Goal: Task Accomplishment & Management: Use online tool/utility

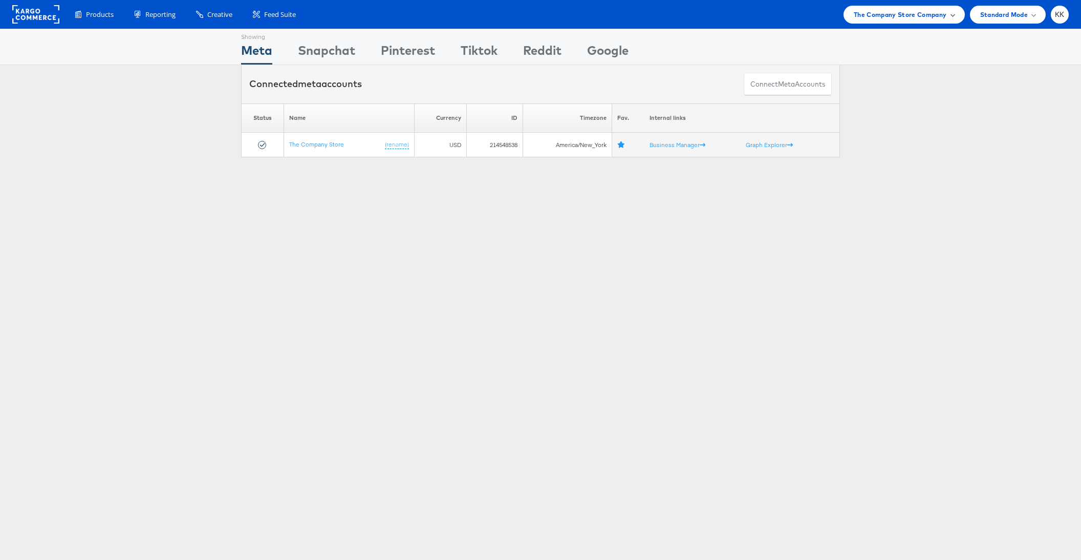
click at [884, 11] on span "The Company Store Company" at bounding box center [900, 14] width 93 height 11
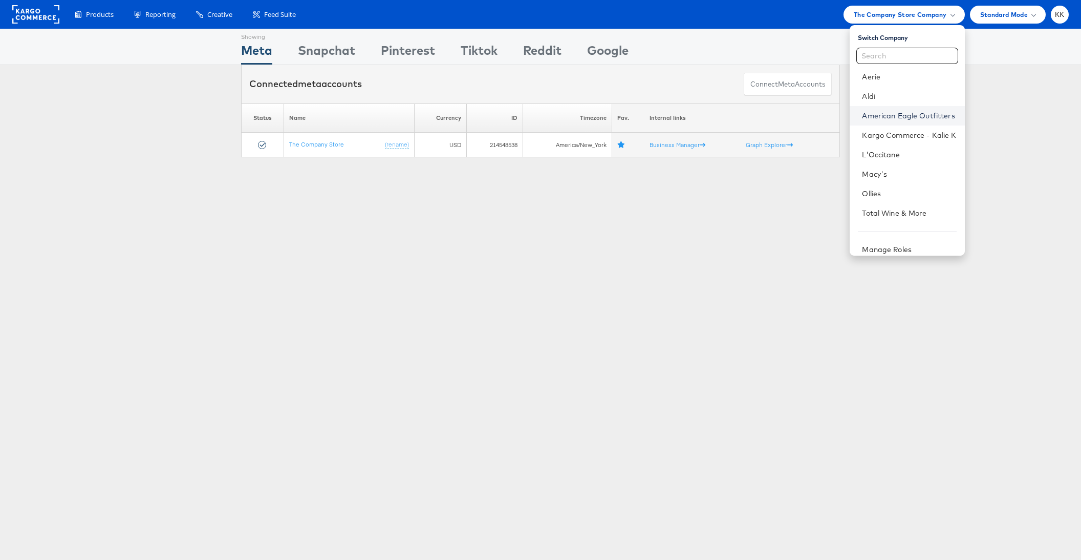
click at [902, 116] on link "American Eagle Outfitters" at bounding box center [909, 116] width 94 height 10
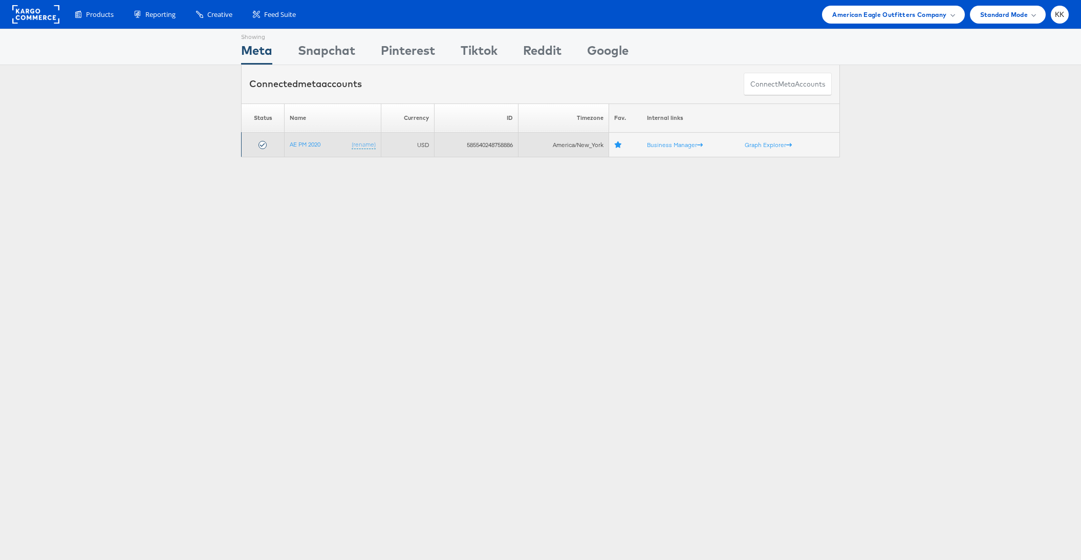
click at [295, 150] on td "AE PM 2020 (rename)" at bounding box center [333, 145] width 97 height 25
click at [295, 140] on link "AE PM 2020" at bounding box center [305, 144] width 31 height 8
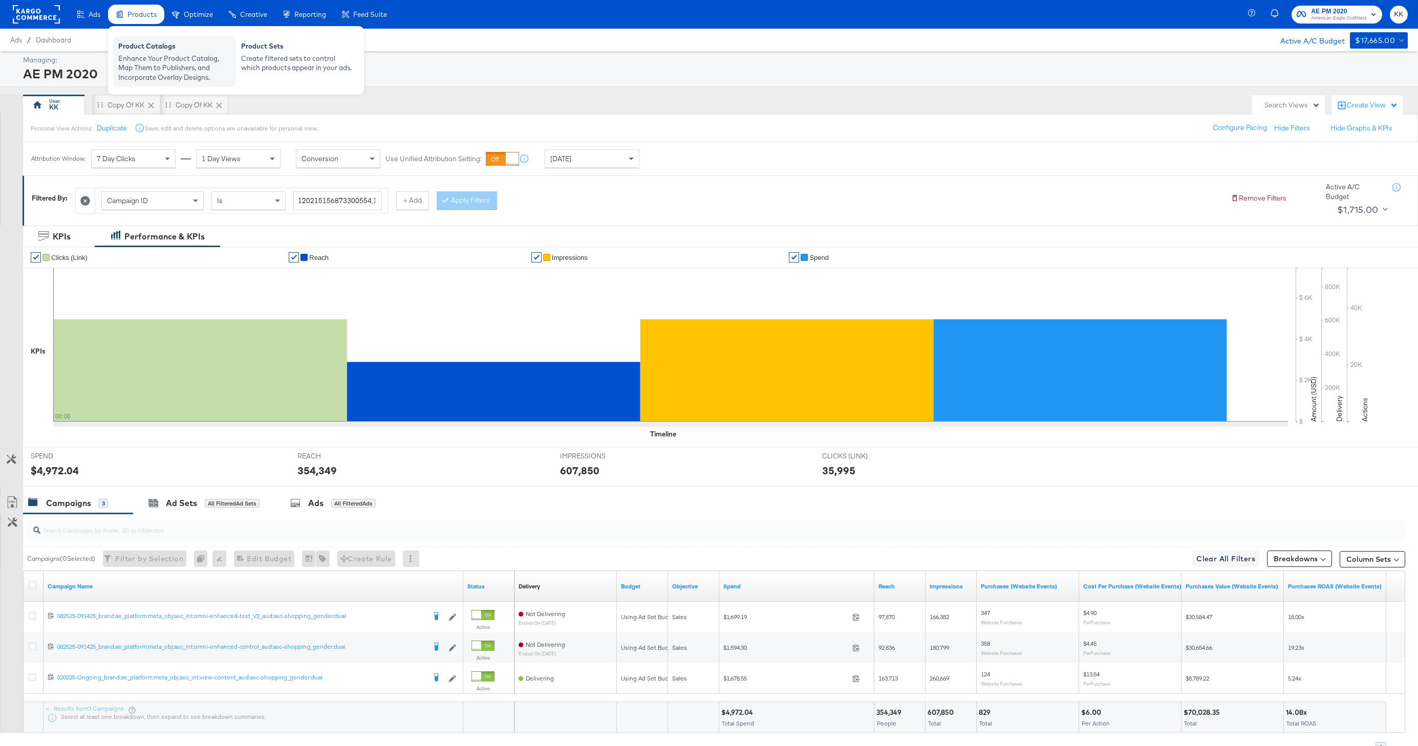
click at [145, 64] on div "Enhance Your Product Catalog, Map Them to Publishers, and Incorporate Overlay D…" at bounding box center [174, 68] width 113 height 29
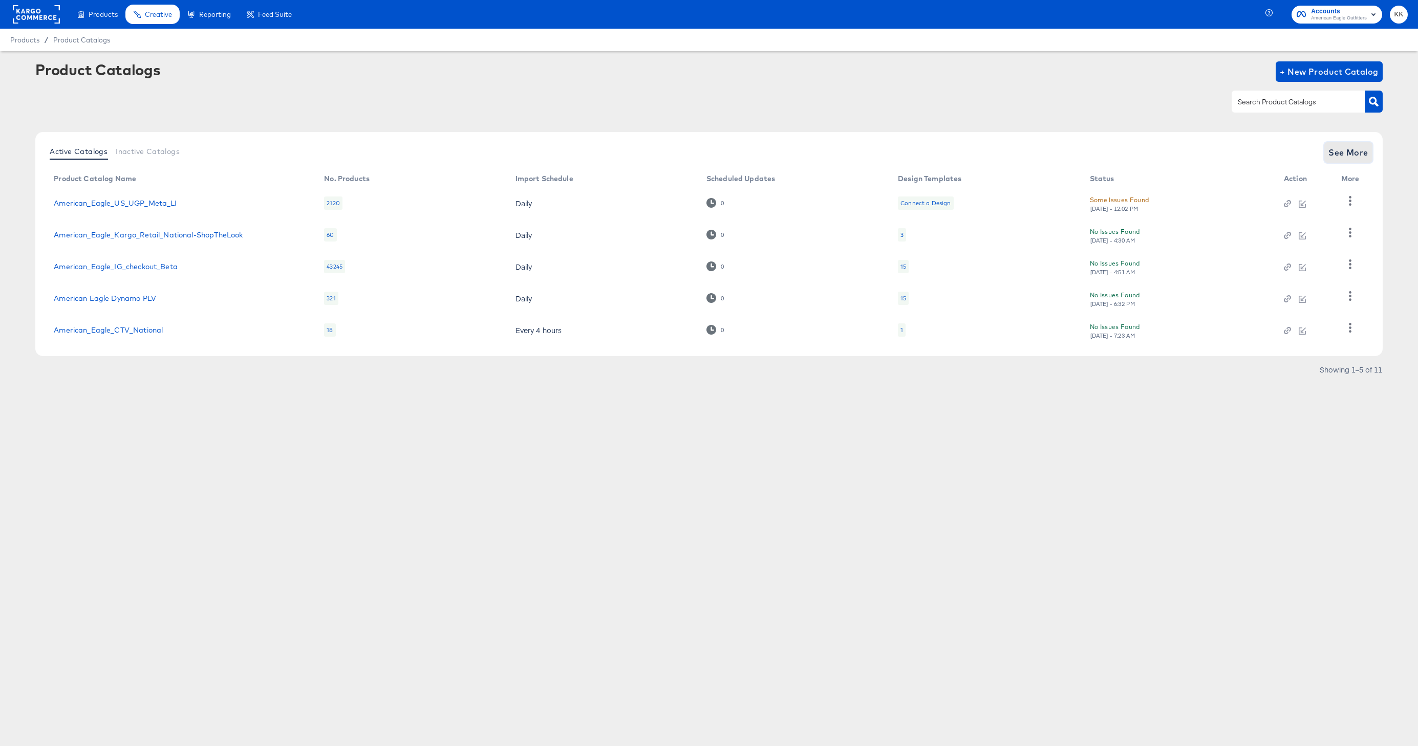
click at [1356, 156] on span "See More" at bounding box center [1348, 152] width 40 height 14
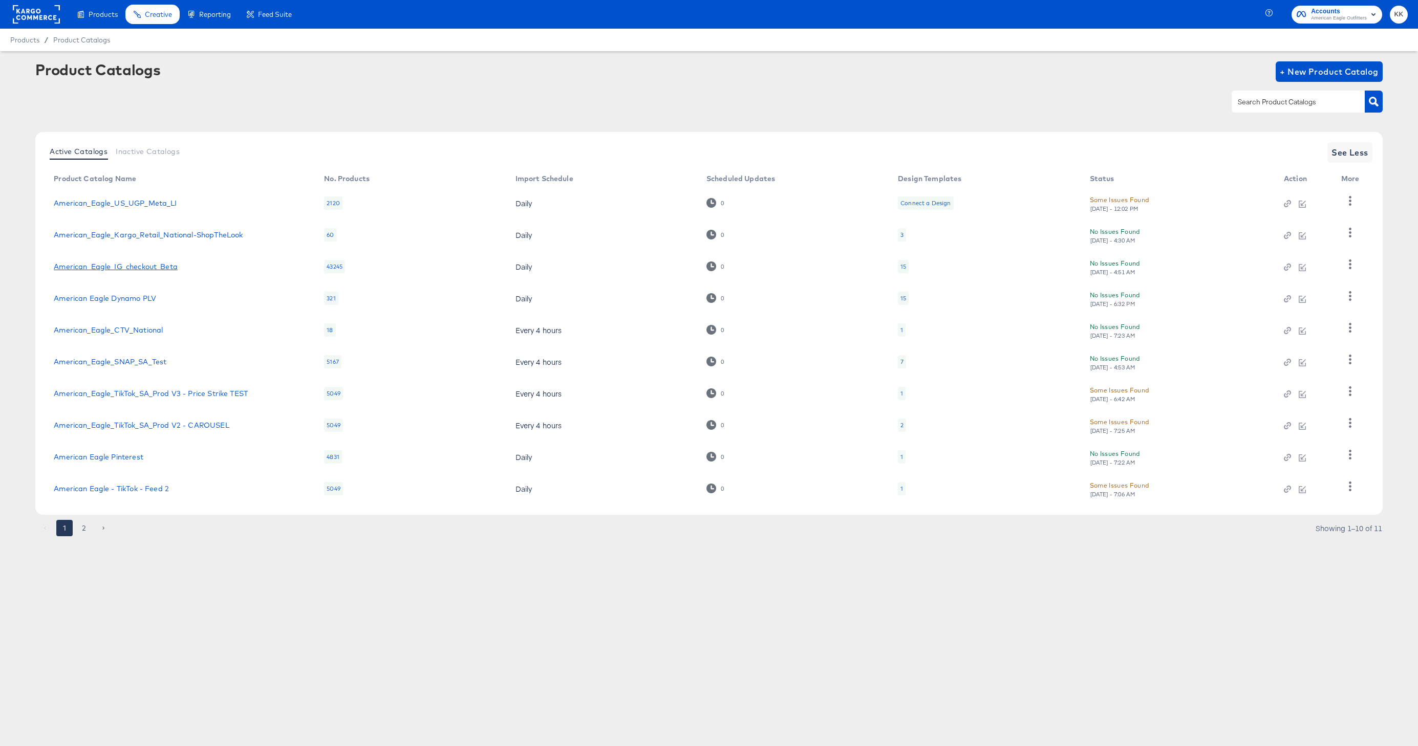
click at [122, 270] on link "American_Eagle_IG_checkout_Beta" at bounding box center [116, 267] width 124 height 8
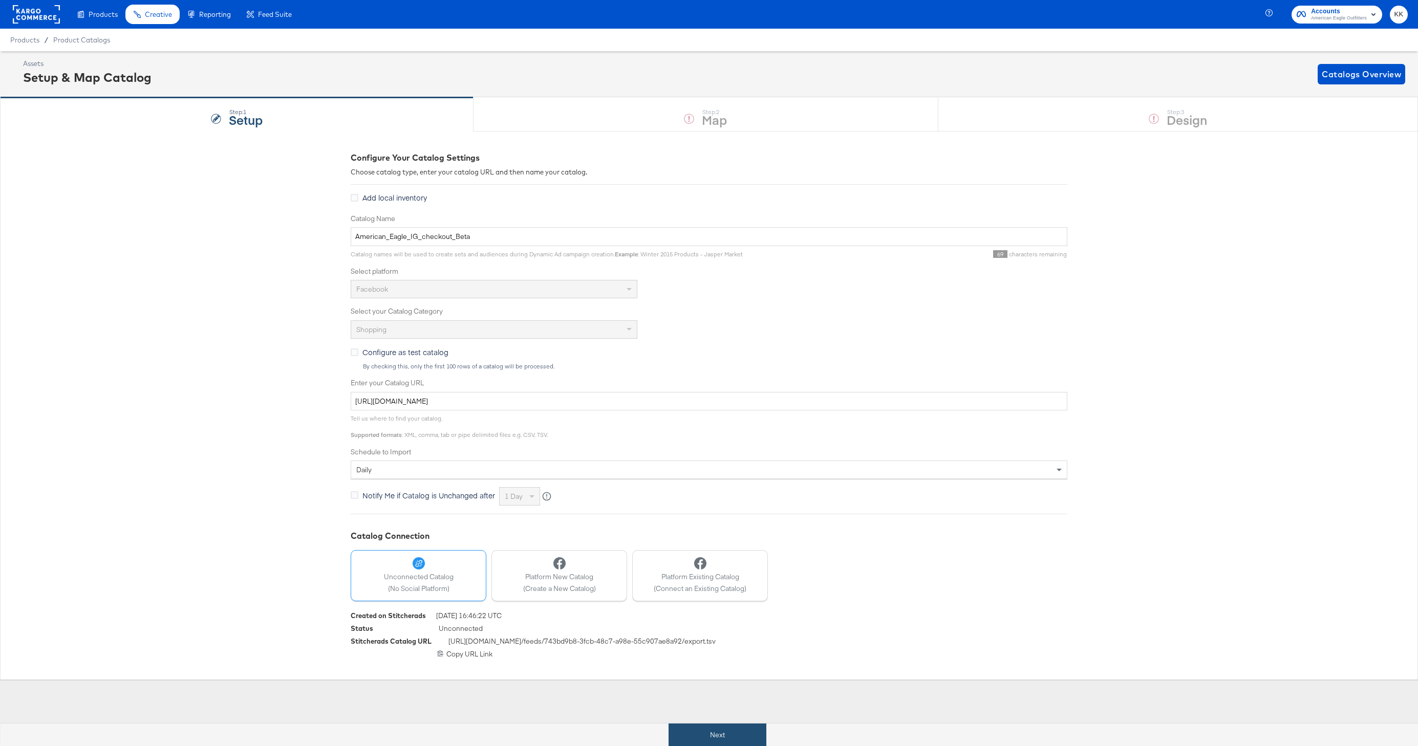
click at [696, 726] on button "Next" at bounding box center [718, 735] width 98 height 23
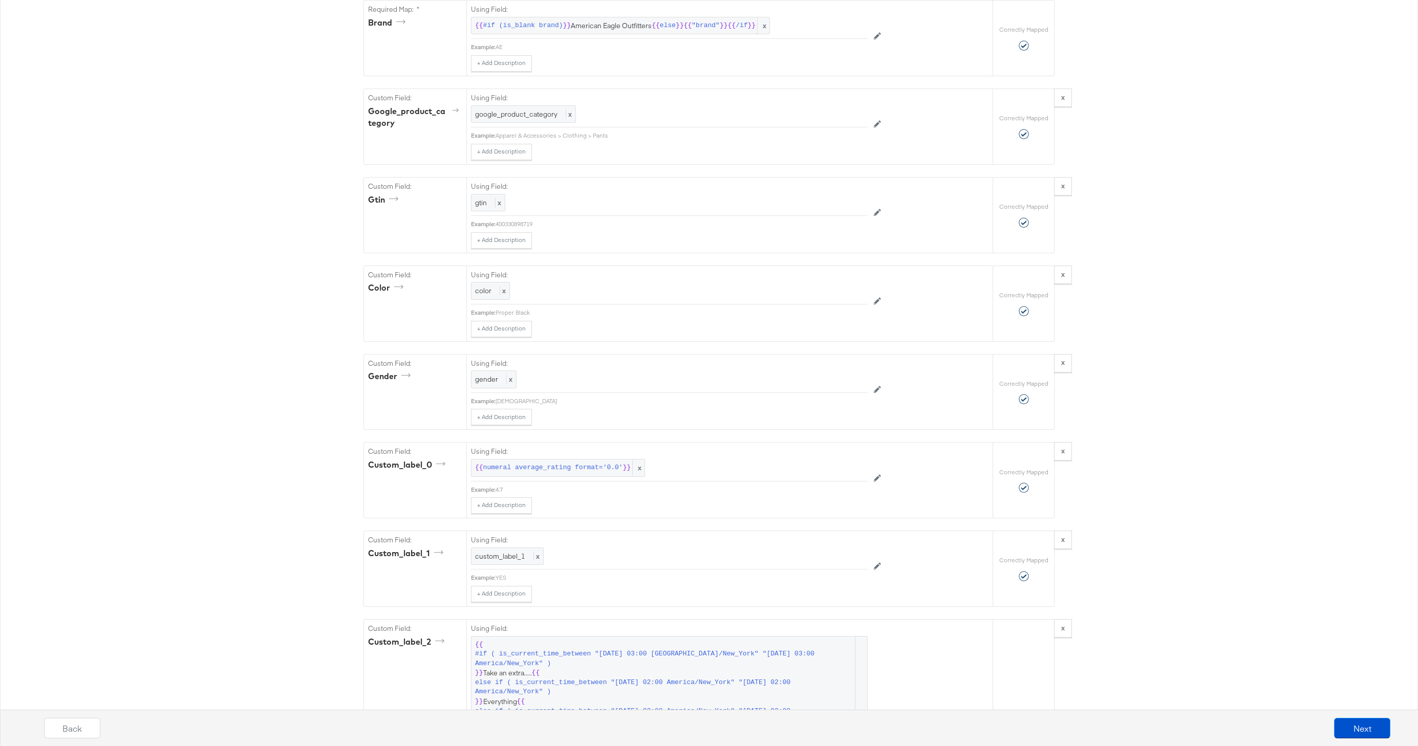
scroll to position [1301, 0]
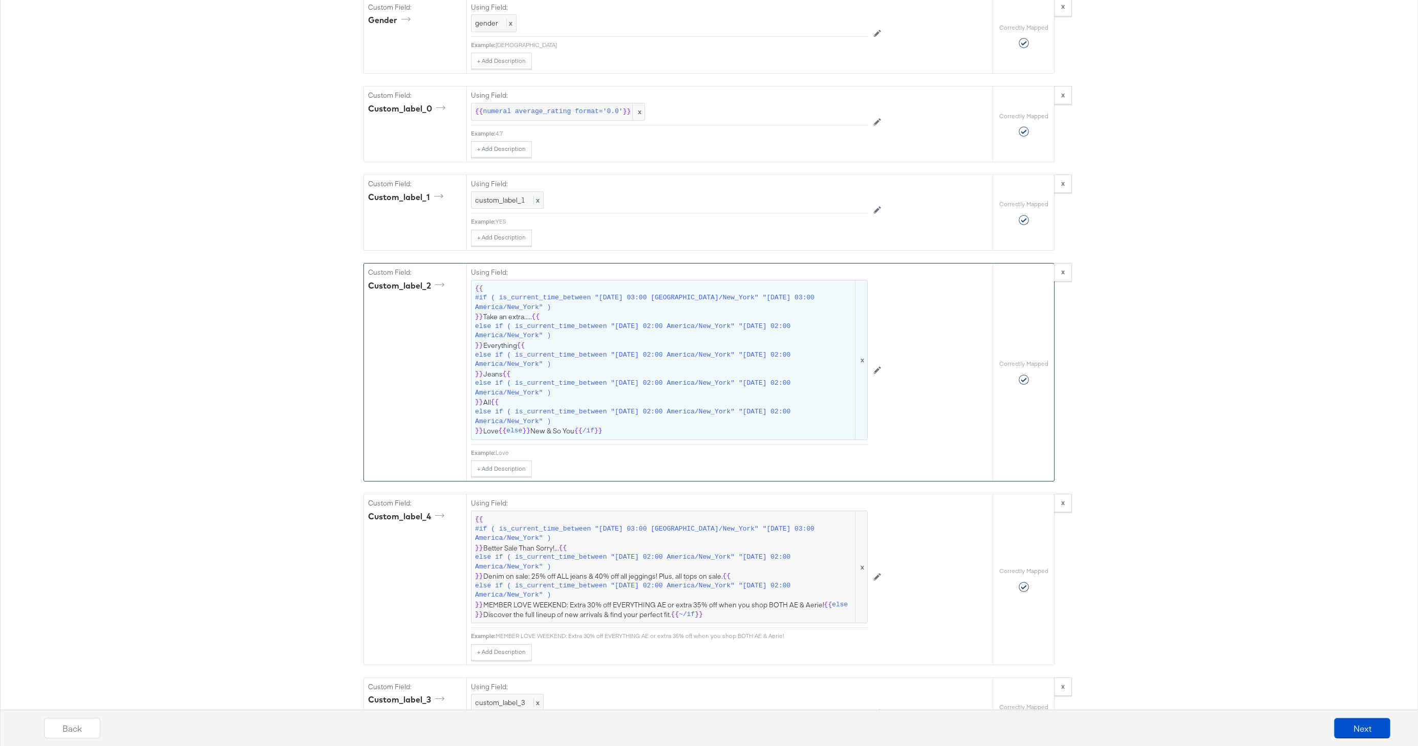
click at [707, 415] on span "else if ( is_current_time_between "2025-09-18 02:00 America/New_York" "2025-09-…" at bounding box center [664, 416] width 378 height 19
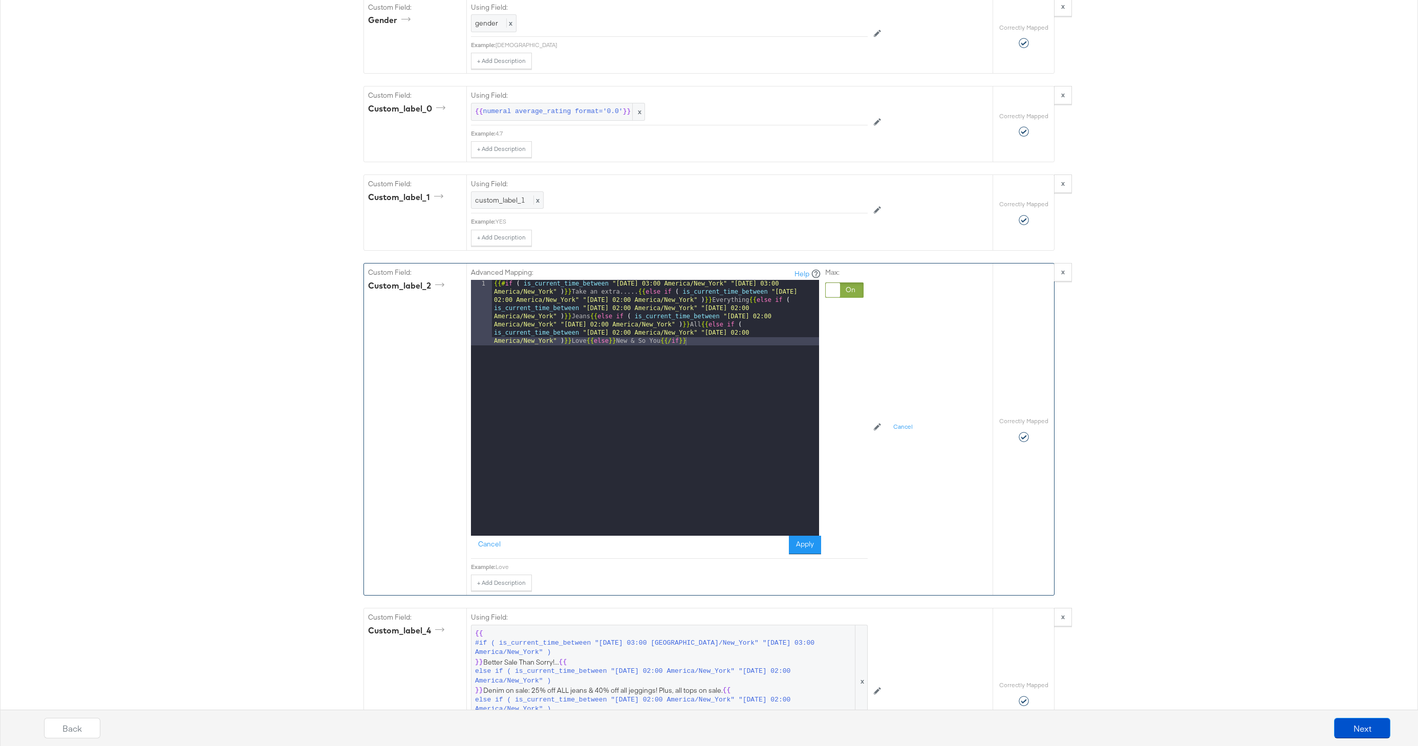
click at [633, 292] on div "{{# if ( is_current_time_between "2024-06-28 03:00 America/New_York" "2024-06-2…" at bounding box center [655, 473] width 327 height 387
click at [802, 540] on button "Apply" at bounding box center [805, 545] width 32 height 18
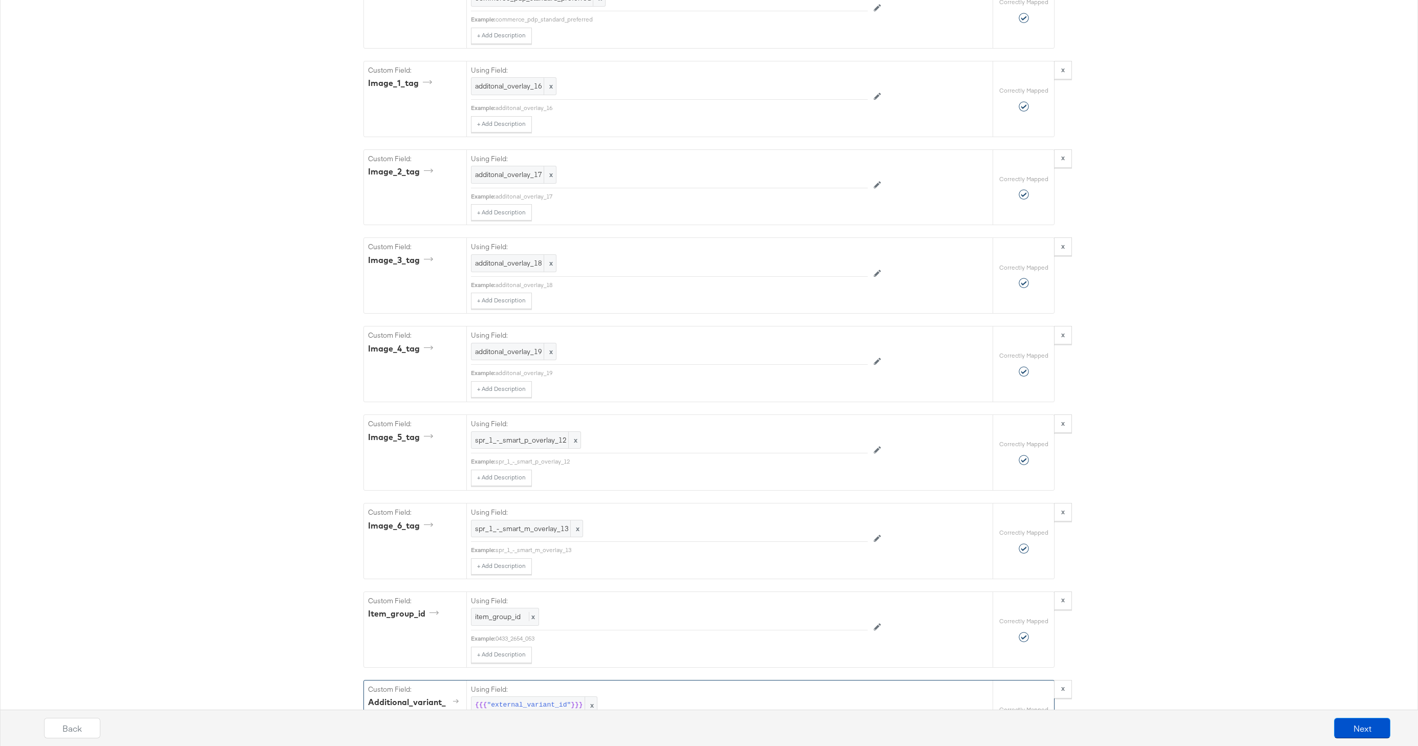
scroll to position [2557, 0]
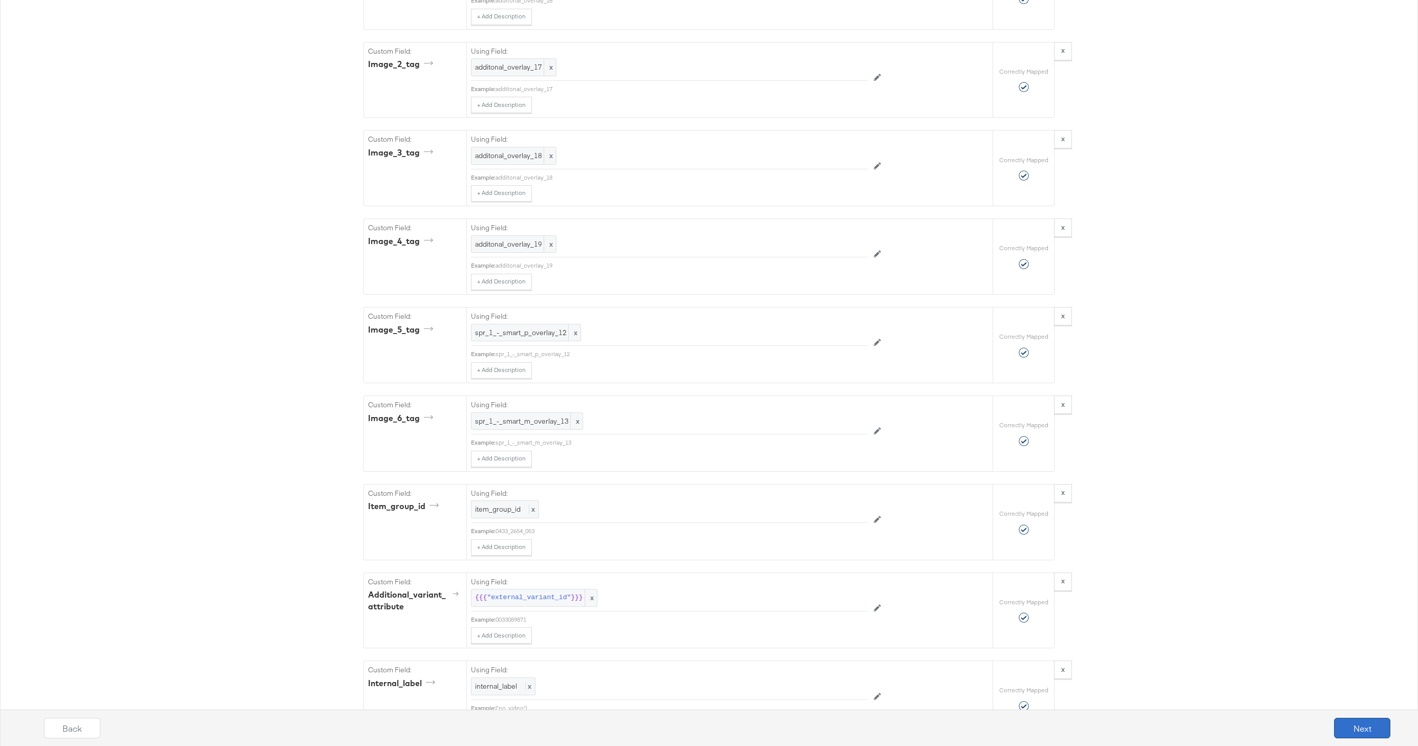
click at [1356, 733] on button "Next" at bounding box center [1362, 728] width 56 height 20
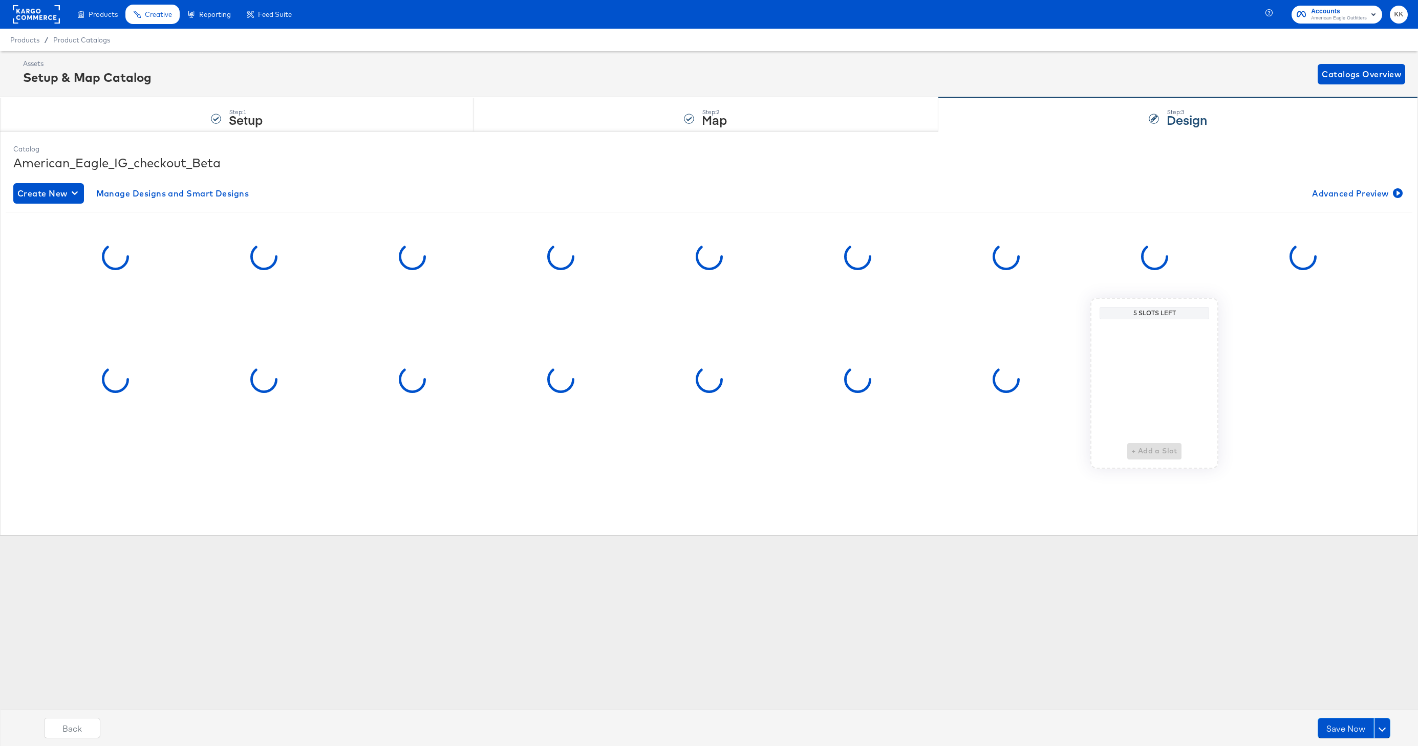
scroll to position [0, 0]
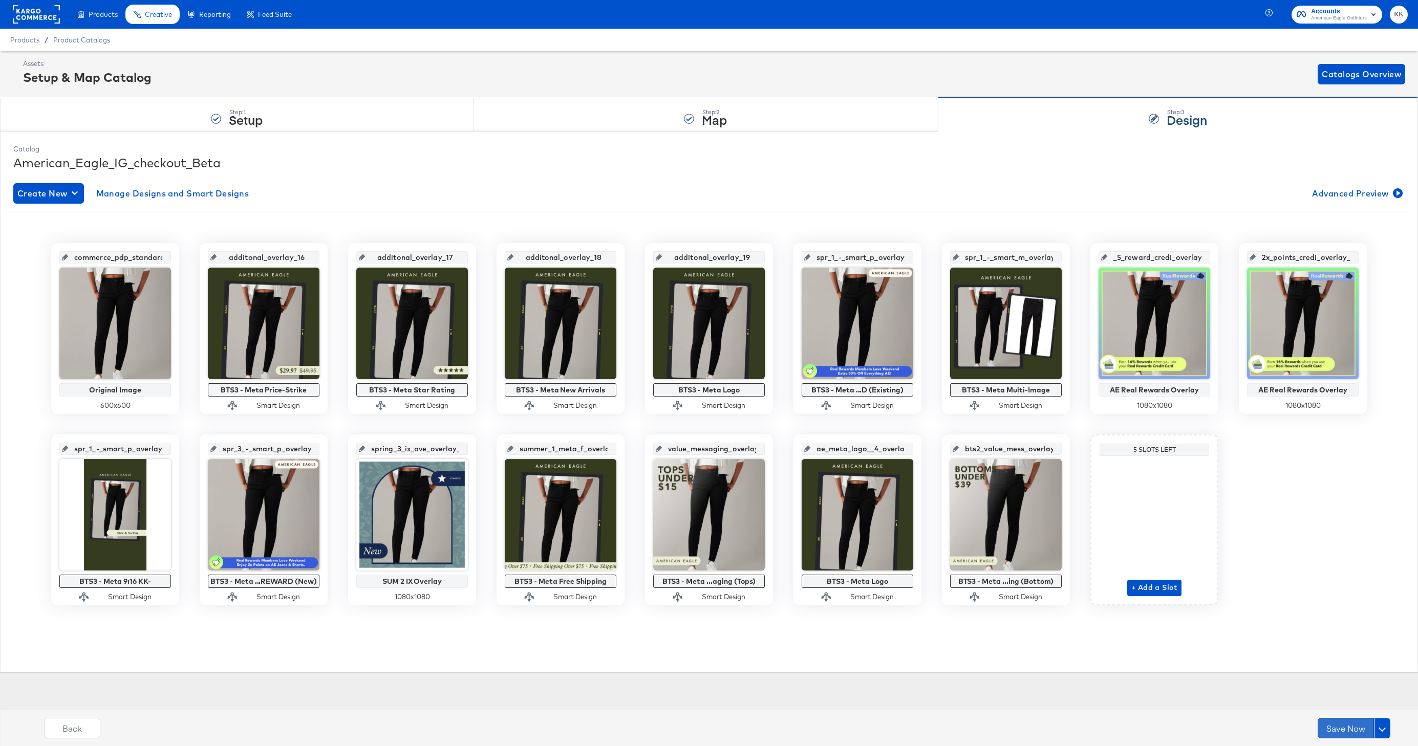
click at [1333, 728] on button "Save Now" at bounding box center [1346, 728] width 56 height 20
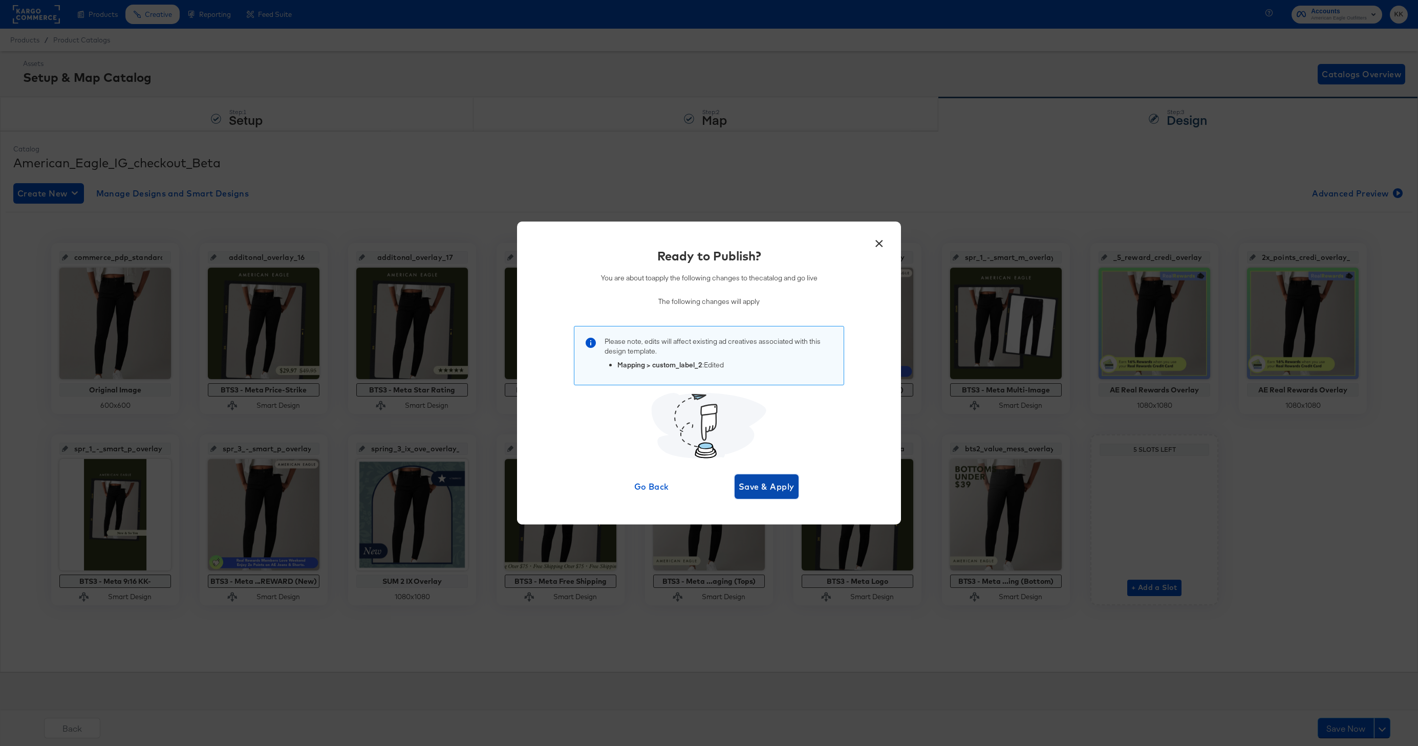
click at [774, 495] on button "Save & Apply" at bounding box center [767, 487] width 64 height 25
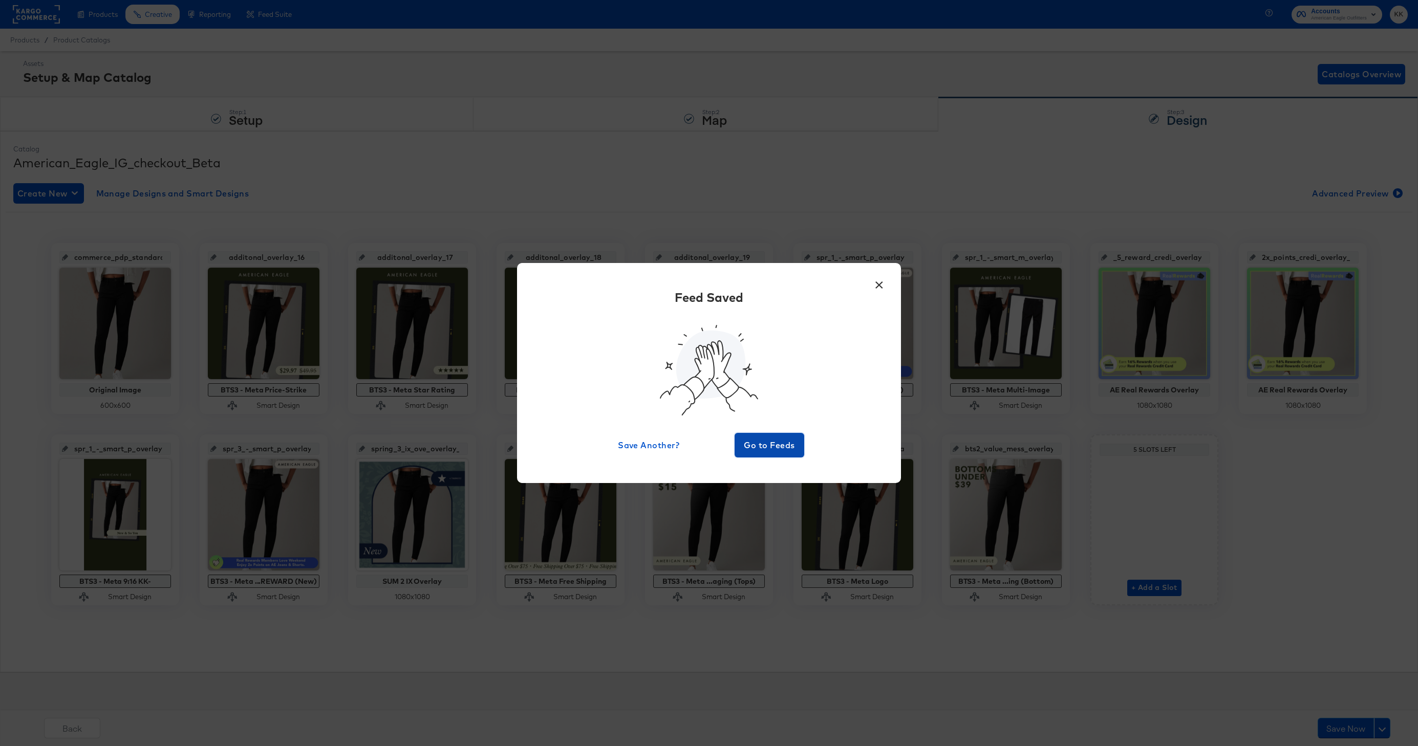
click at [772, 449] on span "Go to Feeds" at bounding box center [769, 445] width 61 height 14
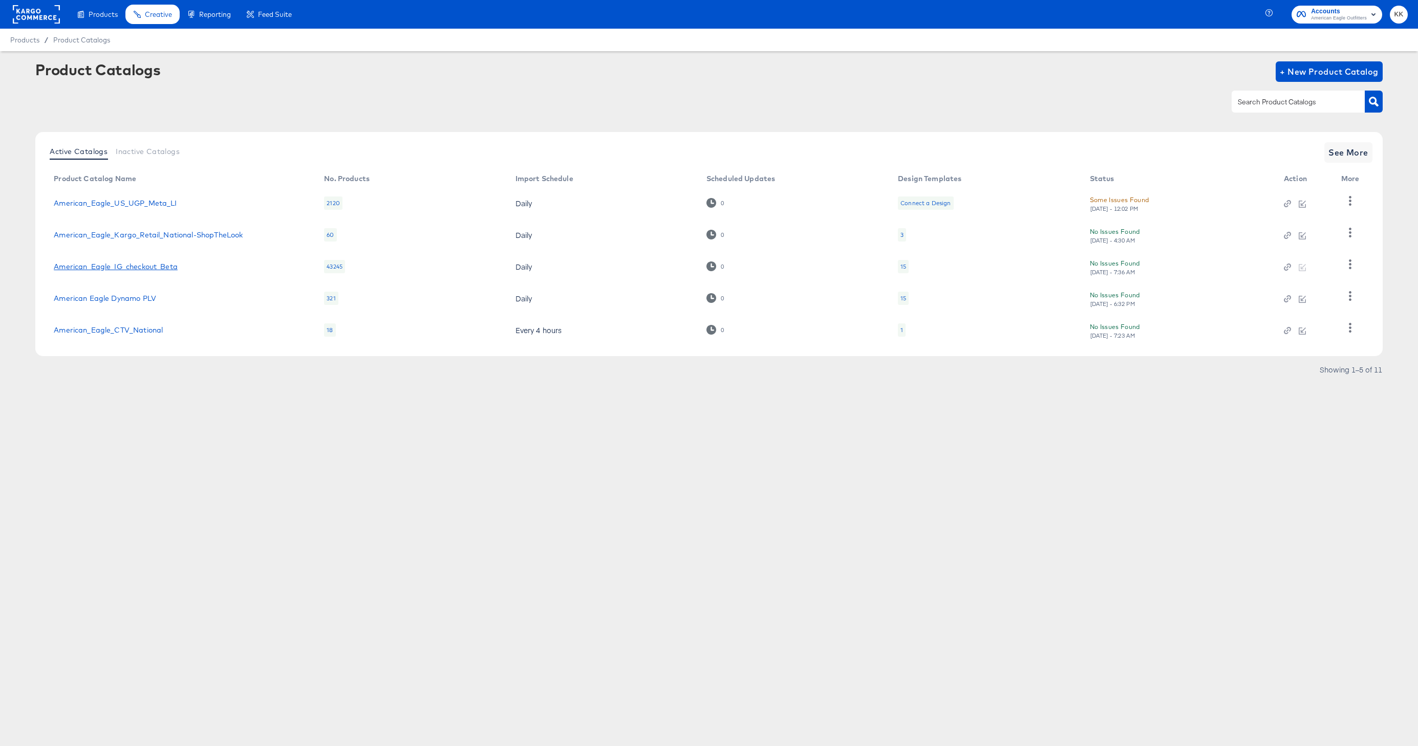
click at [154, 266] on link "American_Eagle_IG_checkout_Beta" at bounding box center [116, 267] width 124 height 8
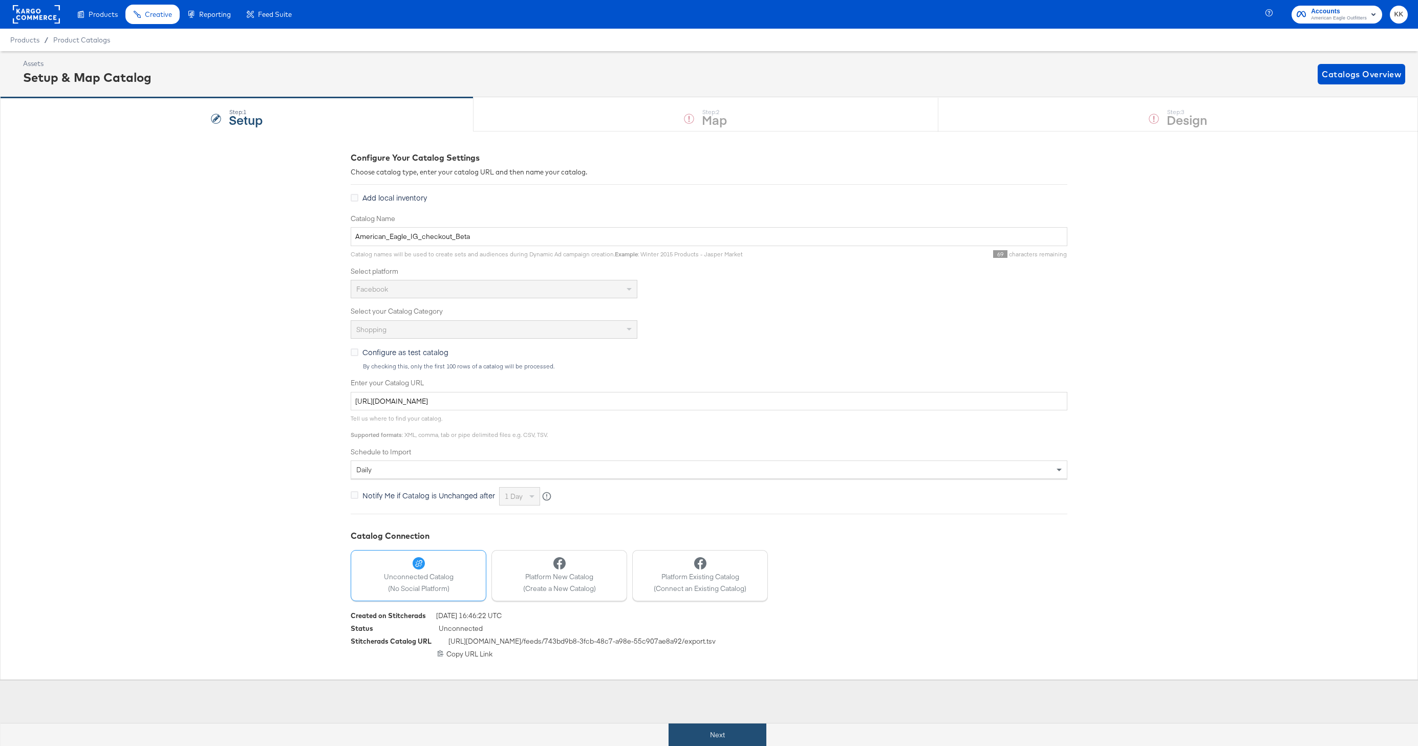
click at [738, 734] on button "Next" at bounding box center [718, 735] width 98 height 23
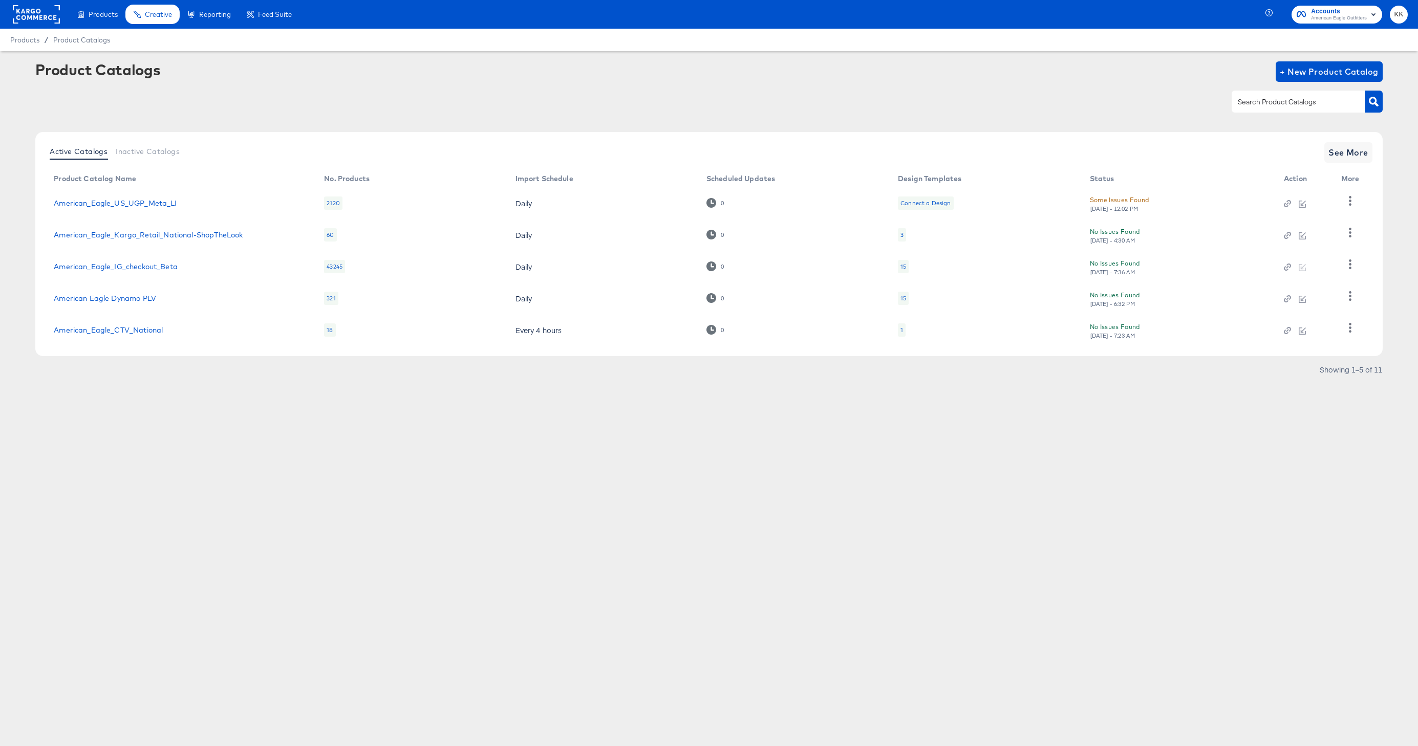
click at [421, 570] on div "Products Products Product Catalogs Enhance Your Product Catalog, Map Them to Pu…" at bounding box center [709, 373] width 1418 height 746
click at [210, 501] on div "Products Products Product Catalogs Enhance Your Product Catalog, Map Them to Pu…" at bounding box center [709, 373] width 1418 height 746
click at [209, 468] on div "Products Products Product Catalogs Enhance Your Product Catalog, Map Them to Pu…" at bounding box center [709, 373] width 1418 height 746
click at [206, 415] on div "Products Products Product Catalogs Enhance Your Product Catalog, Map Them to Pu…" at bounding box center [709, 373] width 1418 height 746
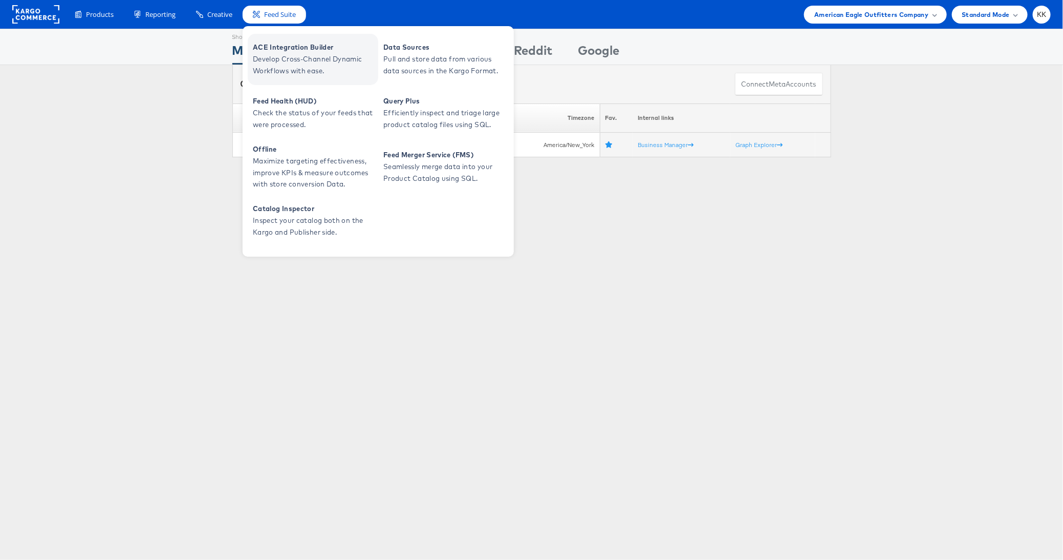
click at [280, 65] on span "Develop Cross-Channel Dynamic Workflows with ease." at bounding box center [314, 65] width 123 height 24
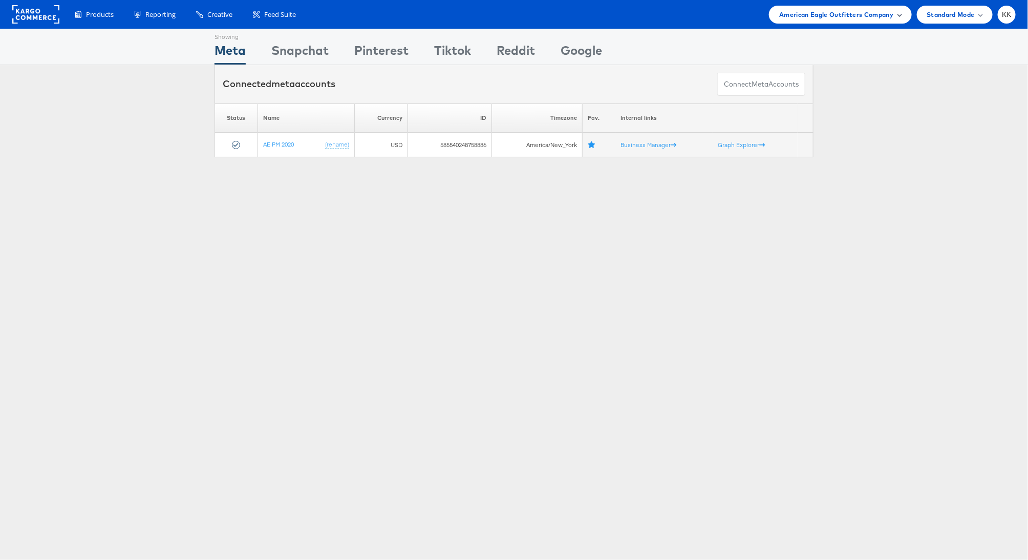
click at [815, 17] on span "American Eagle Outfitters Company" at bounding box center [836, 14] width 114 height 11
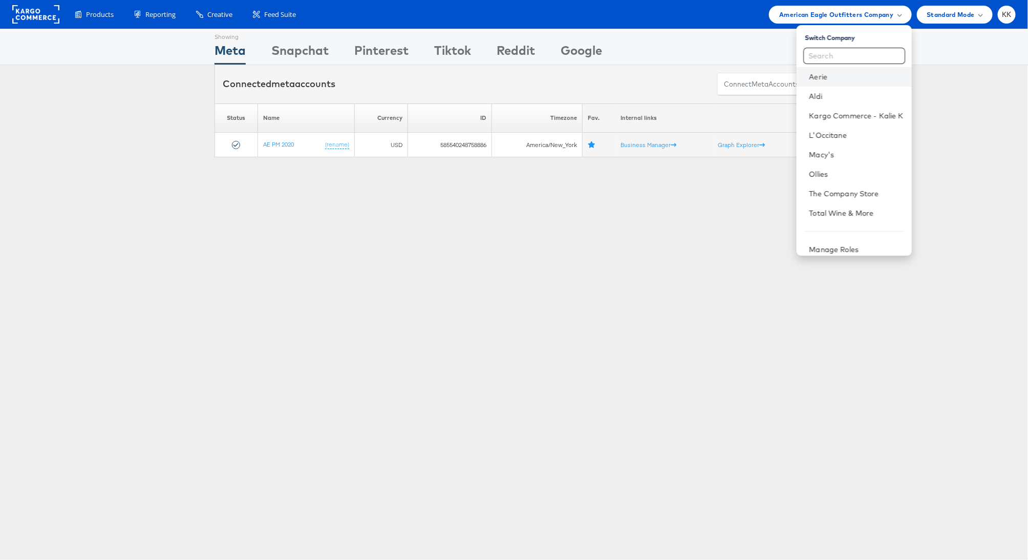
click at [825, 83] on li "Aerie" at bounding box center [854, 76] width 115 height 19
click at [820, 79] on link "Aerie" at bounding box center [856, 77] width 94 height 10
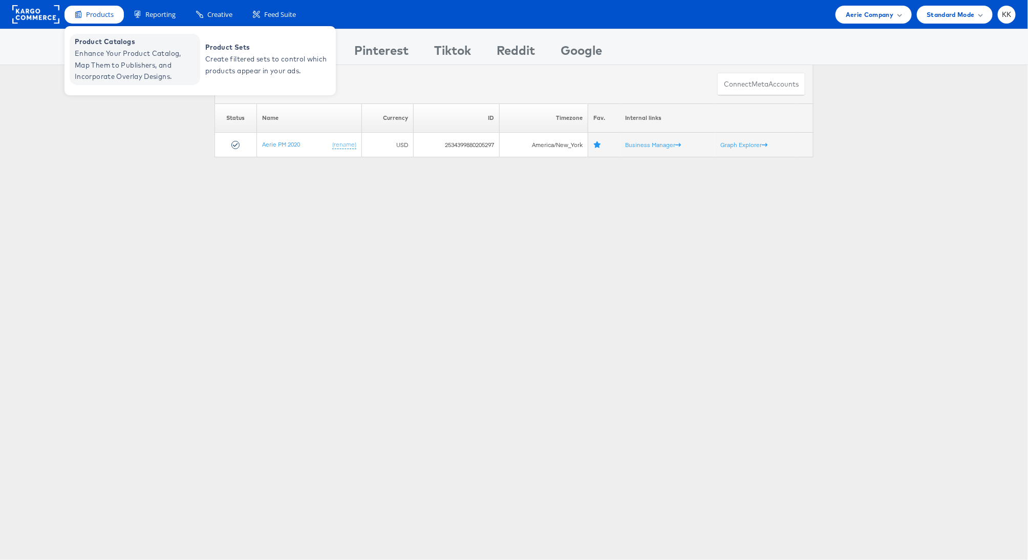
click at [102, 51] on span "Enhance Your Product Catalog, Map Them to Publishers, and Incorporate Overlay D…" at bounding box center [136, 65] width 123 height 35
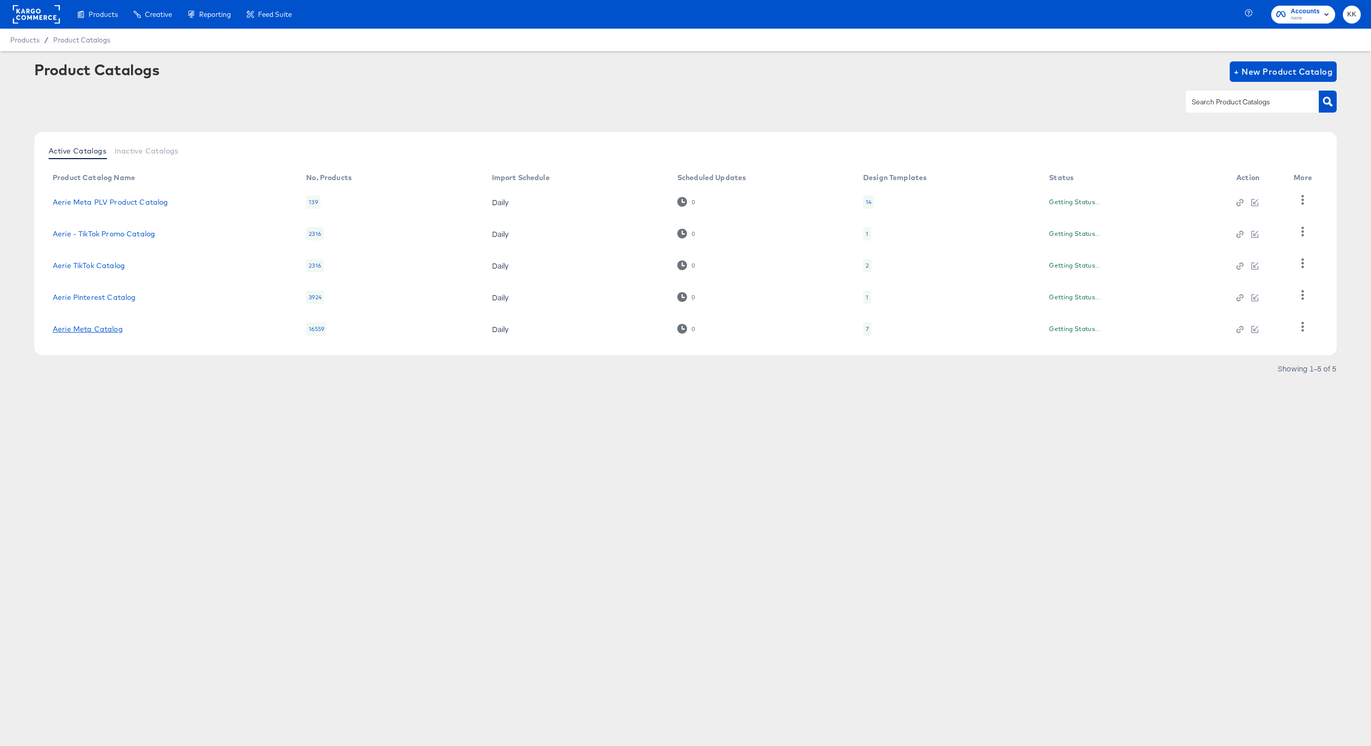
click at [101, 329] on link "Aerie Meta Catalog" at bounding box center [88, 329] width 70 height 8
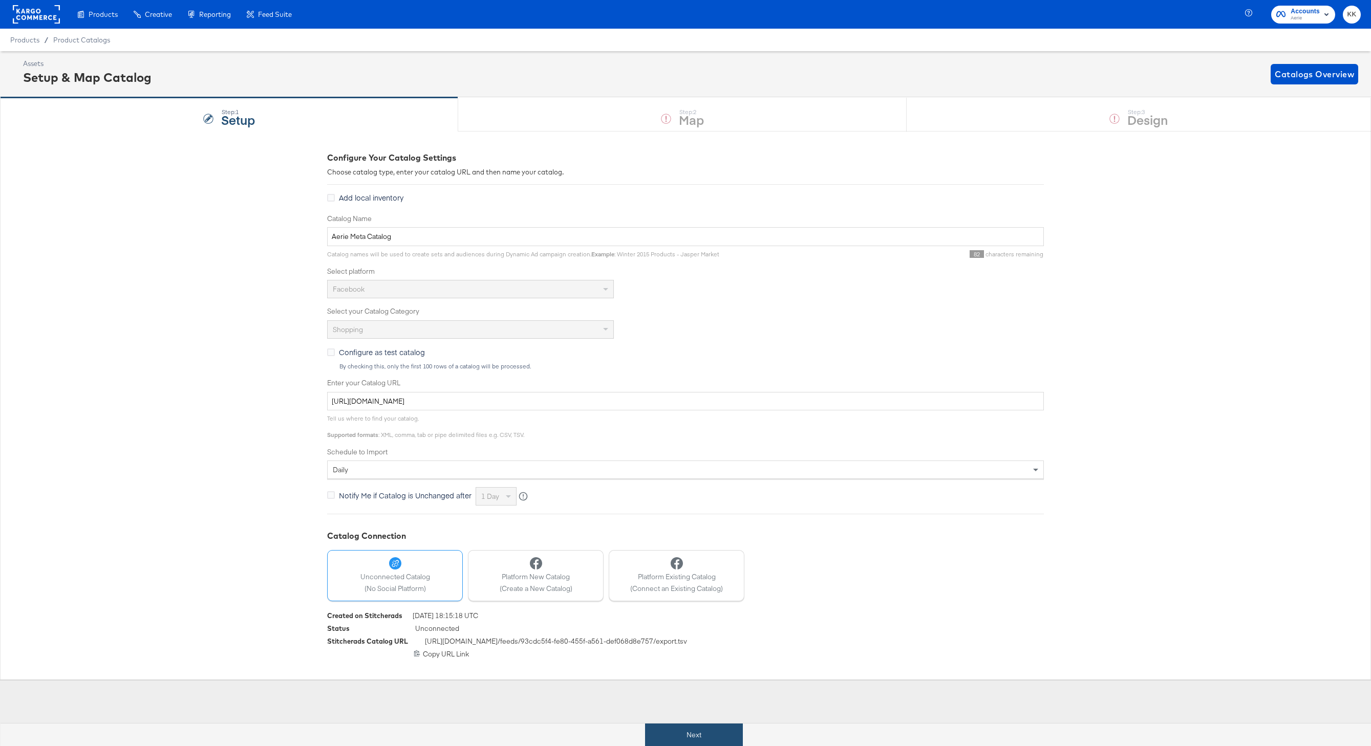
click at [680, 733] on button "Next" at bounding box center [694, 735] width 98 height 23
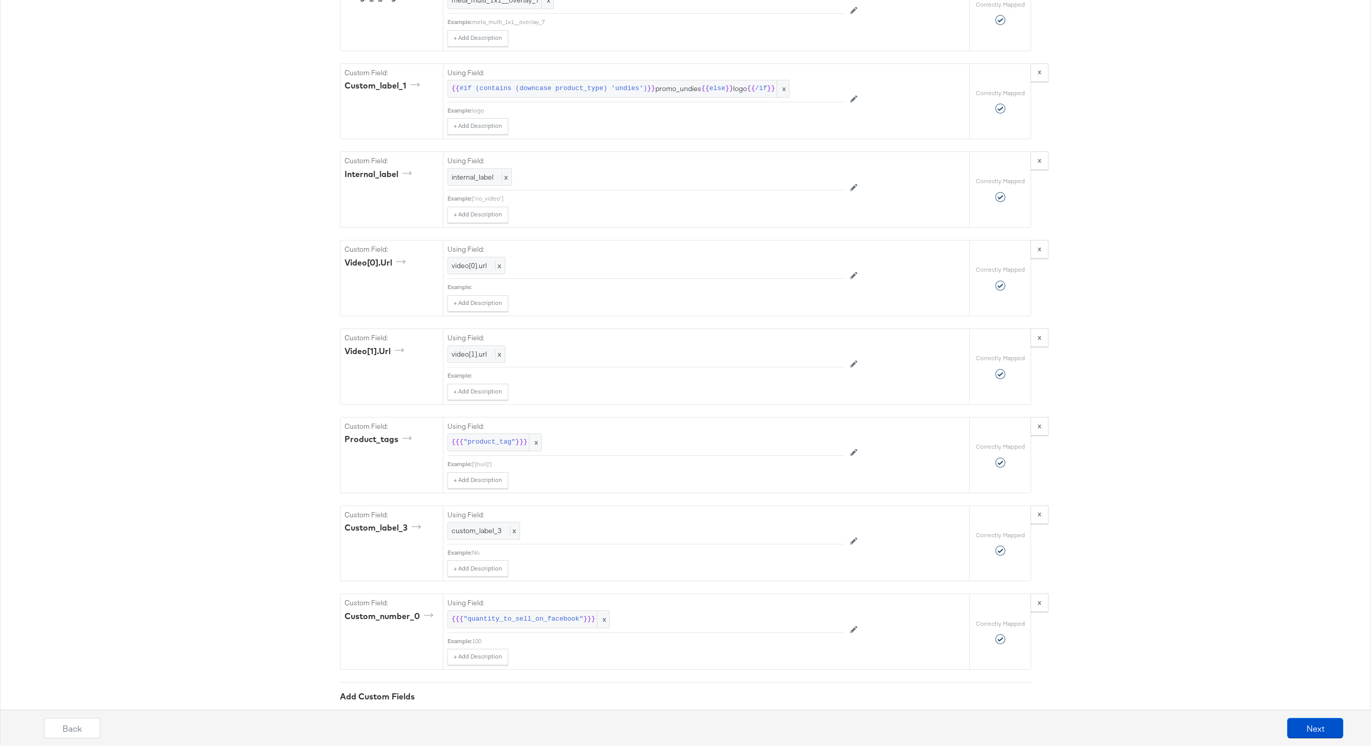
scroll to position [3205, 0]
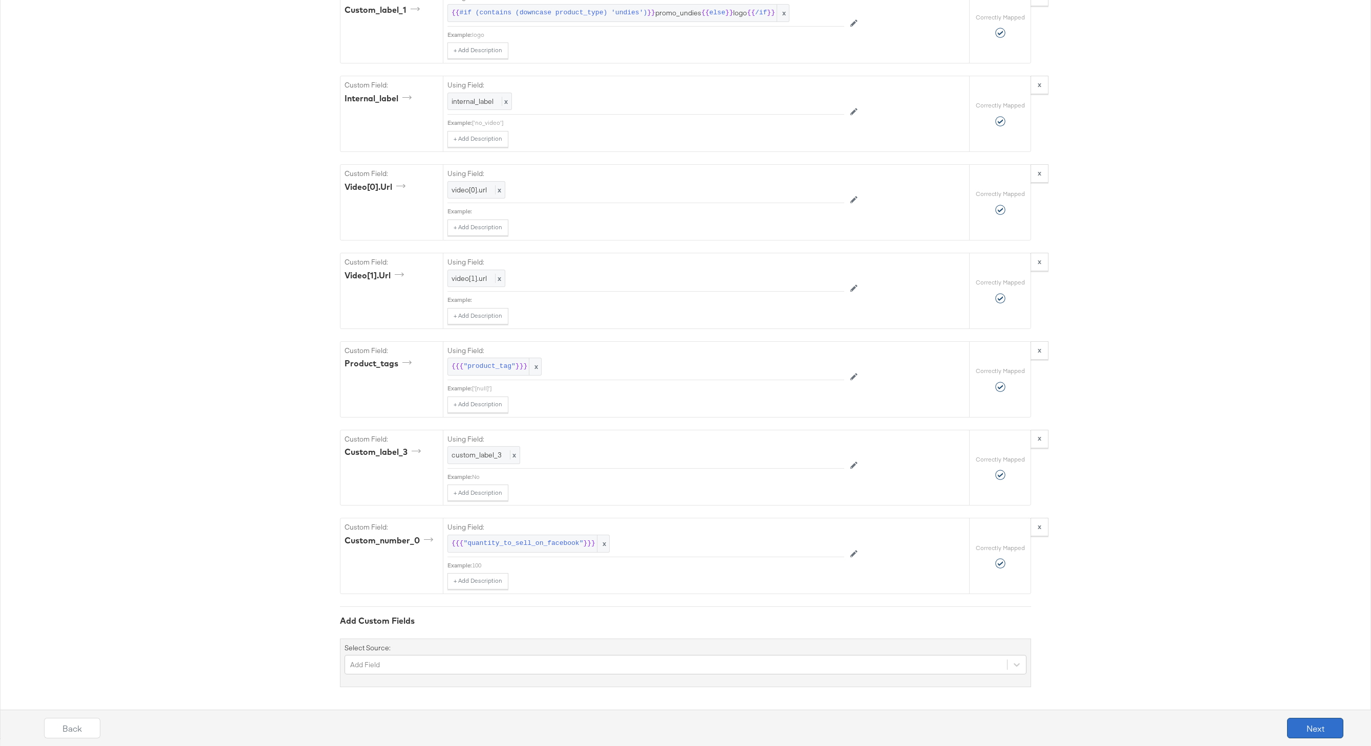
click at [1296, 721] on button "Next" at bounding box center [1315, 728] width 56 height 20
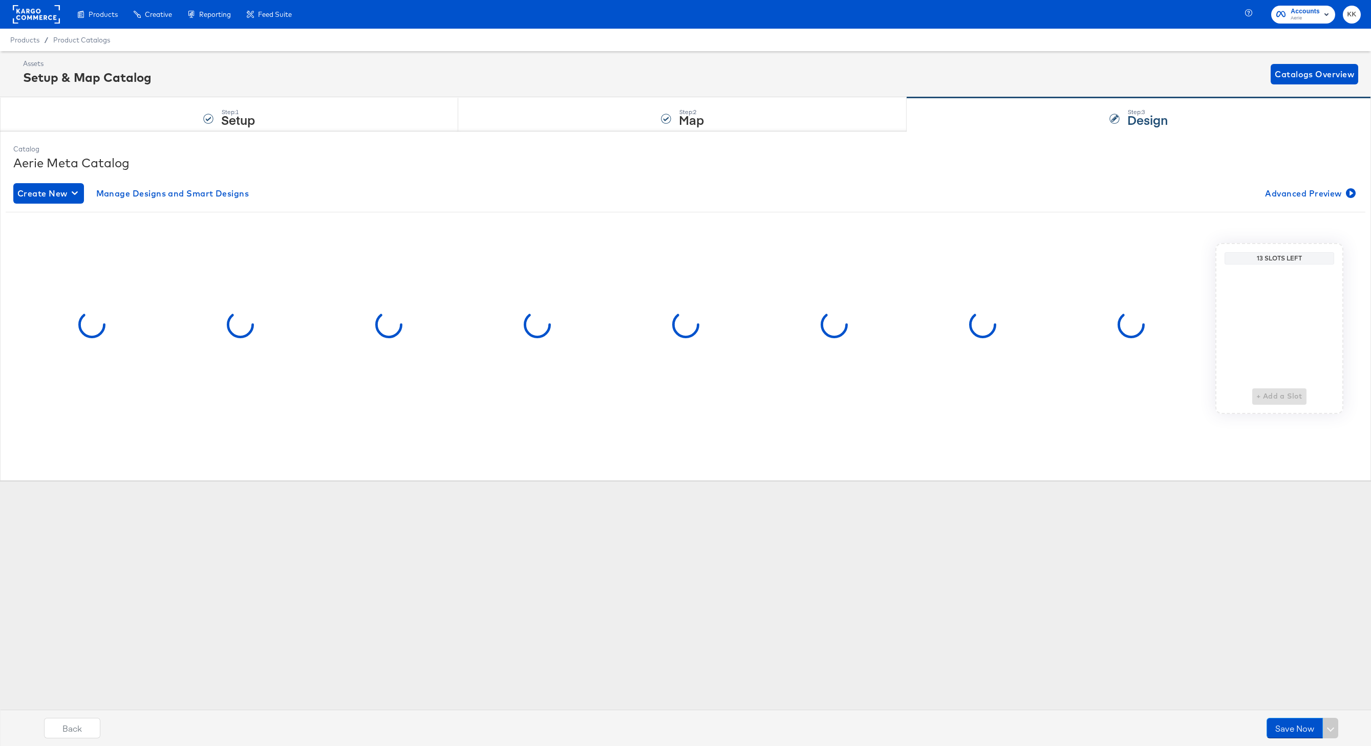
scroll to position [0, 0]
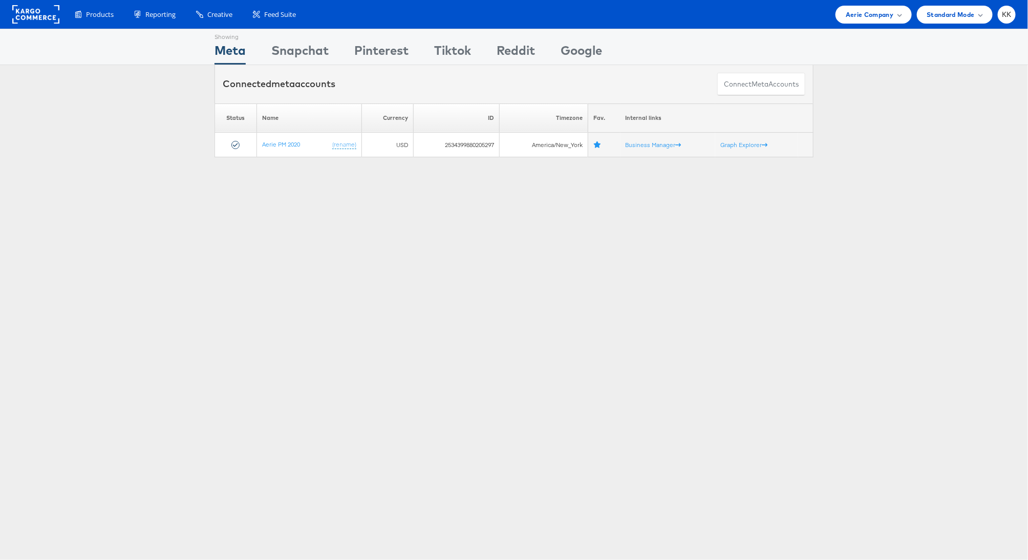
click at [856, 24] on div "Products Product Catalogs Enhance Your Product Catalog, Map Them to Publishers,…" at bounding box center [514, 14] width 1028 height 29
click at [856, 12] on span "Aerie Company" at bounding box center [870, 14] width 48 height 11
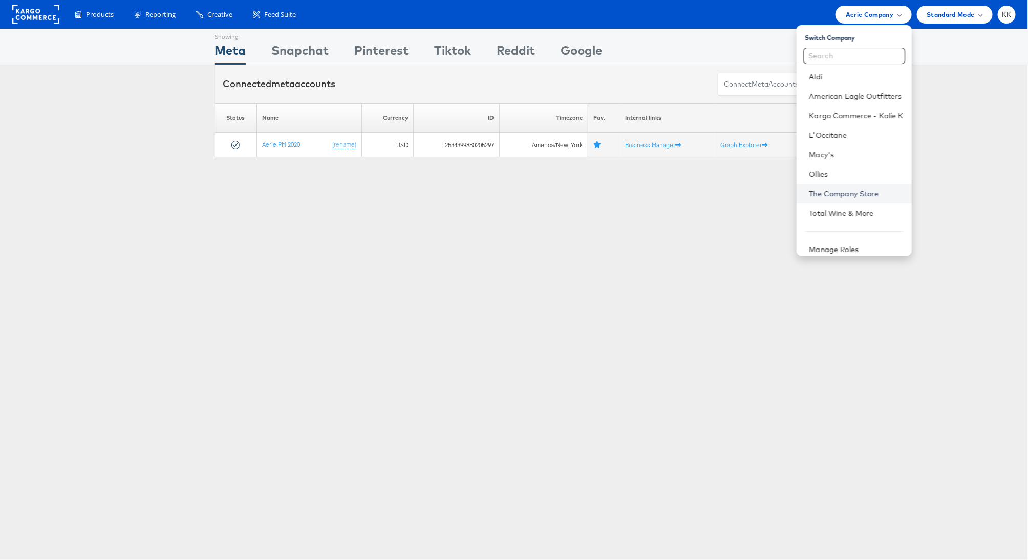
click at [847, 190] on link "The Company Store" at bounding box center [856, 193] width 94 height 10
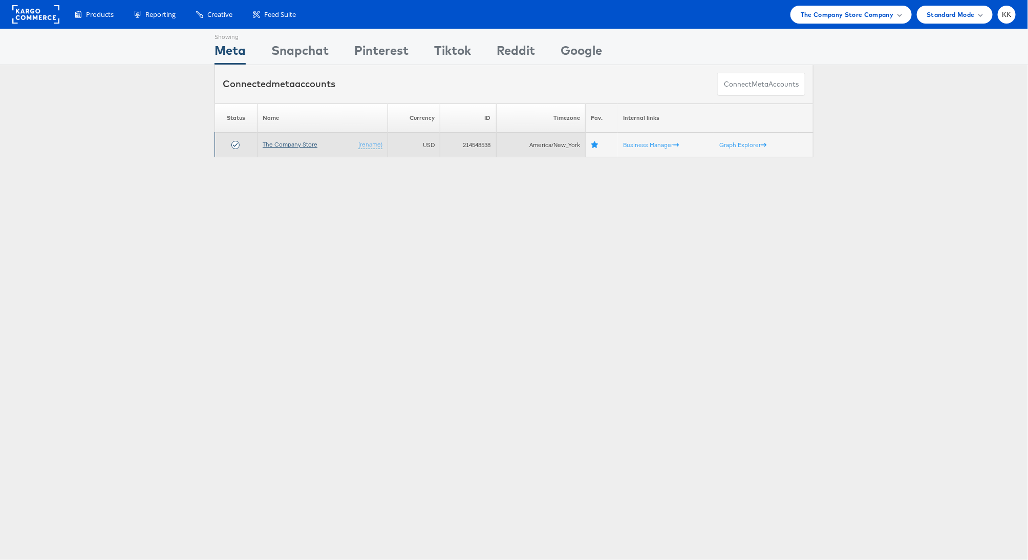
click at [290, 145] on link "The Company Store" at bounding box center [290, 144] width 55 height 8
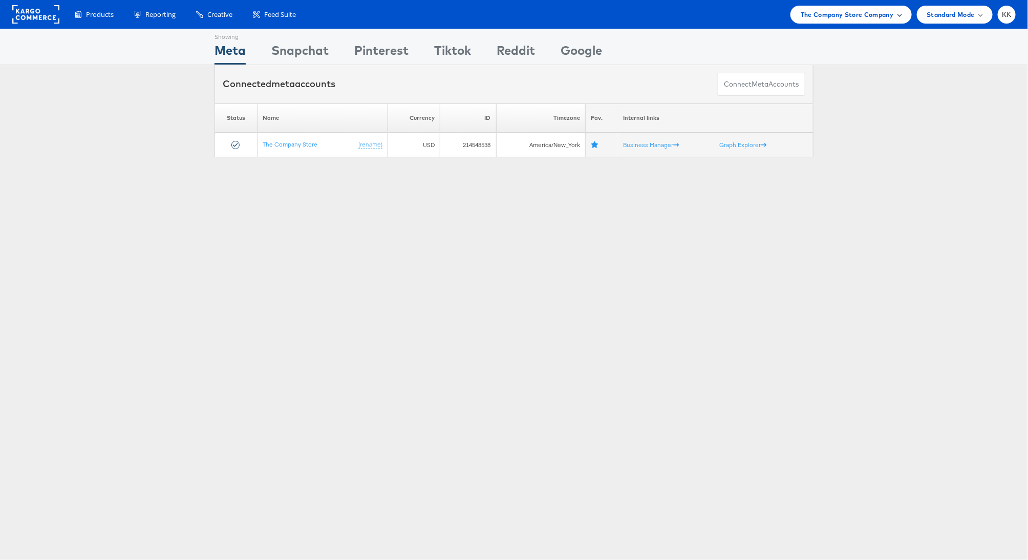
click at [856, 9] on span "The Company Store Company" at bounding box center [847, 14] width 93 height 11
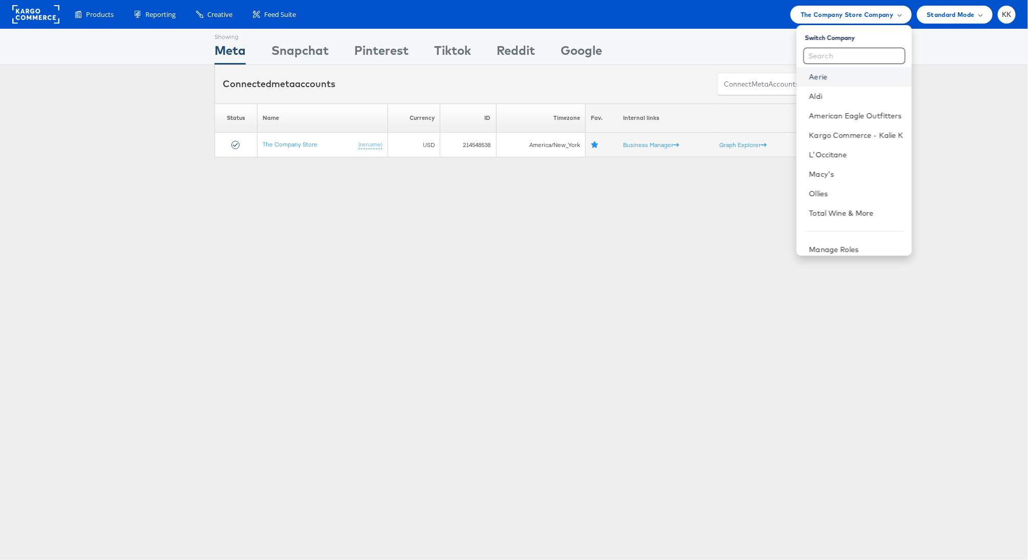
click at [832, 75] on link "Aerie" at bounding box center [856, 77] width 94 height 10
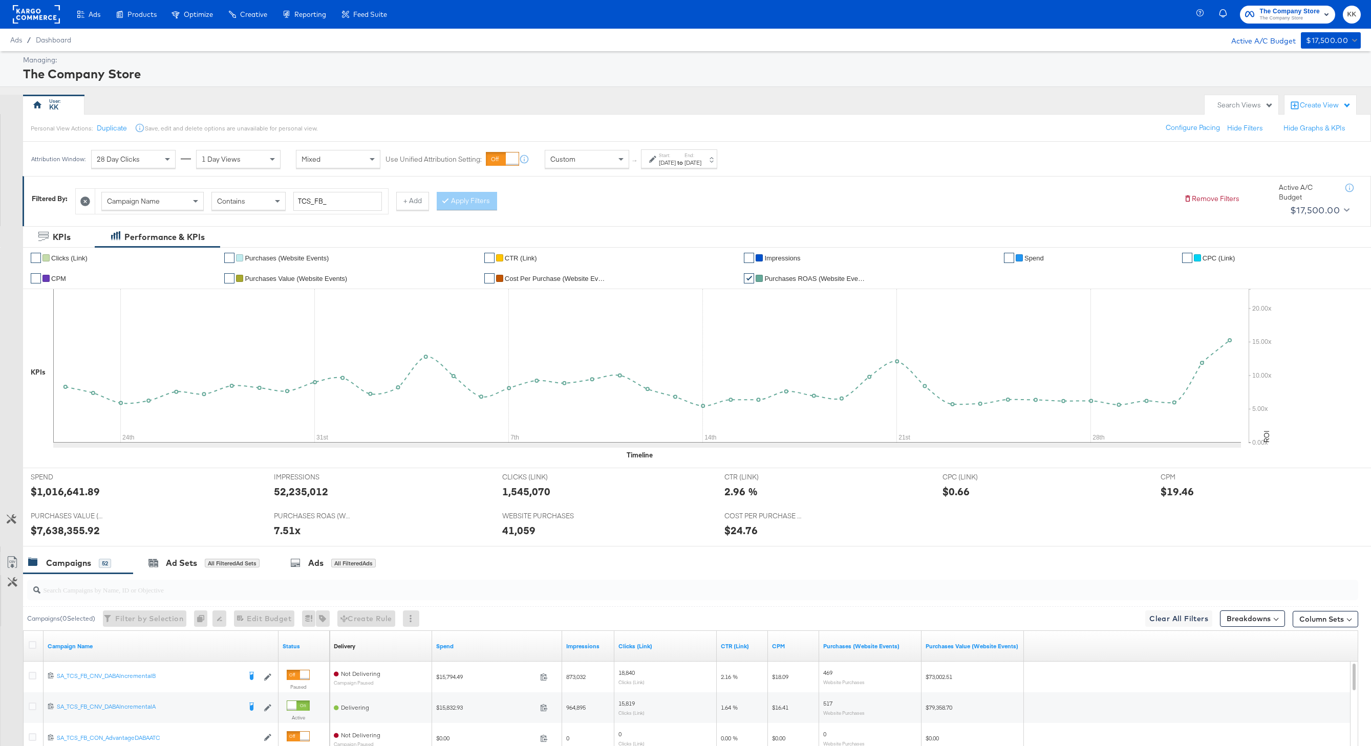
click at [27, 17] on rect at bounding box center [36, 14] width 47 height 18
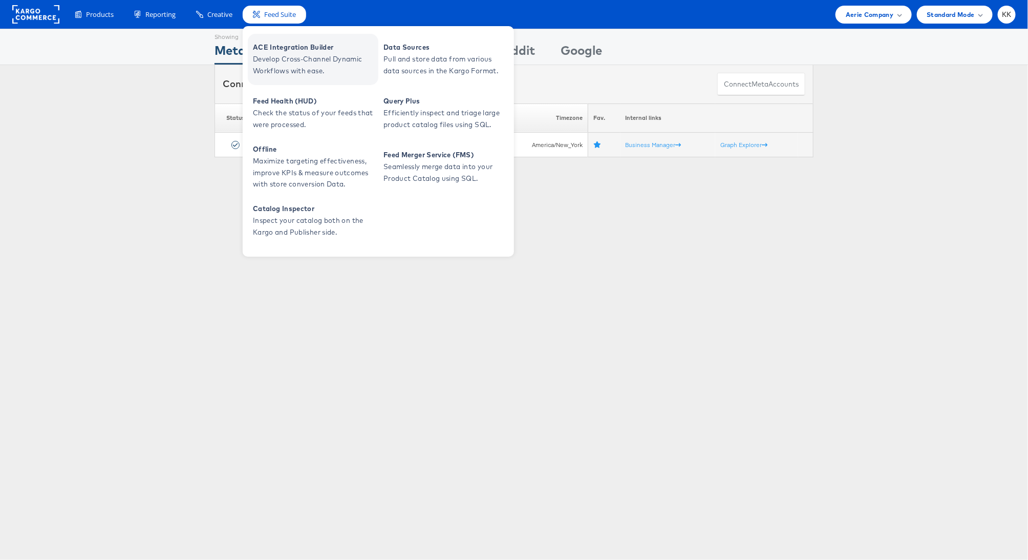
click at [269, 49] on span "ACE Integration Builder" at bounding box center [314, 47] width 123 height 12
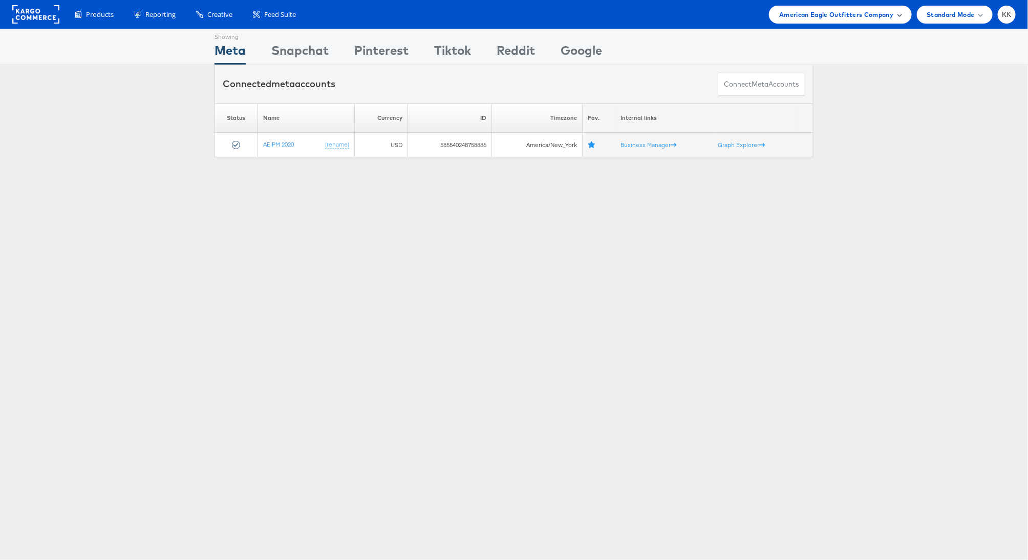
click at [860, 22] on div "American Eagle Outfitters Company" at bounding box center [840, 15] width 142 height 18
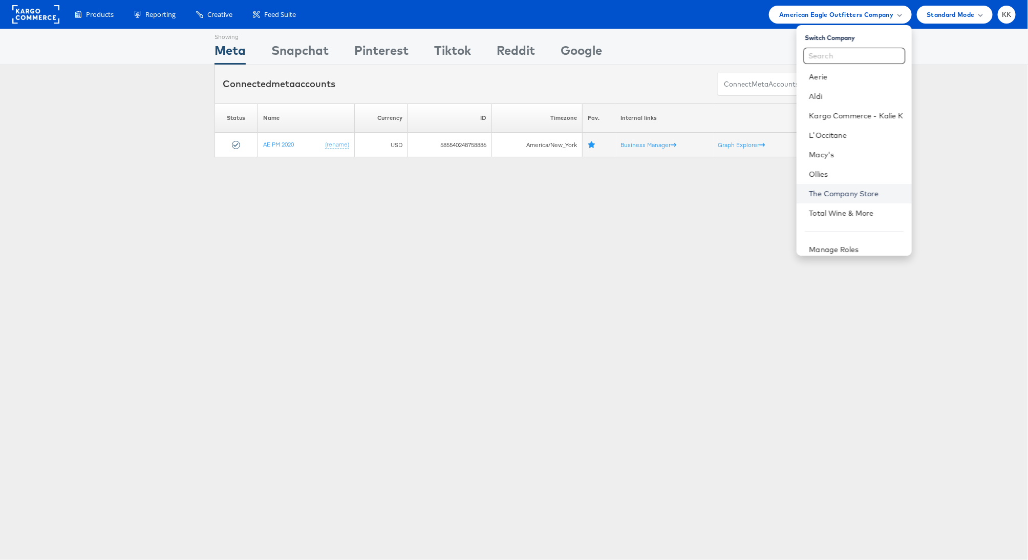
click at [839, 191] on link "The Company Store" at bounding box center [856, 193] width 94 height 10
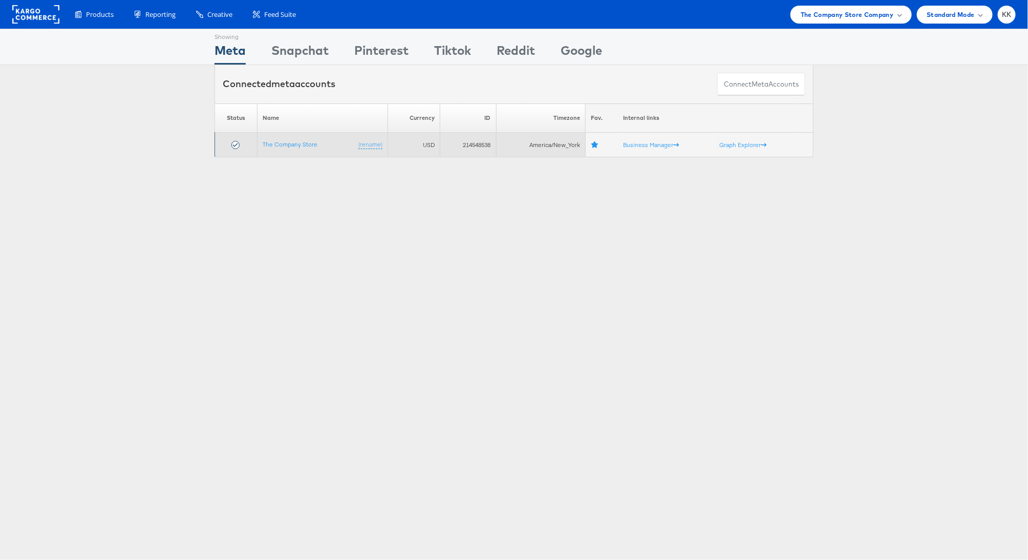
click at [290, 151] on td "The Company Store (rename)" at bounding box center [323, 145] width 131 height 25
click at [281, 141] on link "The Company Store" at bounding box center [290, 144] width 55 height 8
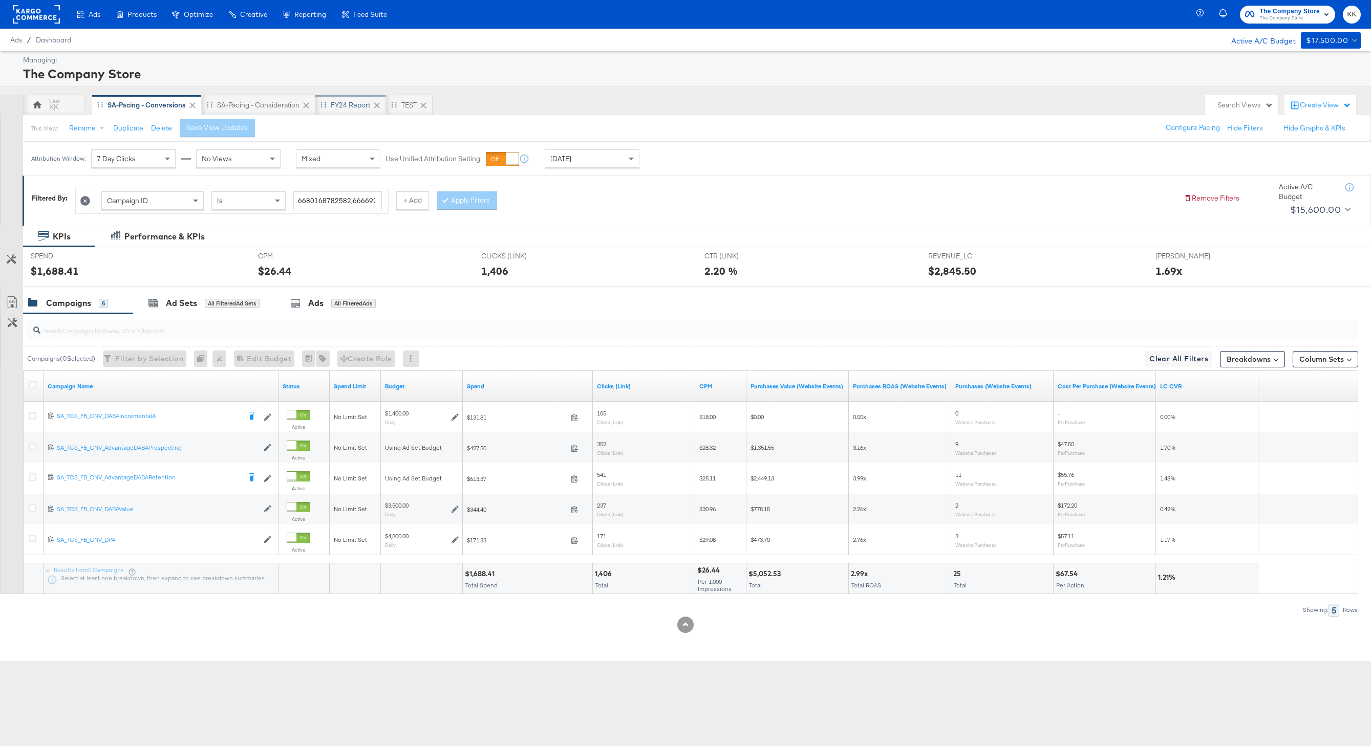
click at [346, 100] on div "FY24 Report" at bounding box center [350, 105] width 39 height 10
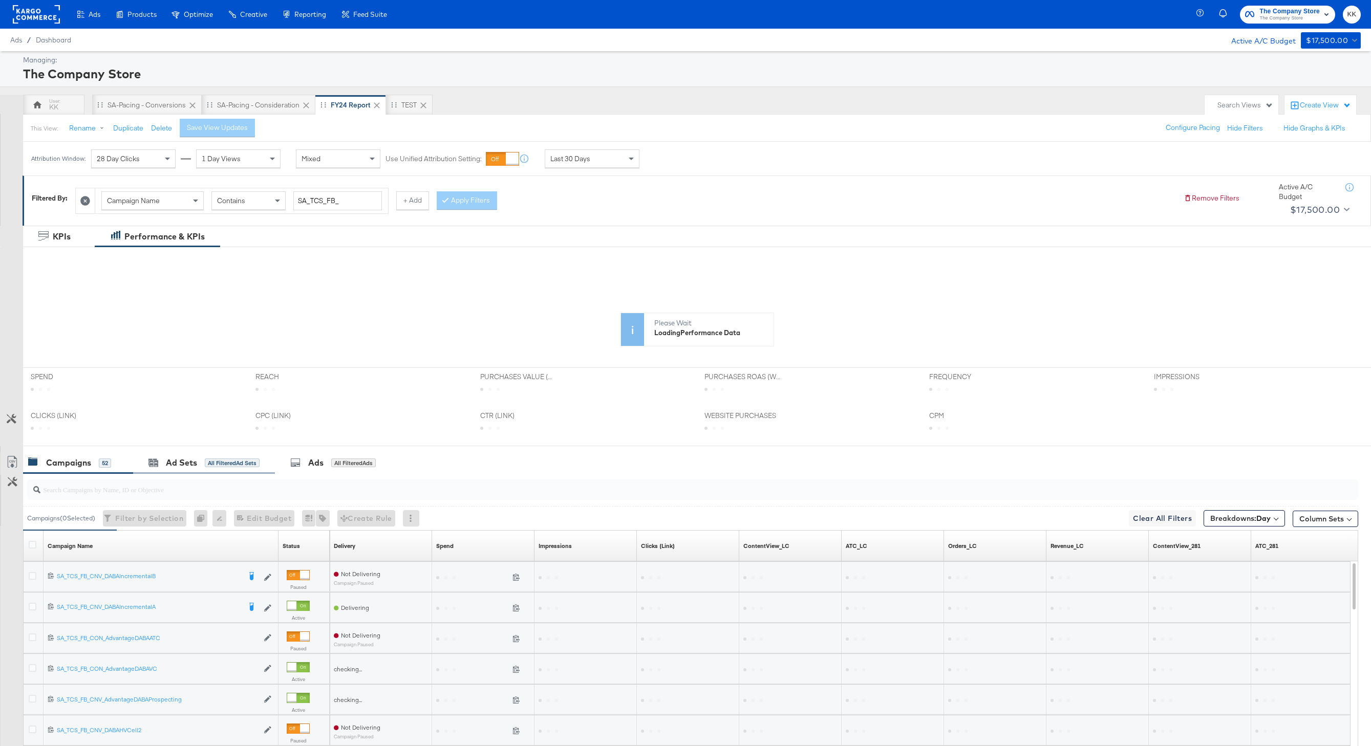
click at [200, 453] on div "Ad Sets All Filtered Ad Sets" at bounding box center [204, 463] width 142 height 22
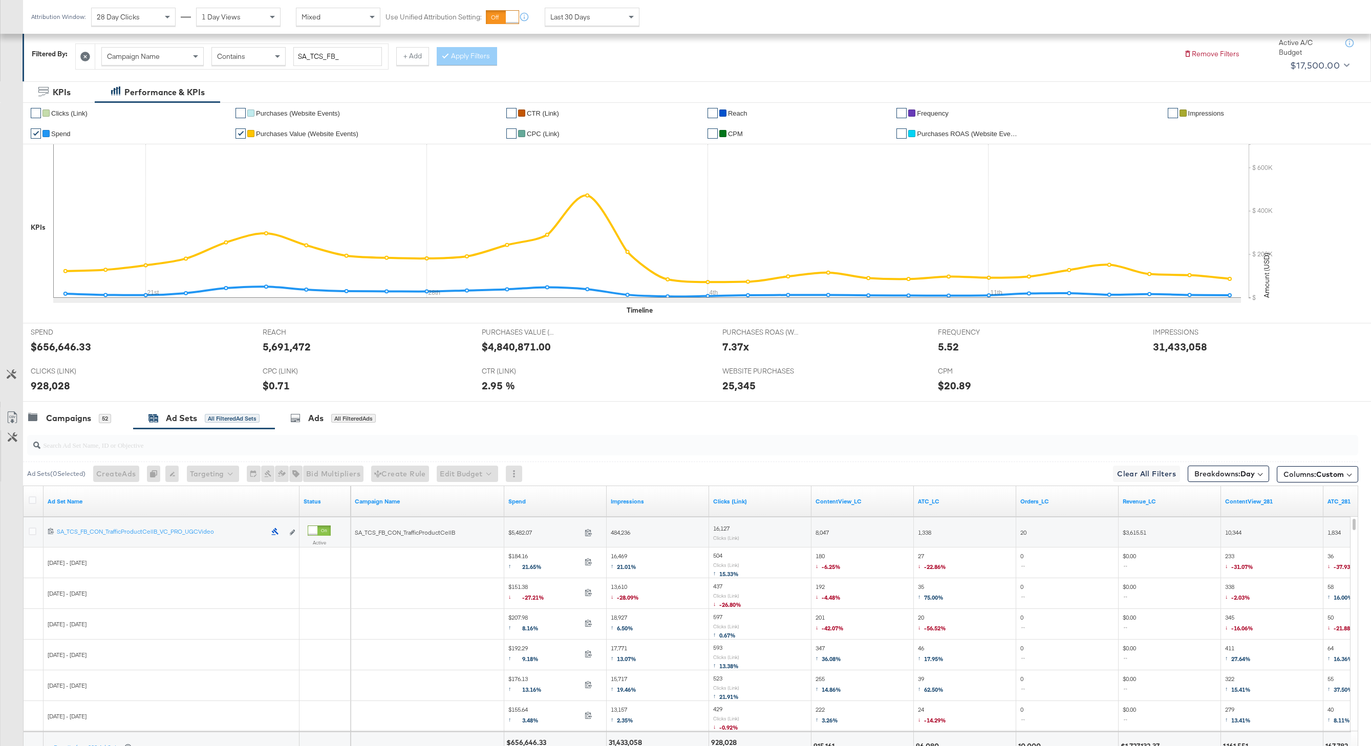
scroll to position [223, 0]
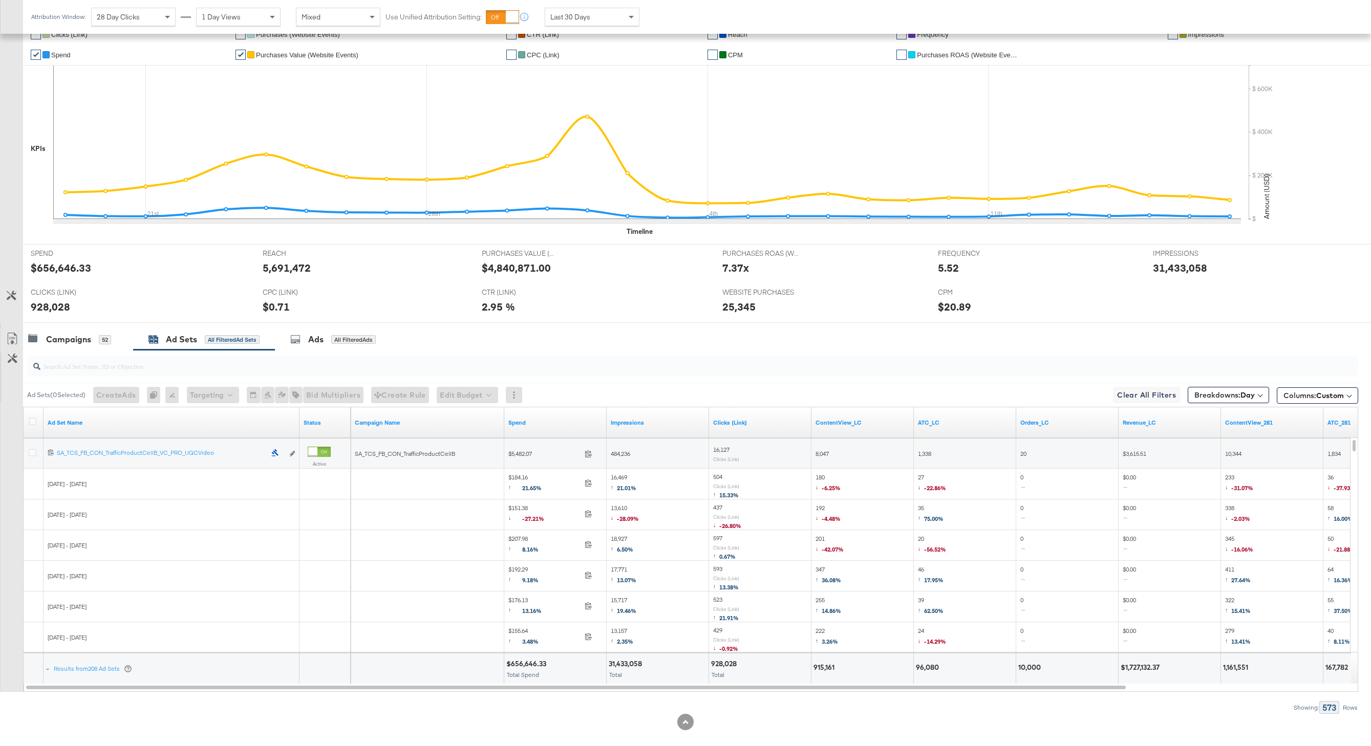
click at [38, 425] on div at bounding box center [34, 423] width 11 height 10
click at [34, 421] on icon at bounding box center [33, 422] width 8 height 8
click at [0, 0] on input "checkbox" at bounding box center [0, 0] width 0 height 0
click at [13, 341] on icon at bounding box center [12, 339] width 12 height 12
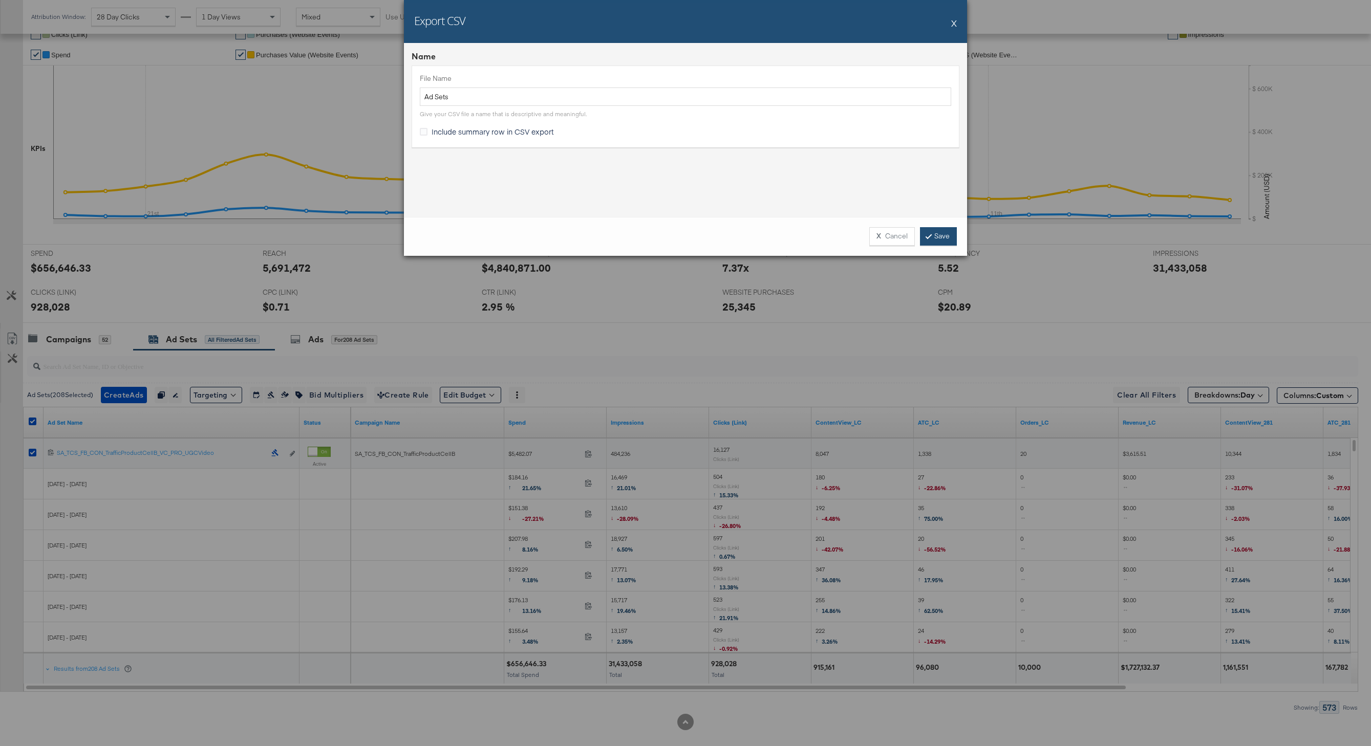
click at [934, 231] on link "Save" at bounding box center [938, 236] width 37 height 18
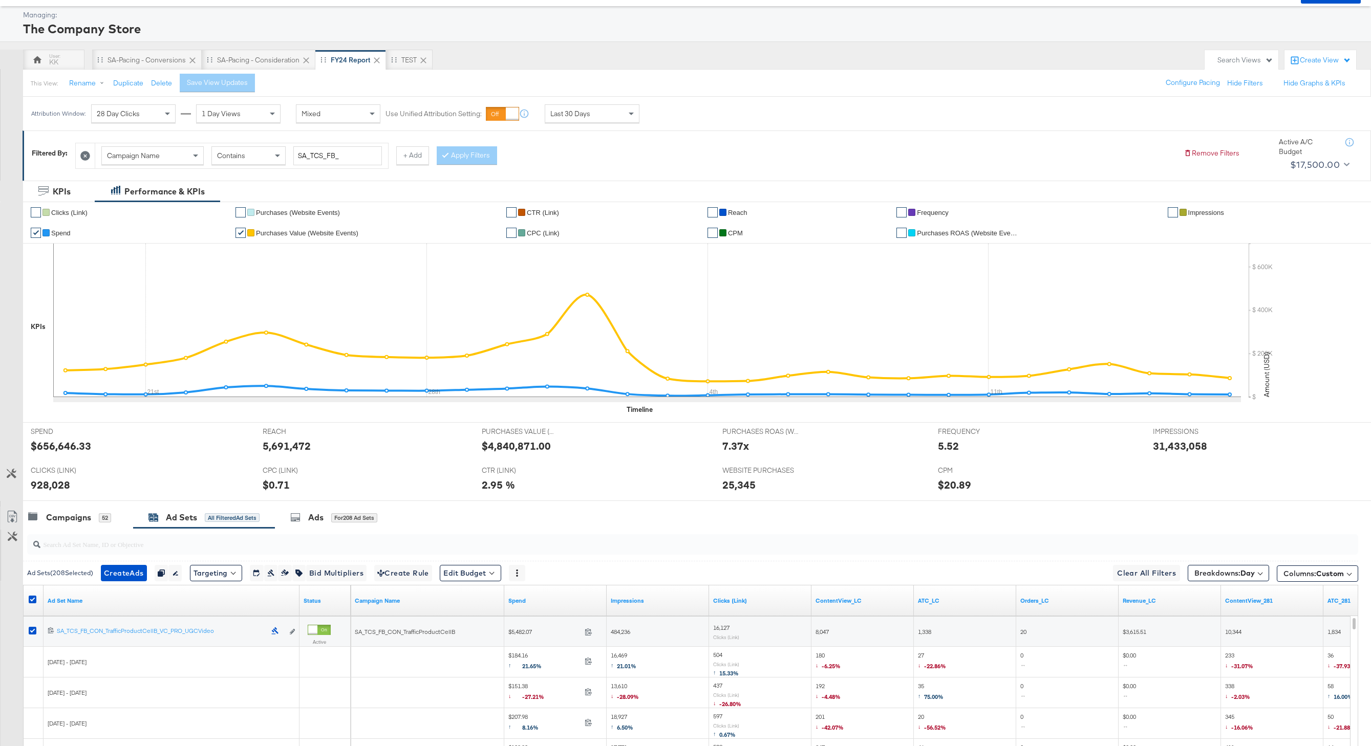
scroll to position [0, 0]
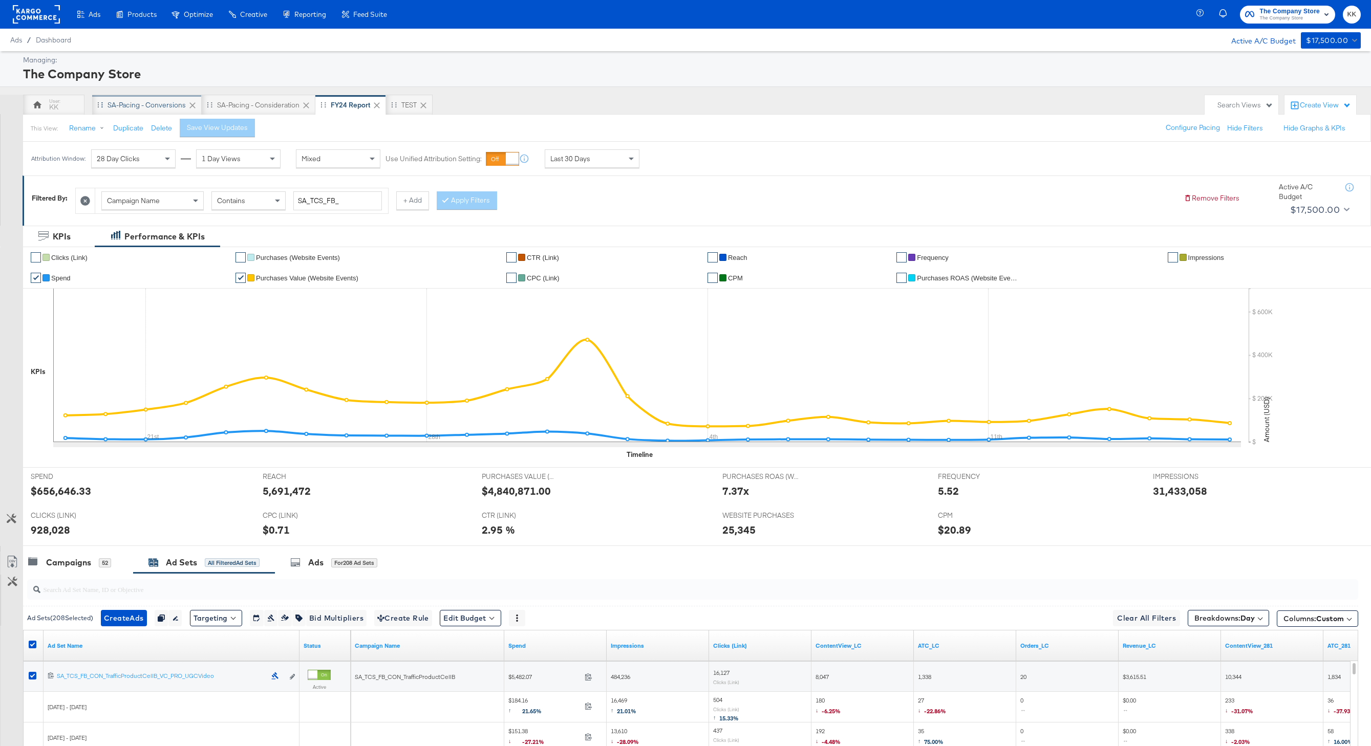
click at [137, 104] on div "SA-Pacing - Conversions" at bounding box center [147, 105] width 78 height 10
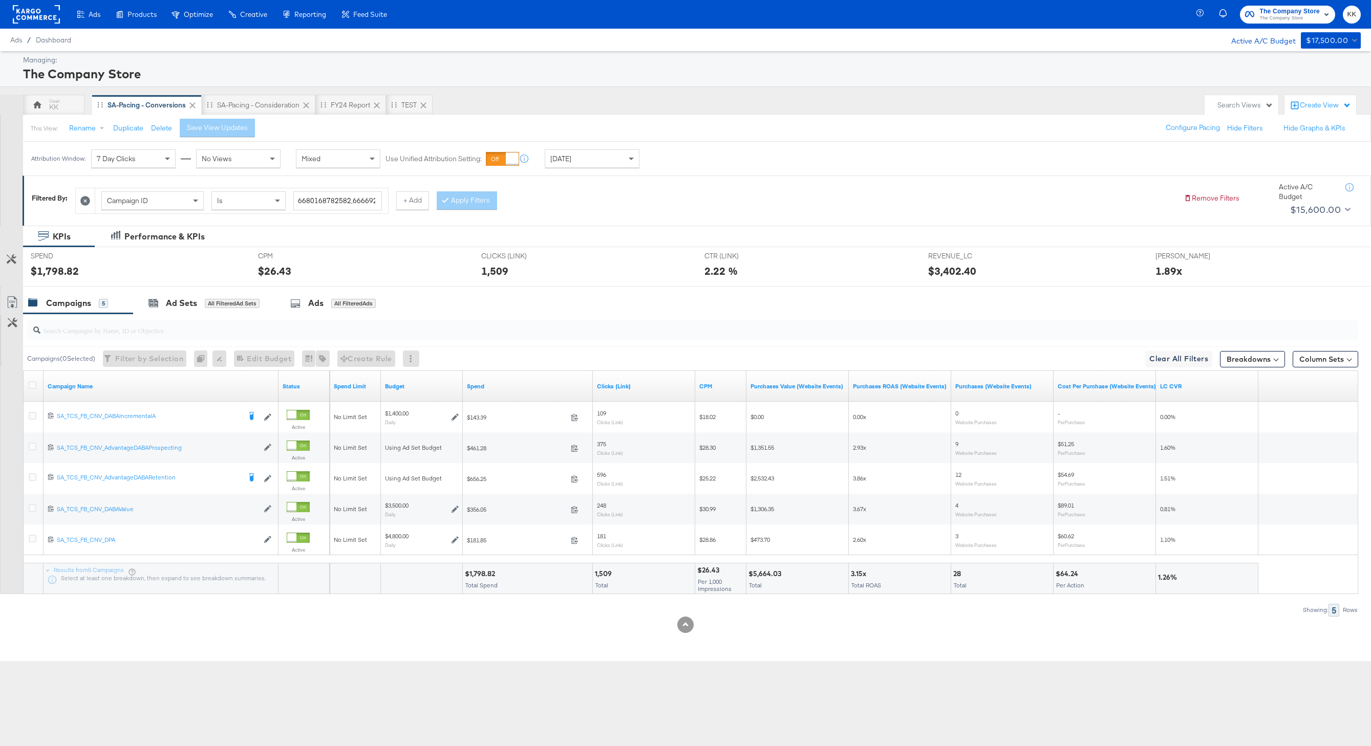
click at [46, 20] on rect at bounding box center [36, 14] width 47 height 18
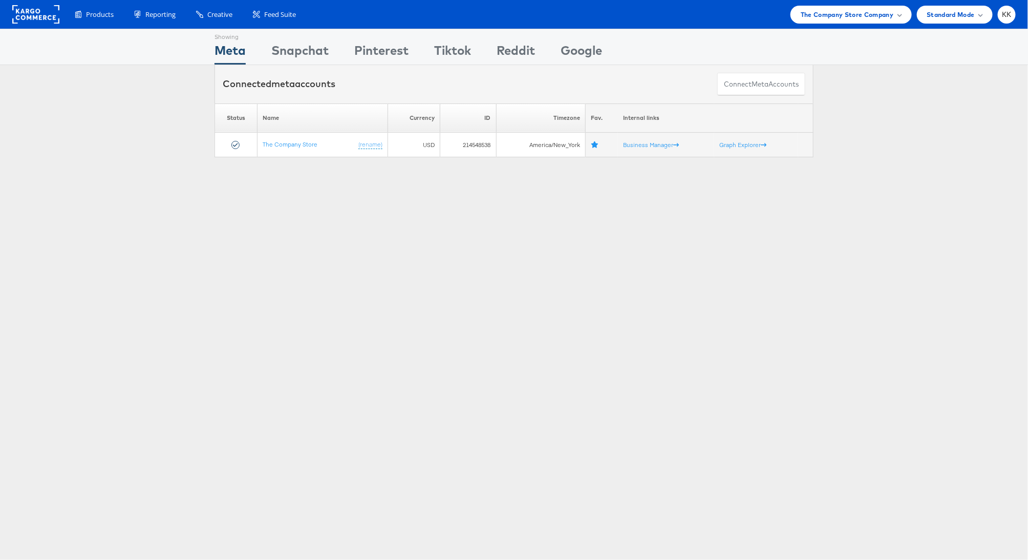
click at [920, 85] on div "Connected meta accounts Connect meta Accounts" at bounding box center [514, 84] width 1028 height 38
click at [877, 27] on div "Products Product Catalogs Enhance Your Product Catalog, Map Them to Publishers,…" at bounding box center [514, 14] width 1028 height 29
click at [864, 14] on span "The Company Store Company" at bounding box center [847, 14] width 93 height 11
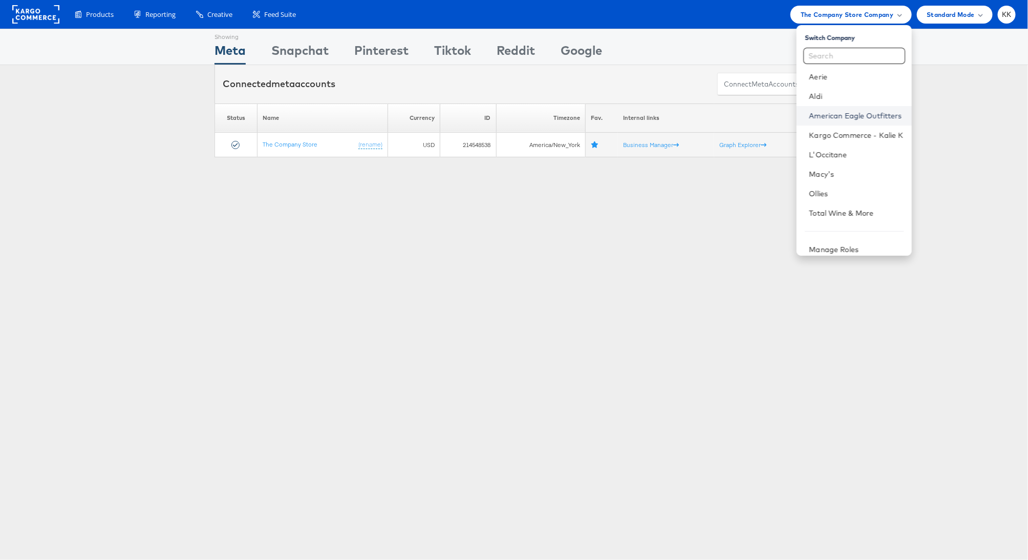
click at [817, 113] on link "American Eagle Outfitters" at bounding box center [856, 116] width 94 height 10
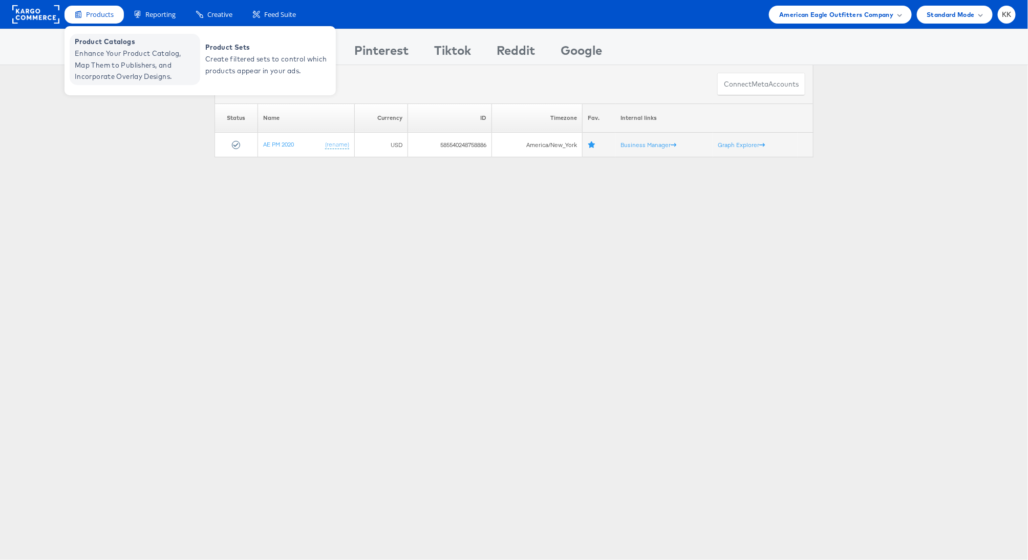
click at [96, 61] on span "Enhance Your Product Catalog, Map Them to Publishers, and Incorporate Overlay D…" at bounding box center [136, 65] width 123 height 35
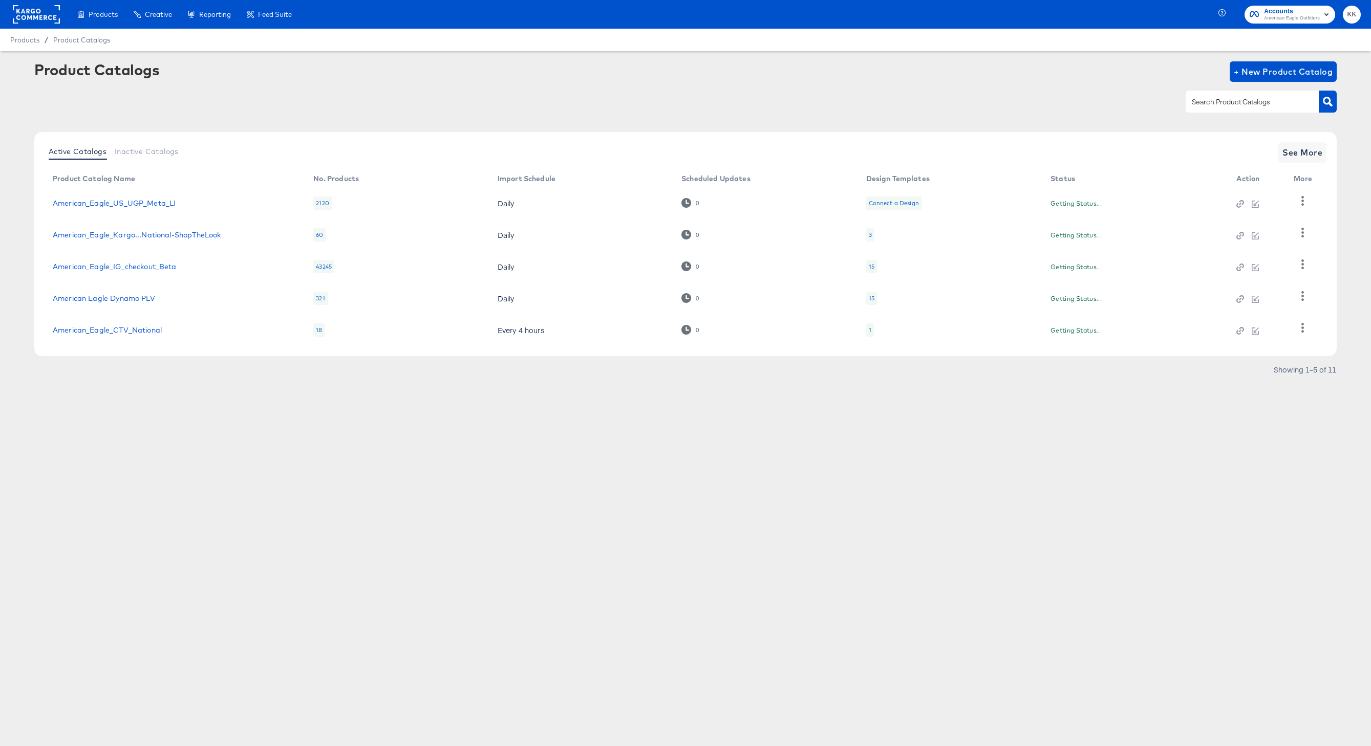
click at [22, 15] on rect at bounding box center [36, 14] width 47 height 18
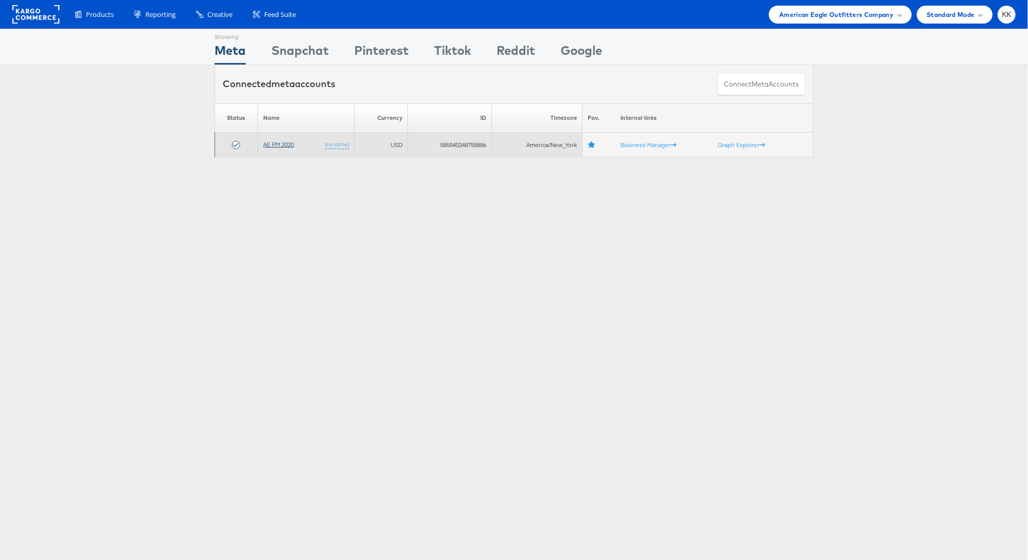
click at [271, 141] on link "AE PM 2020" at bounding box center [278, 144] width 31 height 8
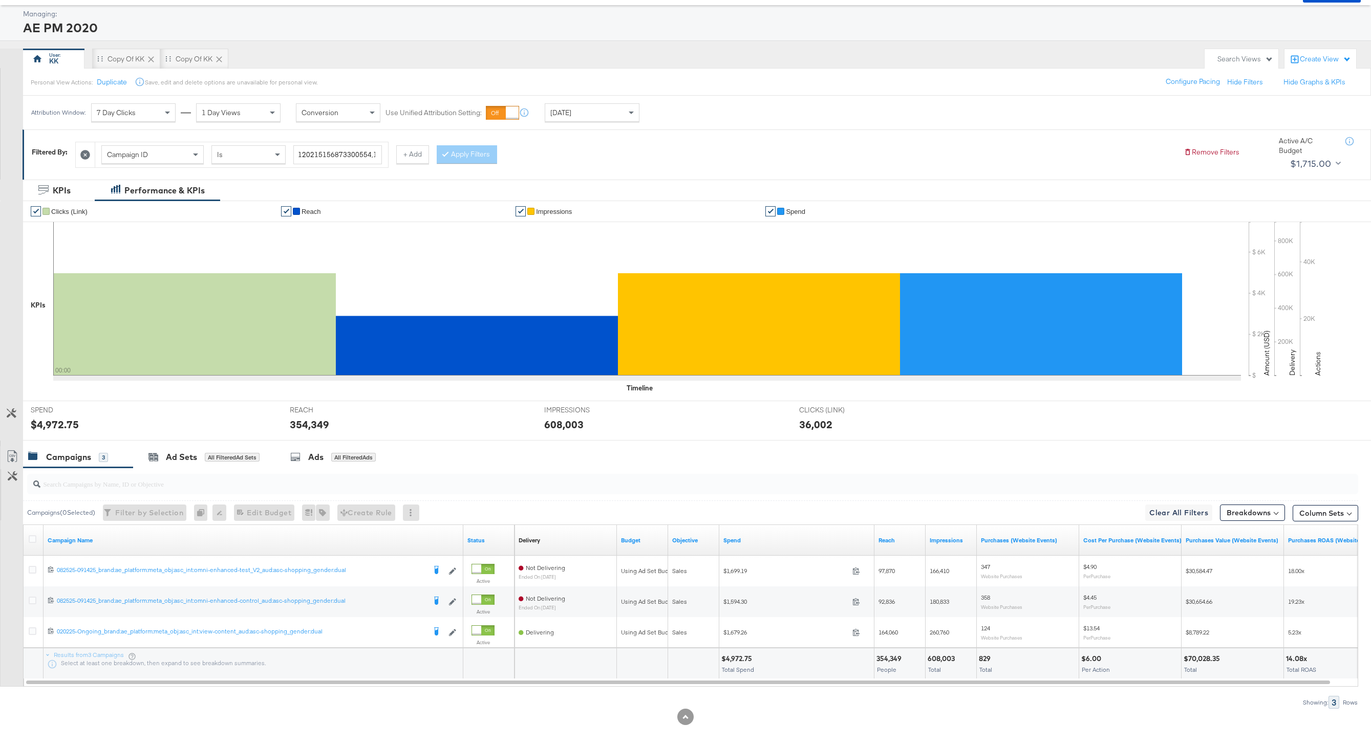
scroll to position [54, 0]
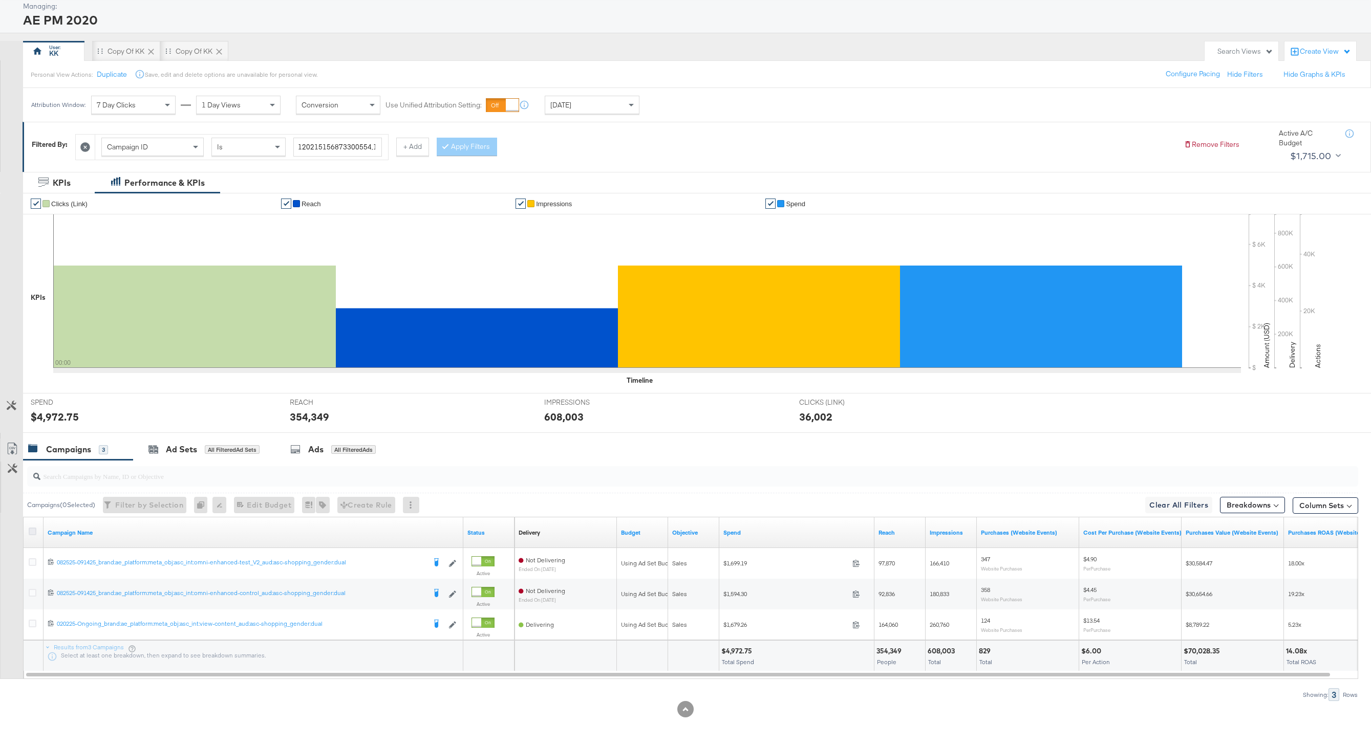
click at [30, 530] on icon at bounding box center [33, 532] width 8 height 8
click at [0, 0] on input "checkbox" at bounding box center [0, 0] width 0 height 0
click at [293, 453] on icon at bounding box center [291, 449] width 10 height 10
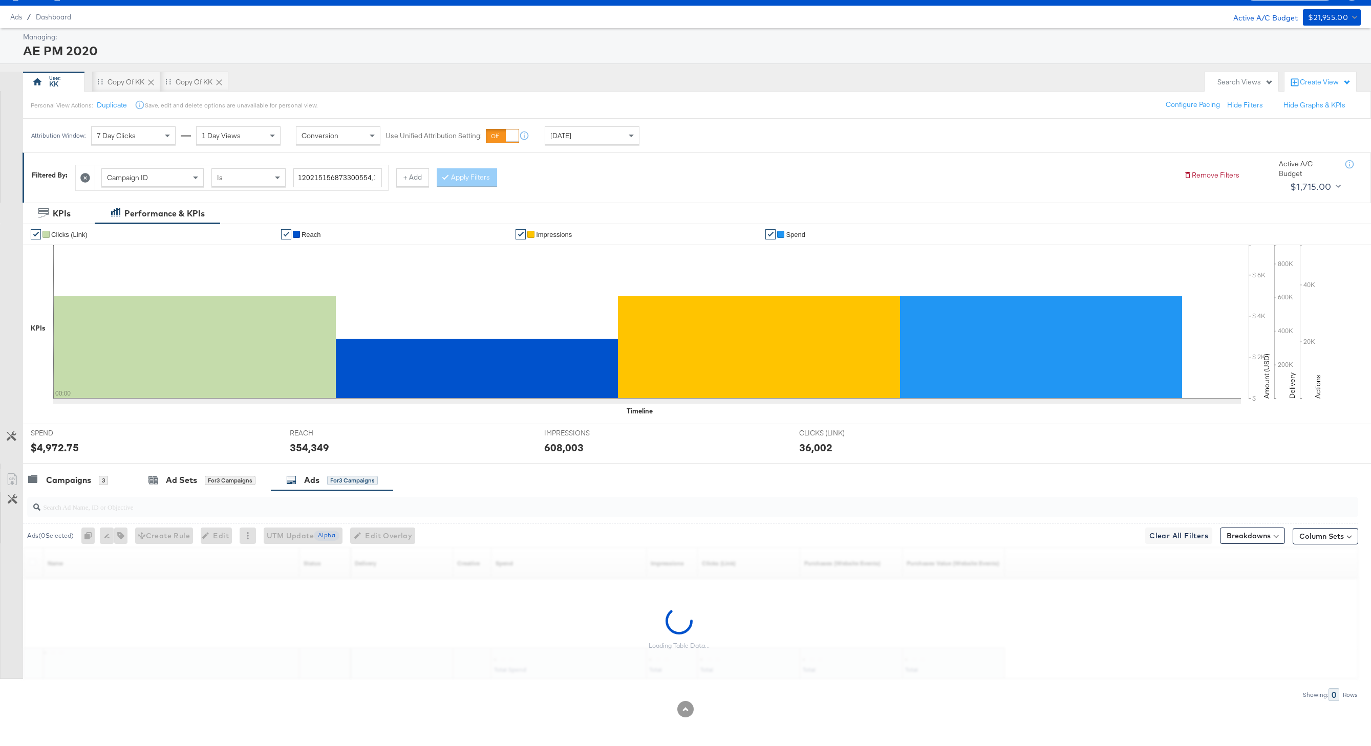
scroll to position [23, 0]
click at [88, 176] on icon at bounding box center [85, 178] width 10 height 10
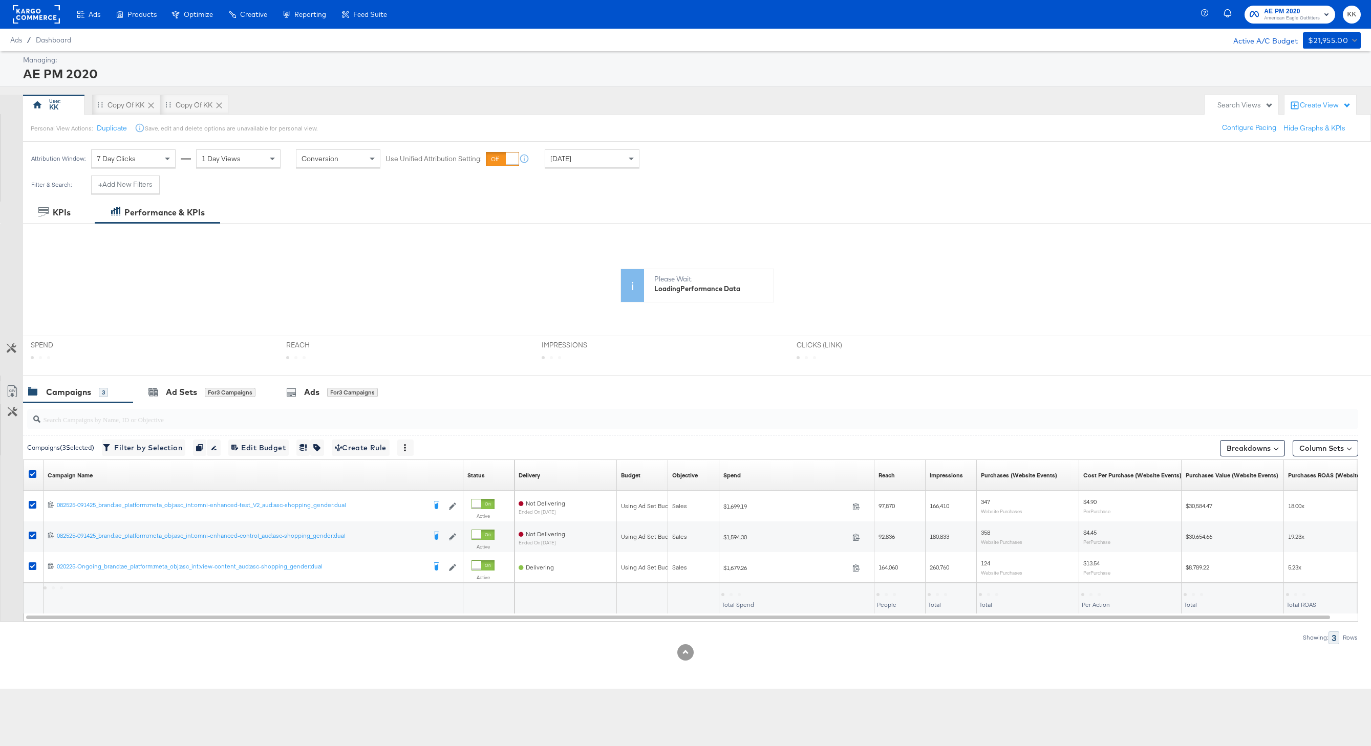
scroll to position [0, 0]
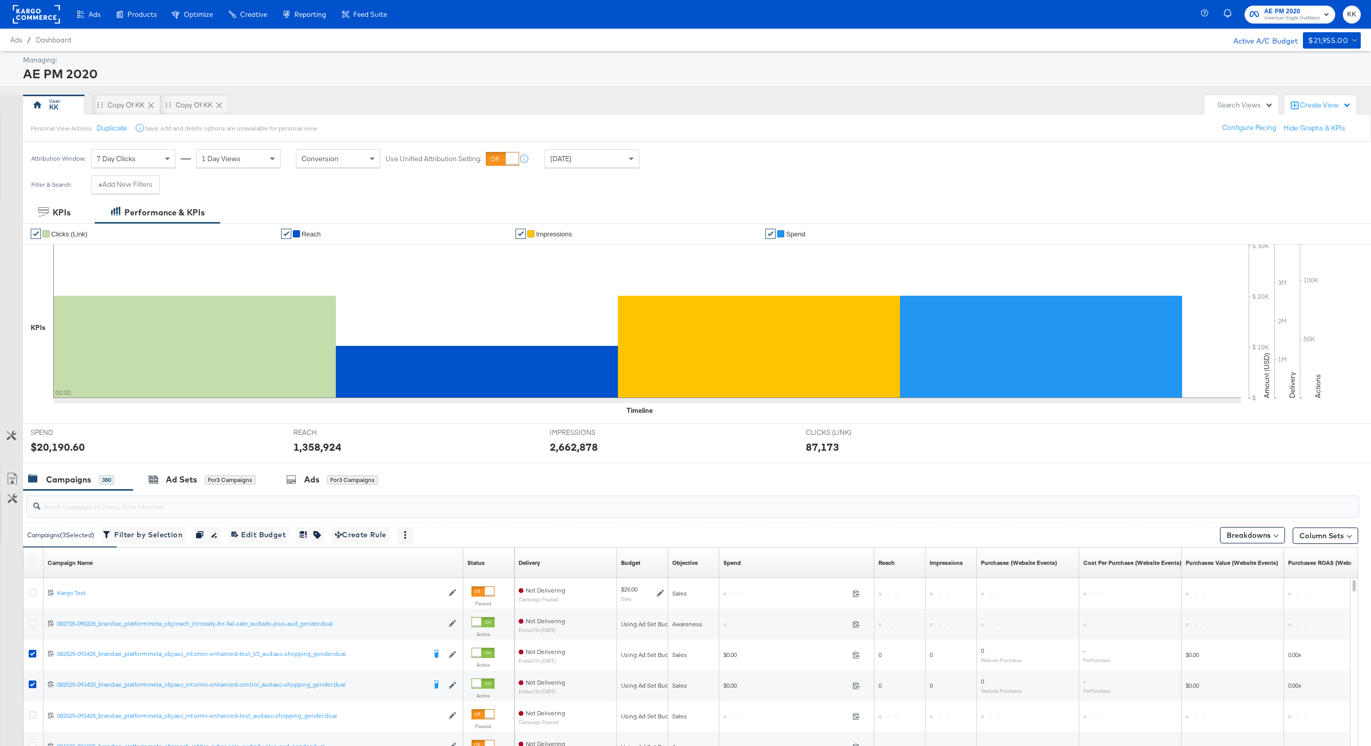
click at [70, 509] on input "search" at bounding box center [636, 502] width 1192 height 20
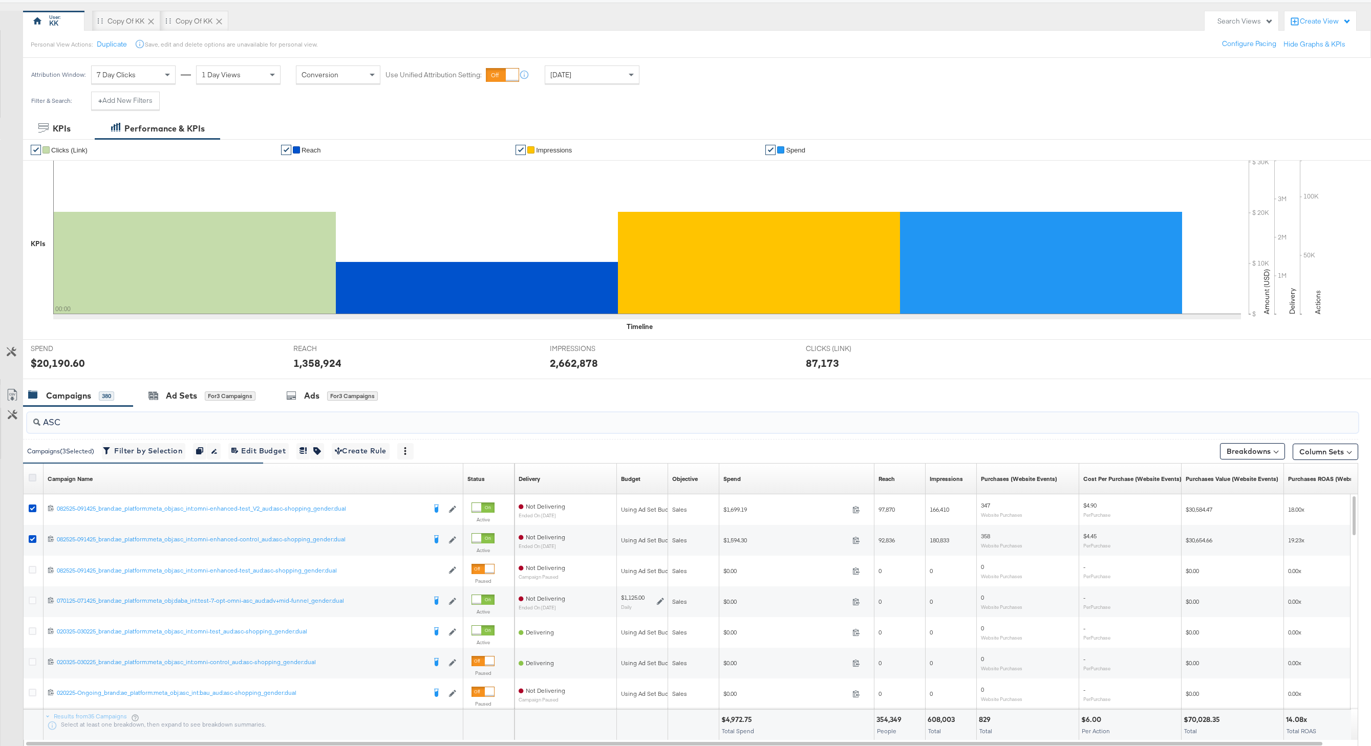
type input "ASC"
click at [30, 481] on icon at bounding box center [33, 478] width 8 height 8
click at [0, 0] on input "checkbox" at bounding box center [0, 0] width 0 height 0
click at [30, 481] on icon at bounding box center [33, 478] width 8 height 8
click at [0, 0] on input "checkbox" at bounding box center [0, 0] width 0 height 0
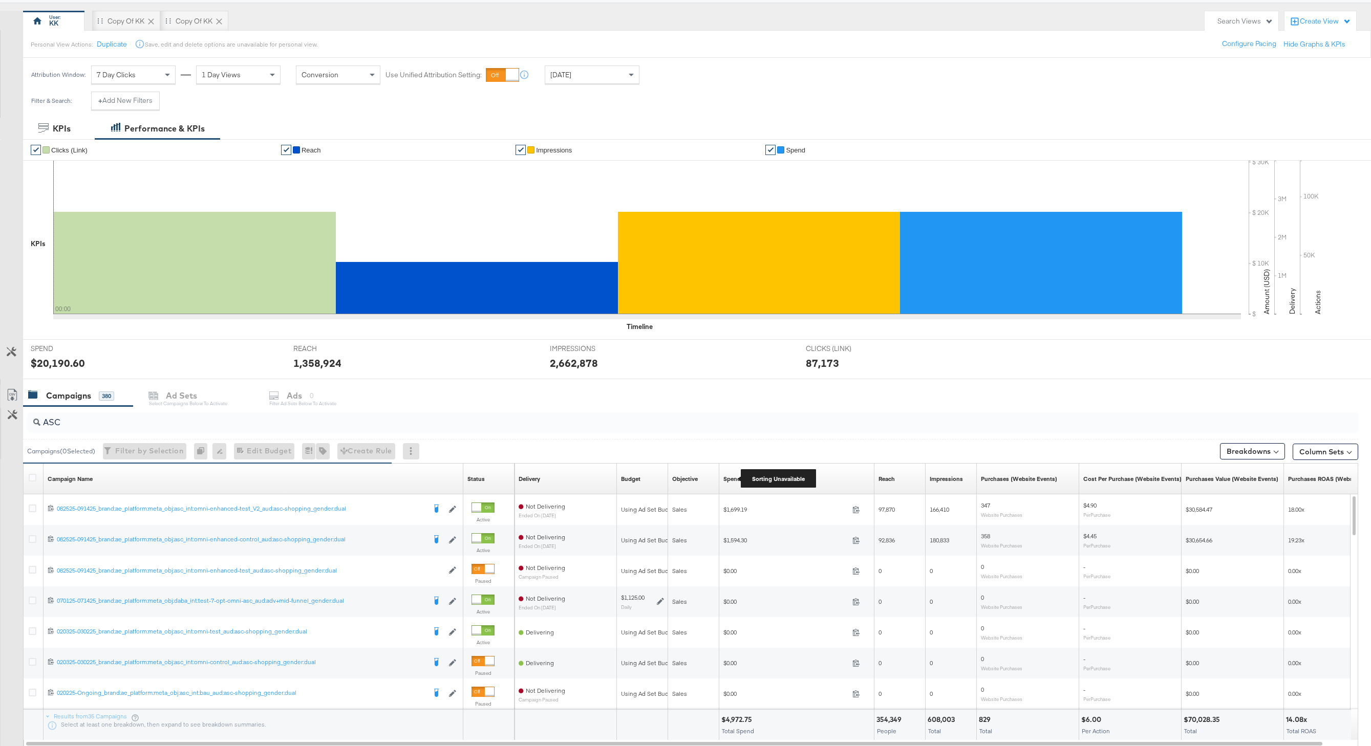
click at [734, 480] on div "Spend" at bounding box center [731, 479] width 17 height 8
click at [598, 81] on div "Yesterday" at bounding box center [592, 74] width 94 height 17
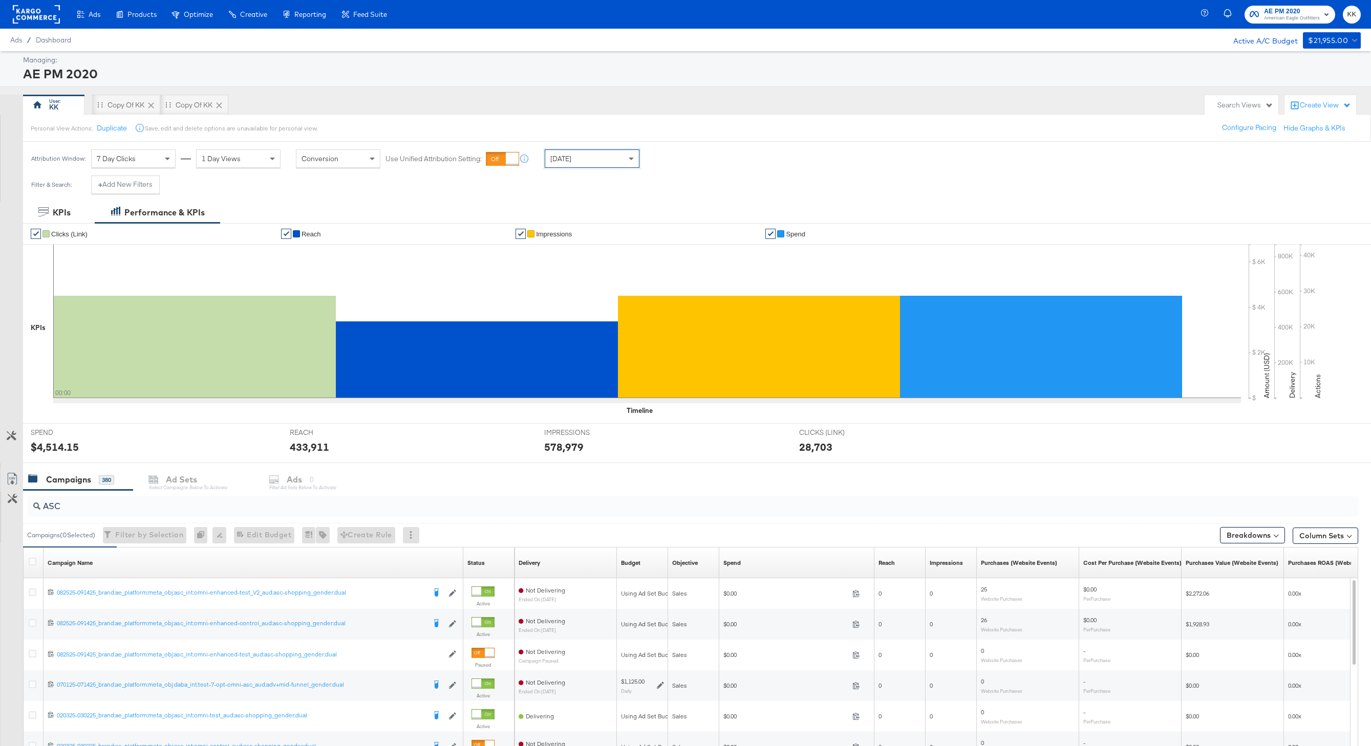
scroll to position [153, 0]
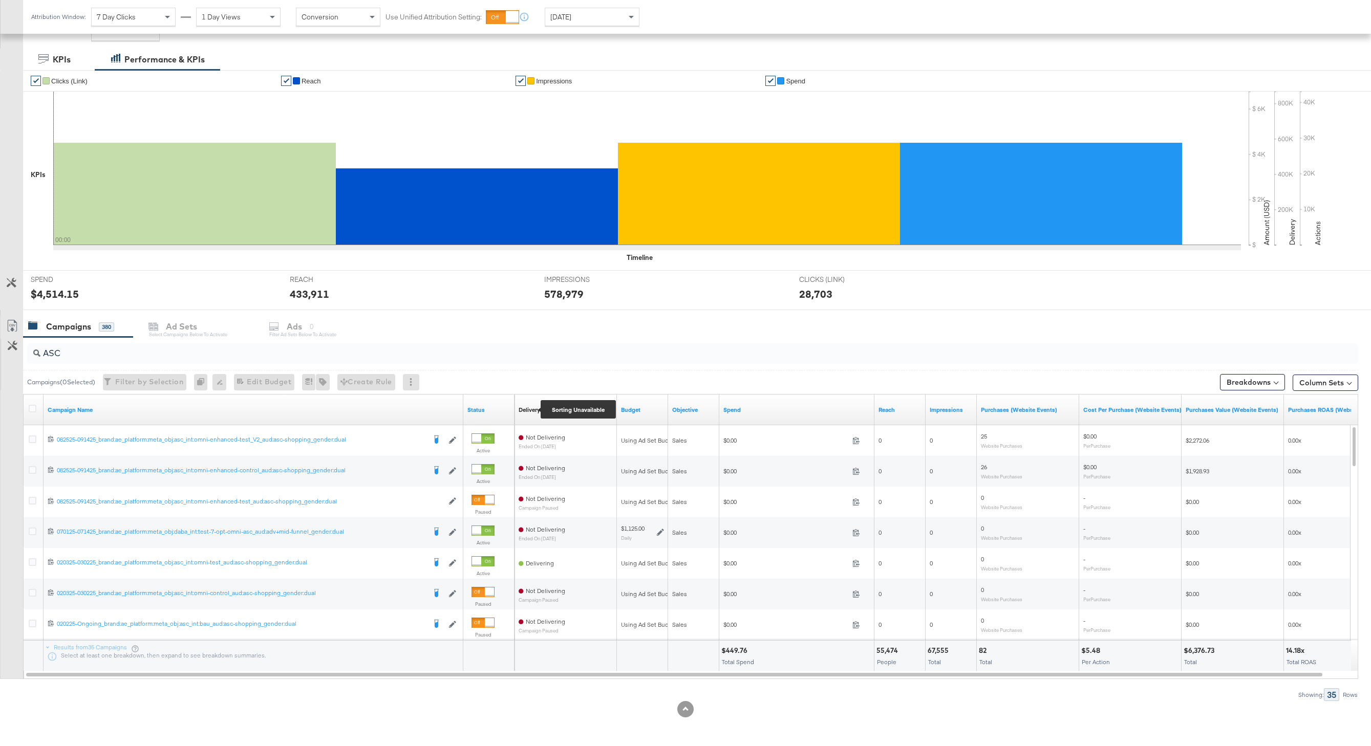
click at [530, 406] on div "Delivery" at bounding box center [530, 410] width 22 height 8
click at [479, 412] on link "Status" at bounding box center [488, 410] width 43 height 8
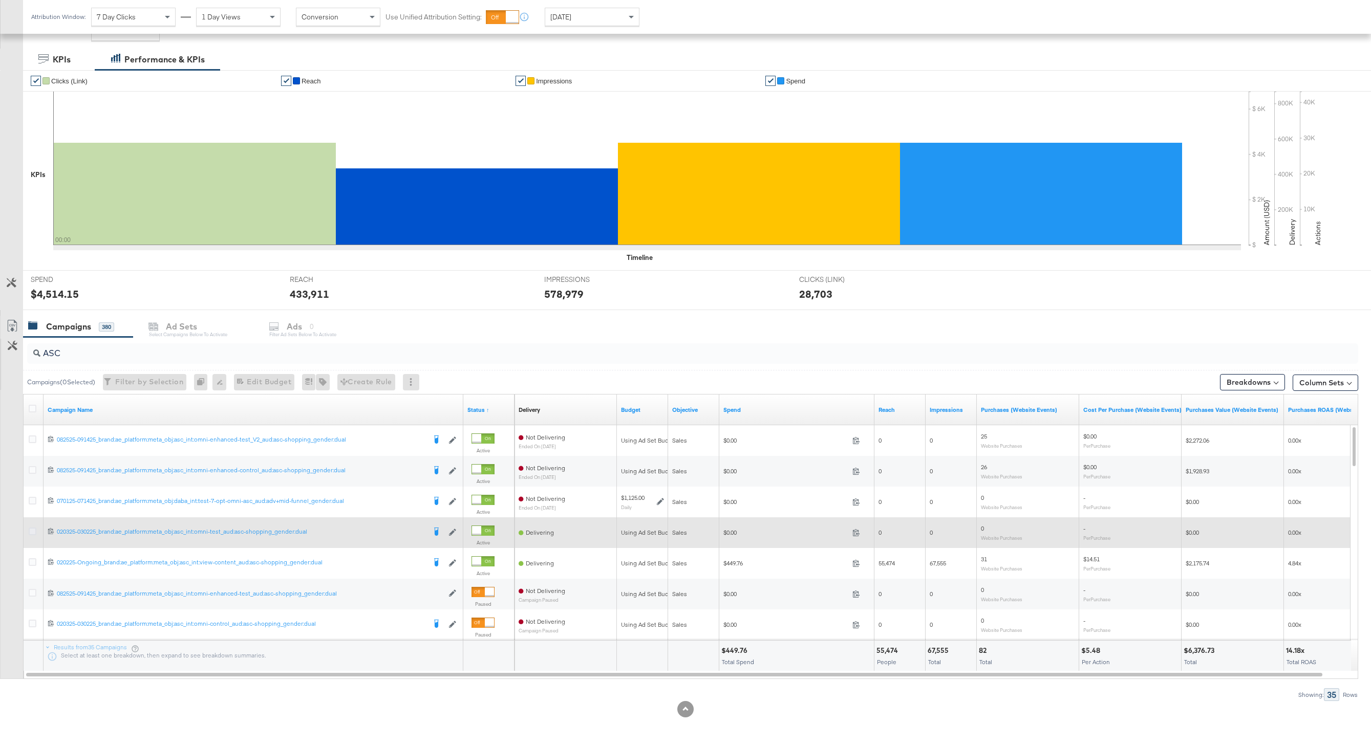
click at [33, 532] on icon at bounding box center [33, 532] width 8 height 8
click at [0, 0] on input "checkbox" at bounding box center [0, 0] width 0 height 0
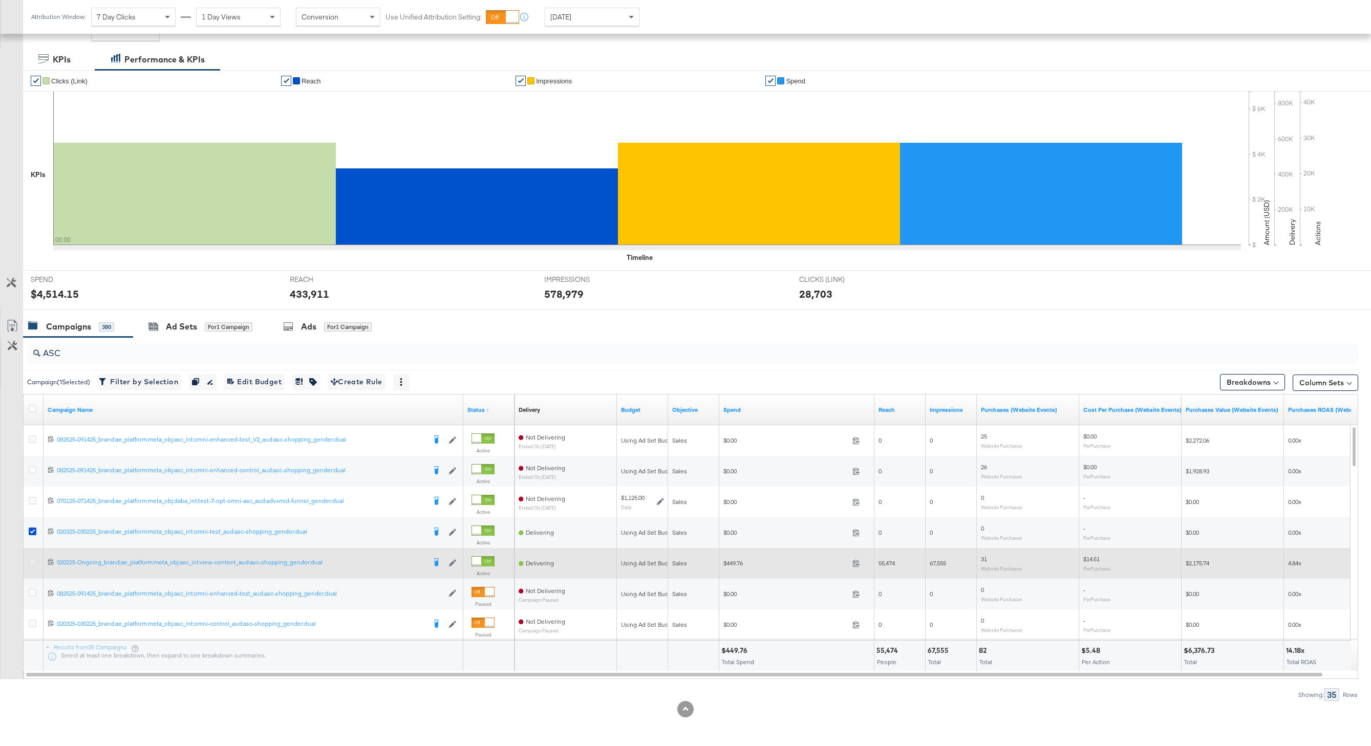
click at [33, 563] on icon at bounding box center [33, 563] width 8 height 8
click at [0, 0] on input "checkbox" at bounding box center [0, 0] width 0 height 0
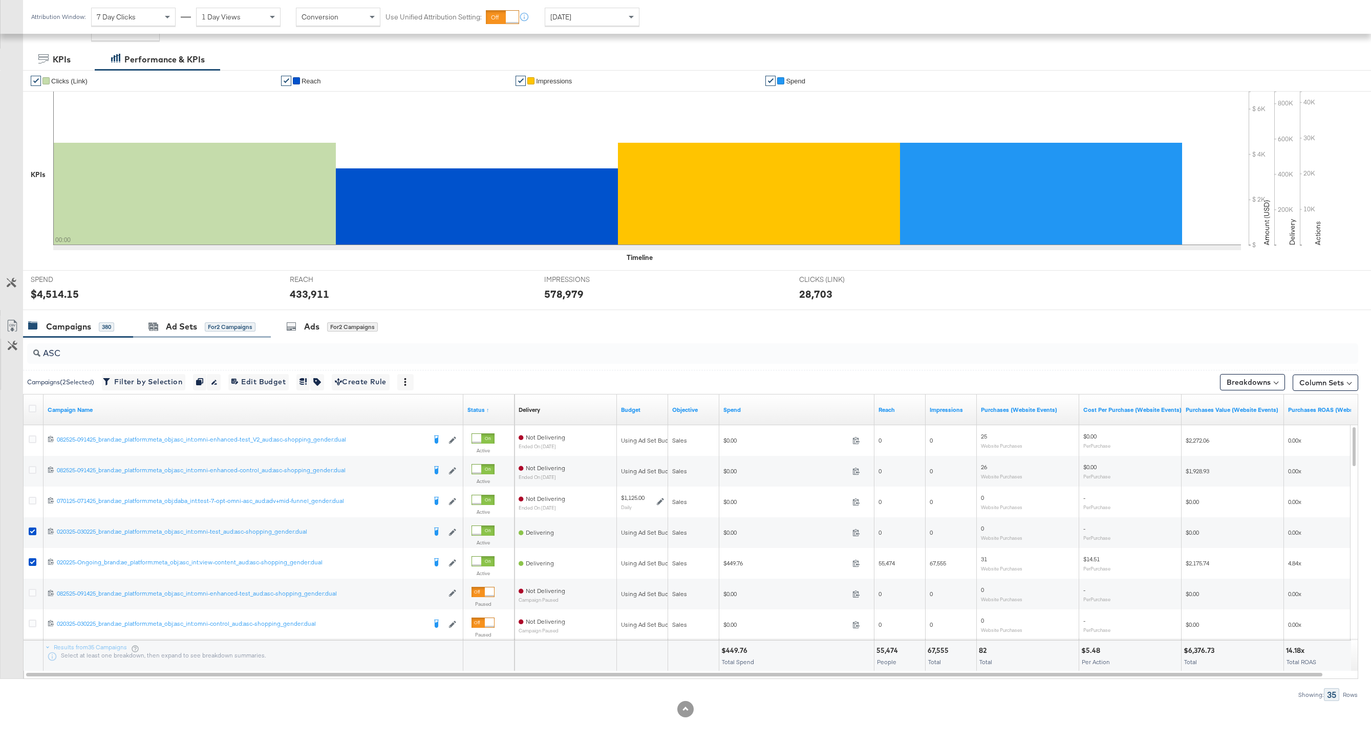
click at [211, 333] on div "Ad Sets for 2 Campaigns" at bounding box center [202, 327] width 138 height 22
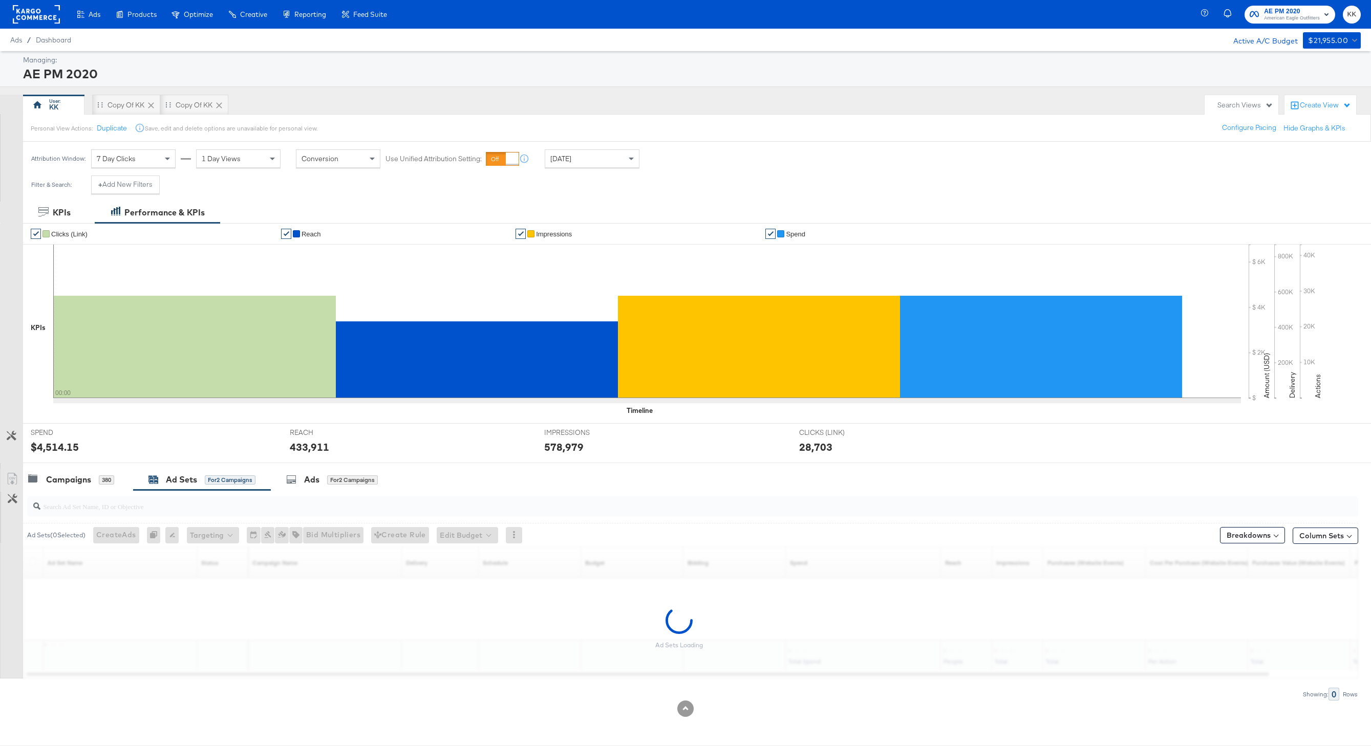
scroll to position [0, 0]
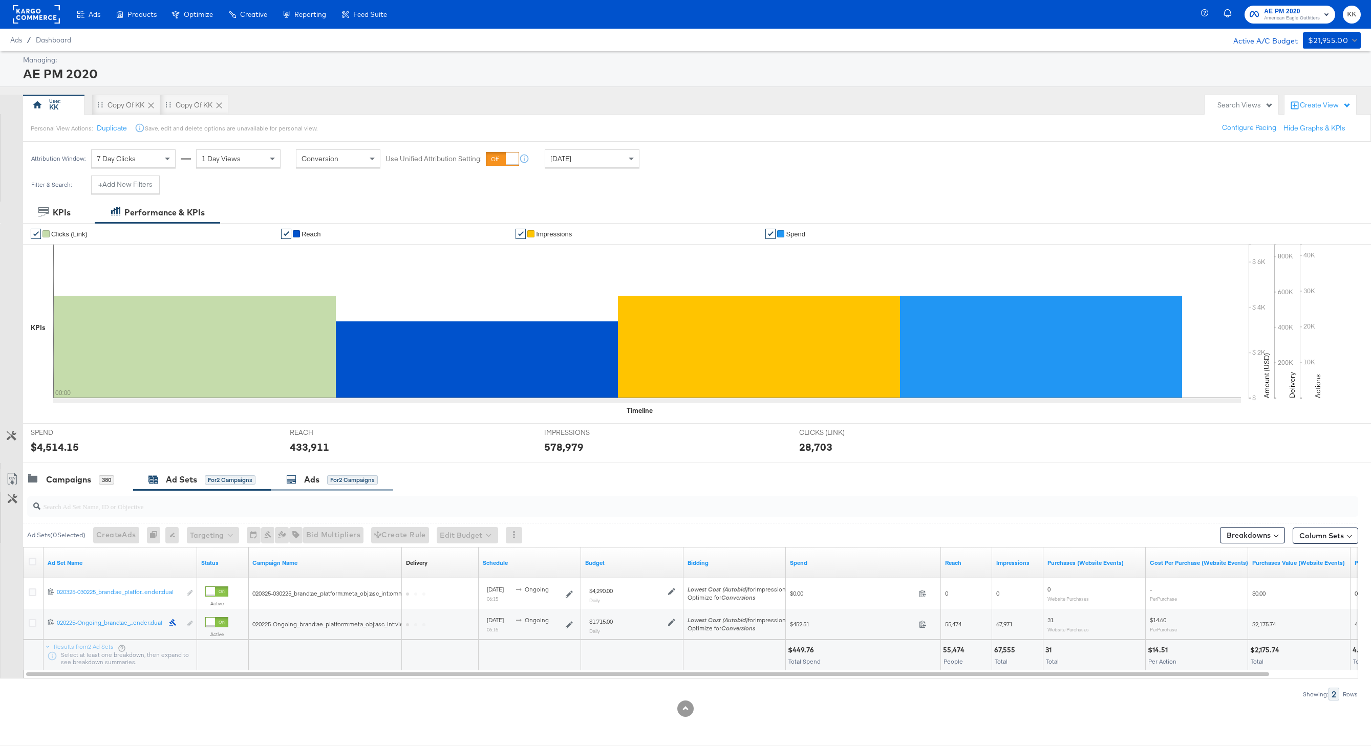
click at [349, 474] on div "Ads for 2 Campaigns" at bounding box center [332, 480] width 92 height 12
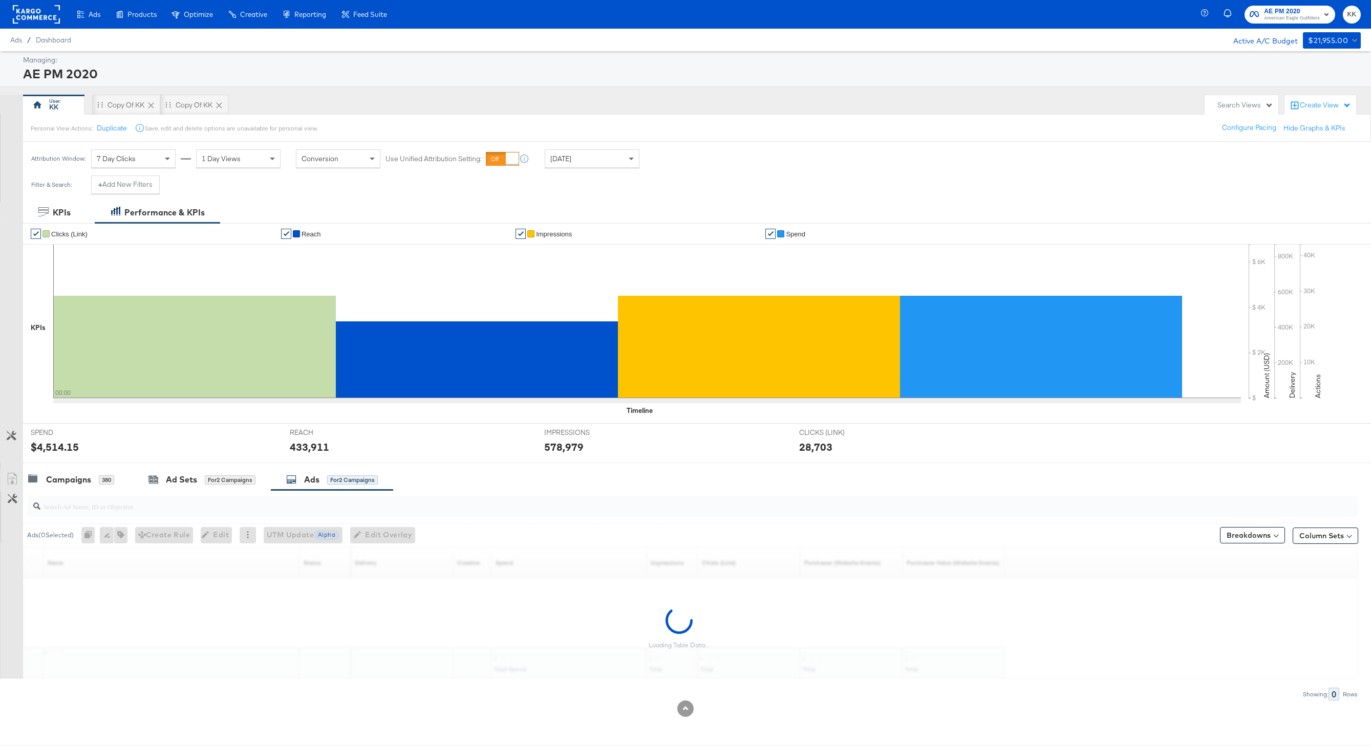
click at [241, 511] on input "search" at bounding box center [636, 502] width 1192 height 20
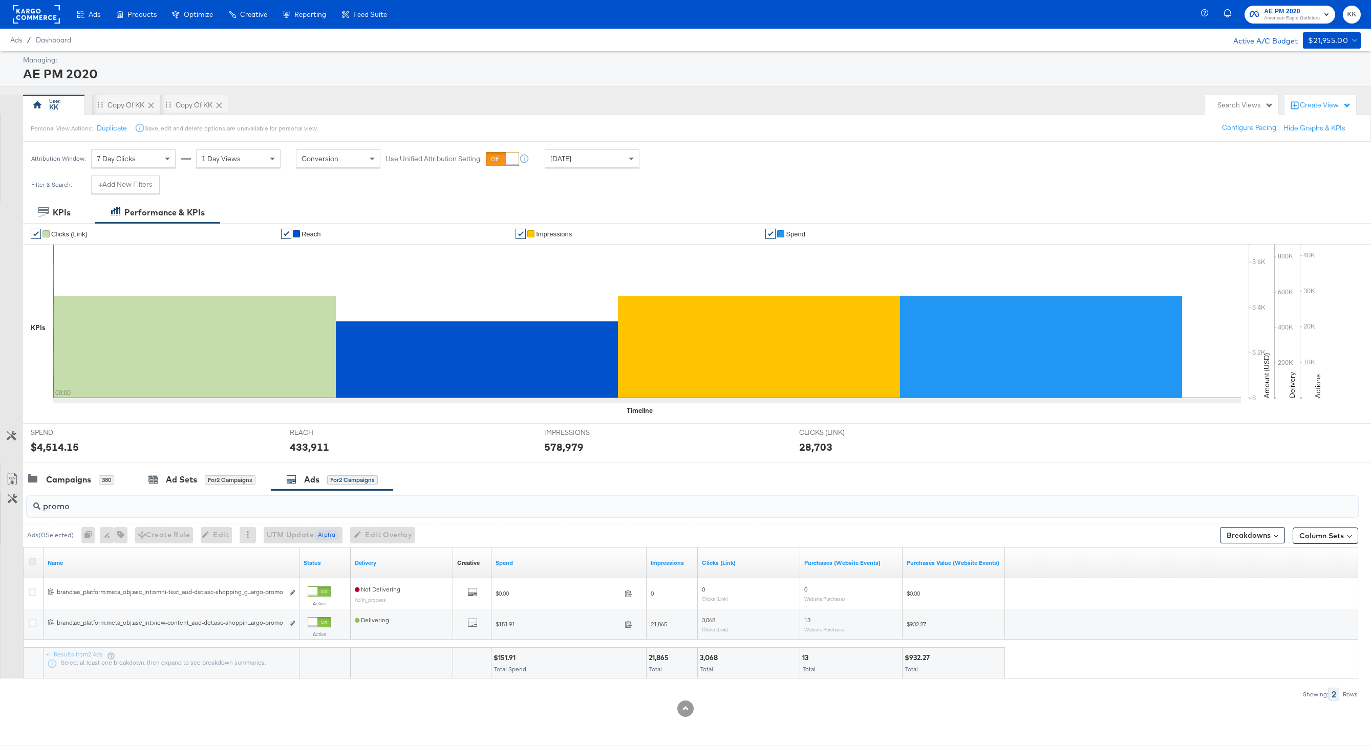
type input "promo"
click at [32, 561] on icon at bounding box center [33, 562] width 8 height 8
click at [0, 0] on input "checkbox" at bounding box center [0, 0] width 0 height 0
click at [368, 537] on span "Edit Overlay Edit overlays for 2 ads" at bounding box center [377, 535] width 59 height 13
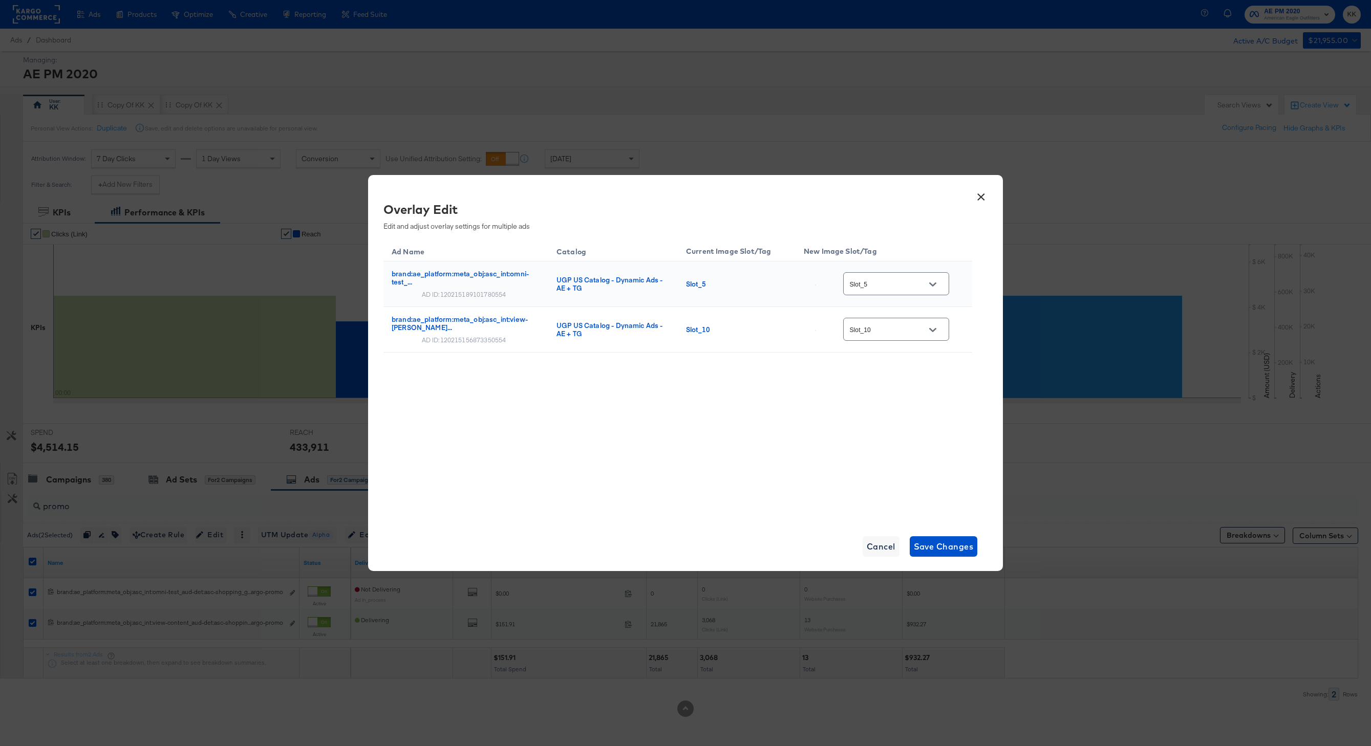
click at [909, 290] on input "Slot_5" at bounding box center [888, 284] width 81 height 12
click at [891, 422] on div "Slot_10" at bounding box center [906, 412] width 76 height 18
type input "Slot_10"
click at [951, 544] on span "Save Changes" at bounding box center [944, 547] width 60 height 14
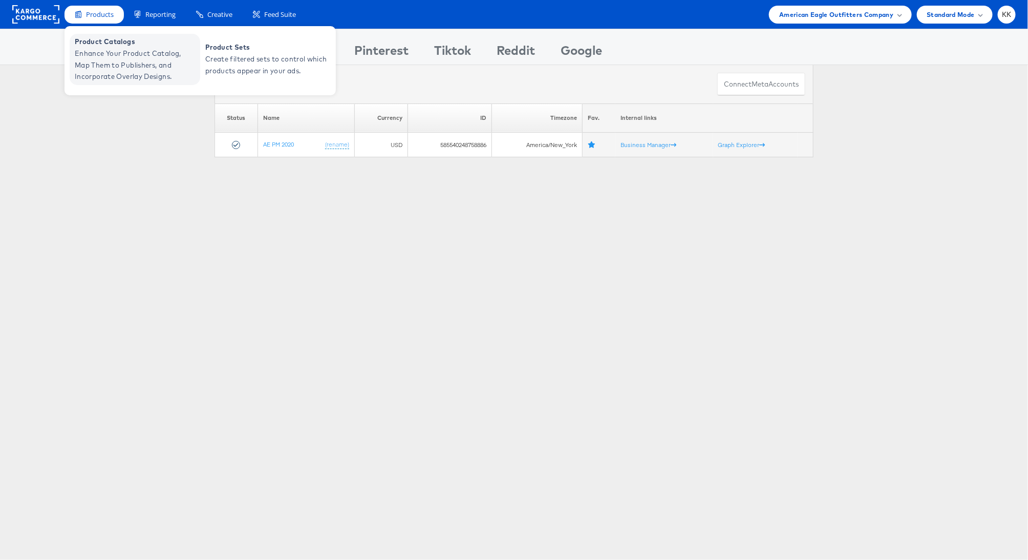
click at [87, 63] on span "Enhance Your Product Catalog, Map Them to Publishers, and Incorporate Overlay D…" at bounding box center [136, 65] width 123 height 35
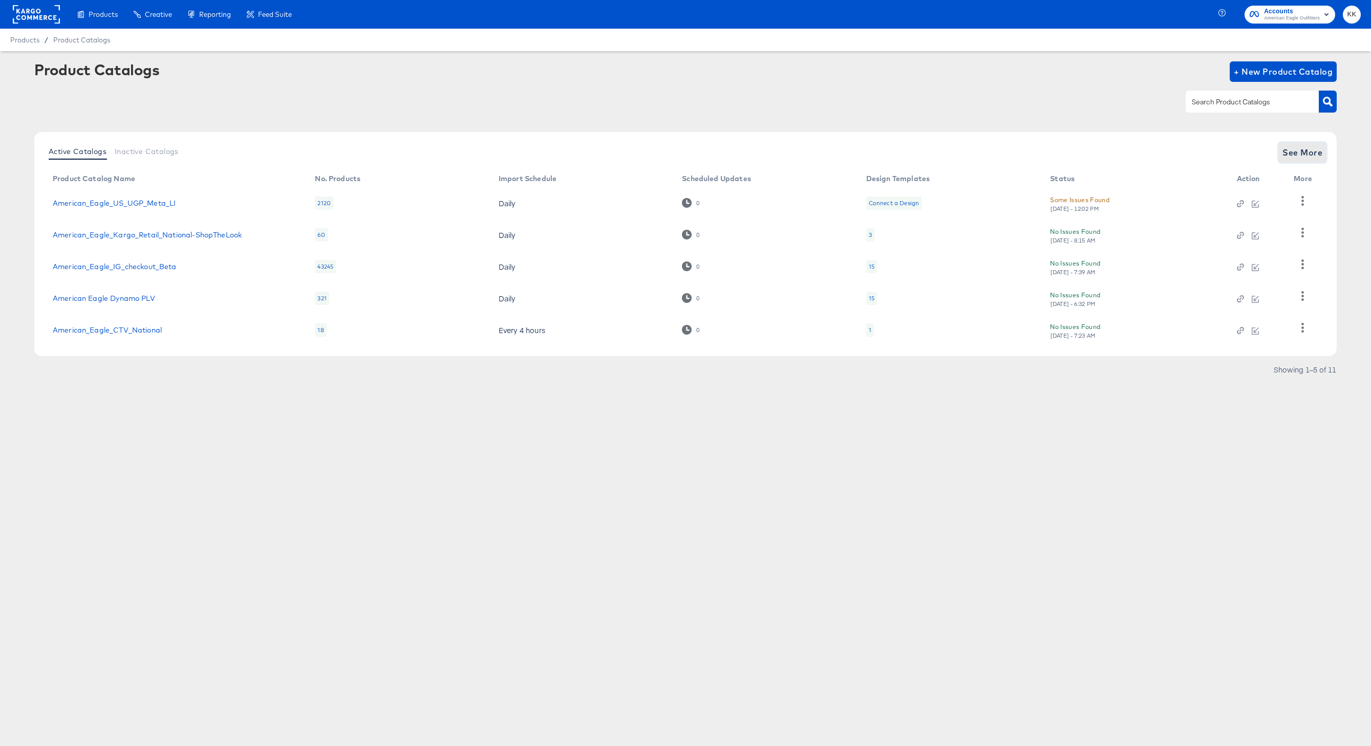
click at [1314, 155] on span "See More" at bounding box center [1302, 152] width 40 height 14
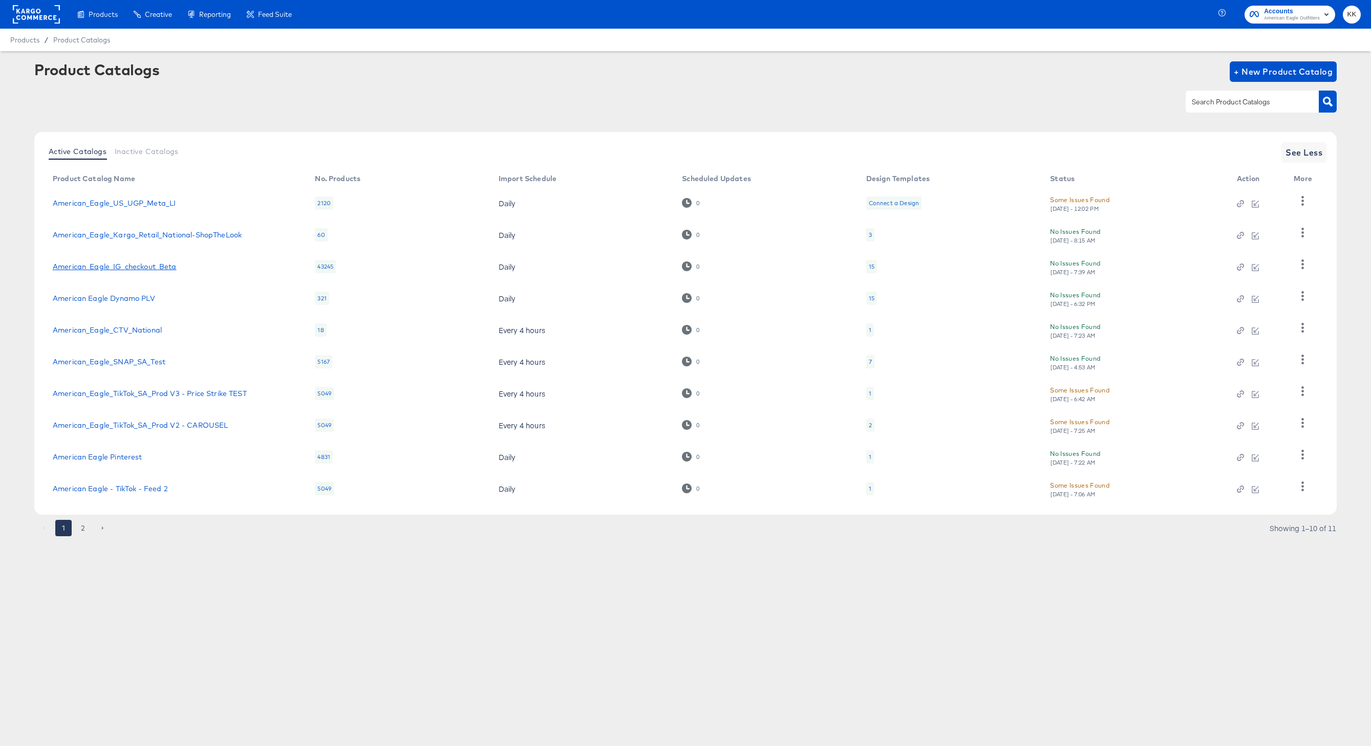
click at [147, 266] on link "American_Eagle_IG_checkout_Beta" at bounding box center [115, 267] width 124 height 8
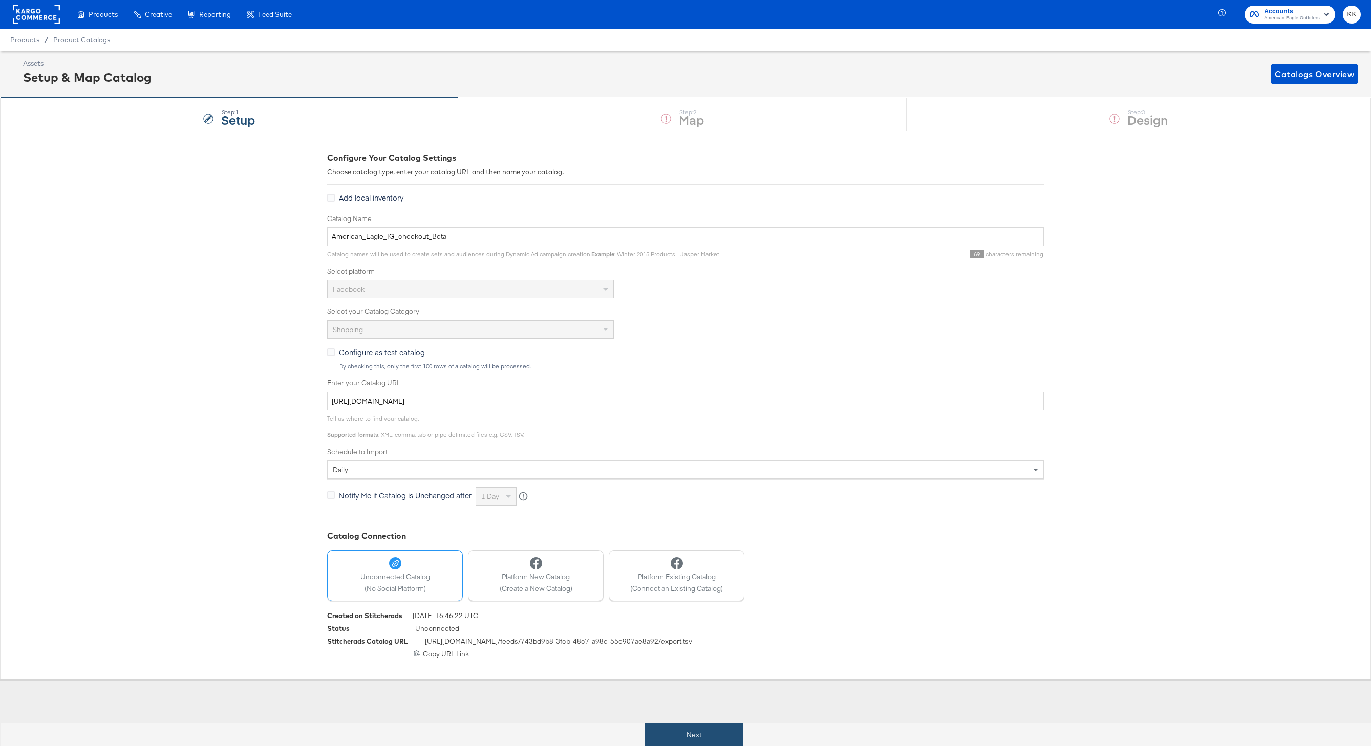
click at [682, 726] on button "Next" at bounding box center [694, 735] width 98 height 23
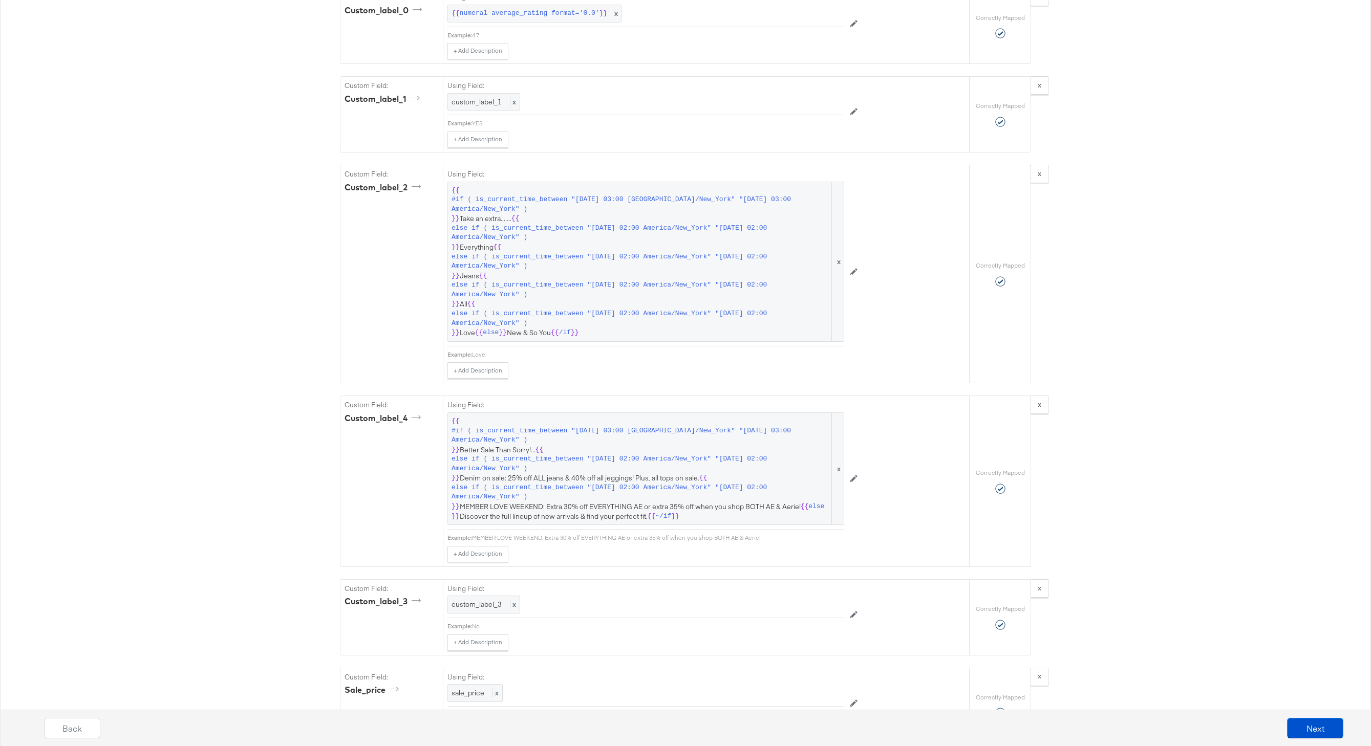
scroll to position [1420, 0]
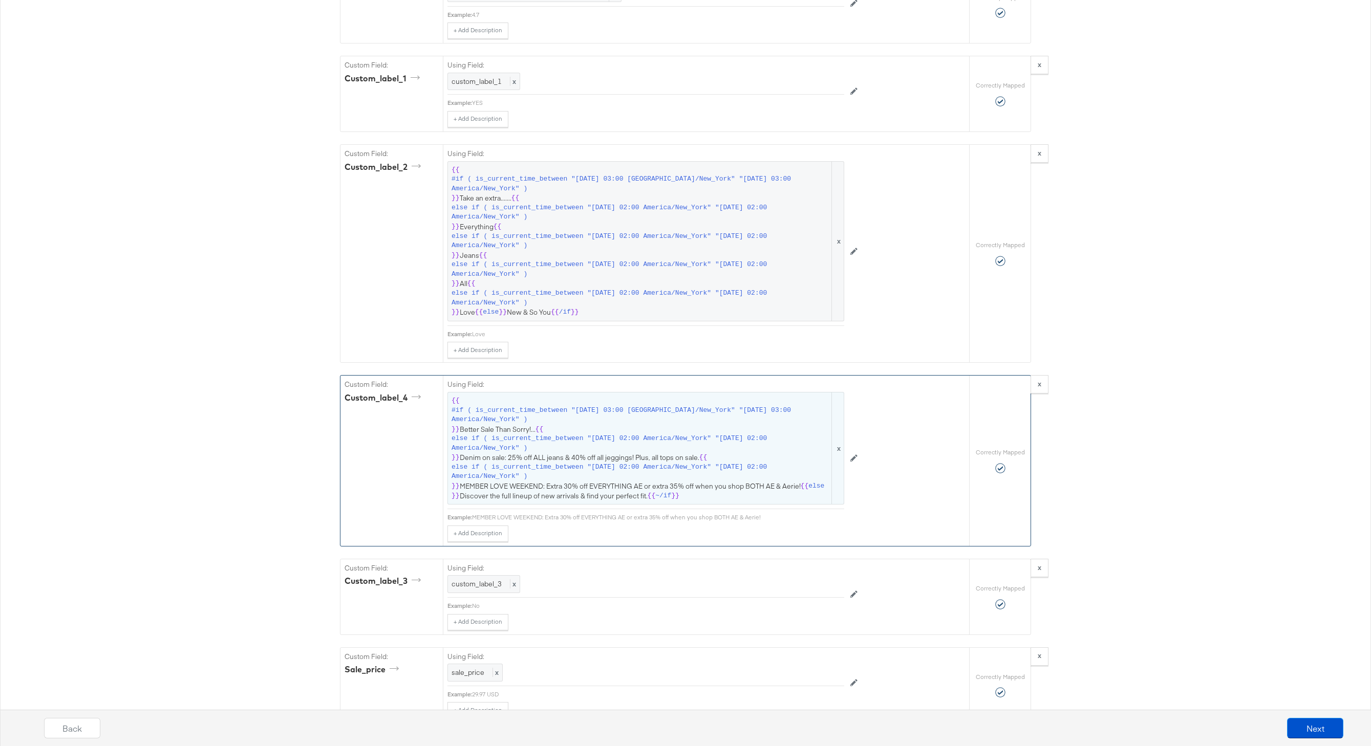
click at [642, 475] on span "else if ( is_current_time_between "[DATE] 02:00 America/New_York" "[DATE] 02:00…" at bounding box center [641, 472] width 378 height 19
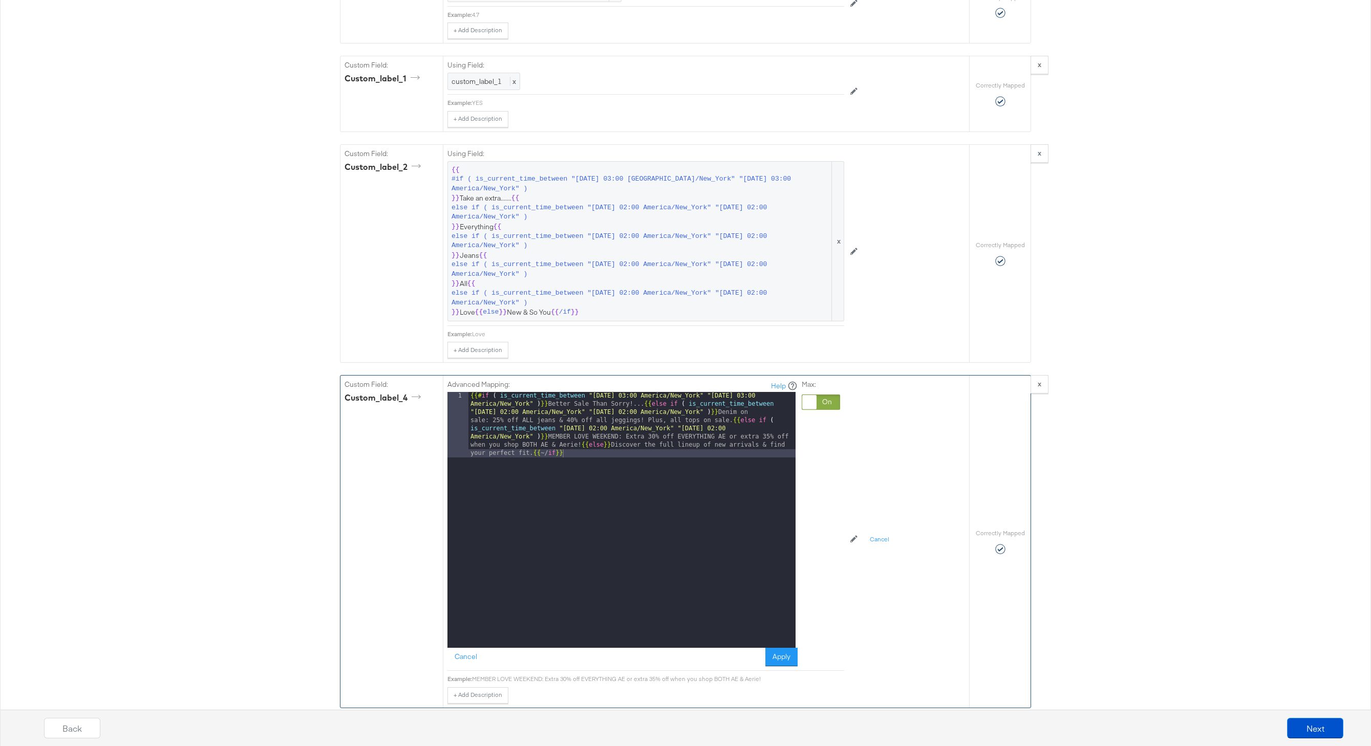
click at [582, 447] on div "{{# if ( is_current_time_between "[DATE] 03:00 America/New_York" "[DATE] 03:00 …" at bounding box center [631, 585] width 327 height 387
click at [730, 420] on div "{{# if ( is_current_time_between "[DATE] 03:00 America/New_York" "[DATE] 03:00 …" at bounding box center [631, 552] width 327 height 321
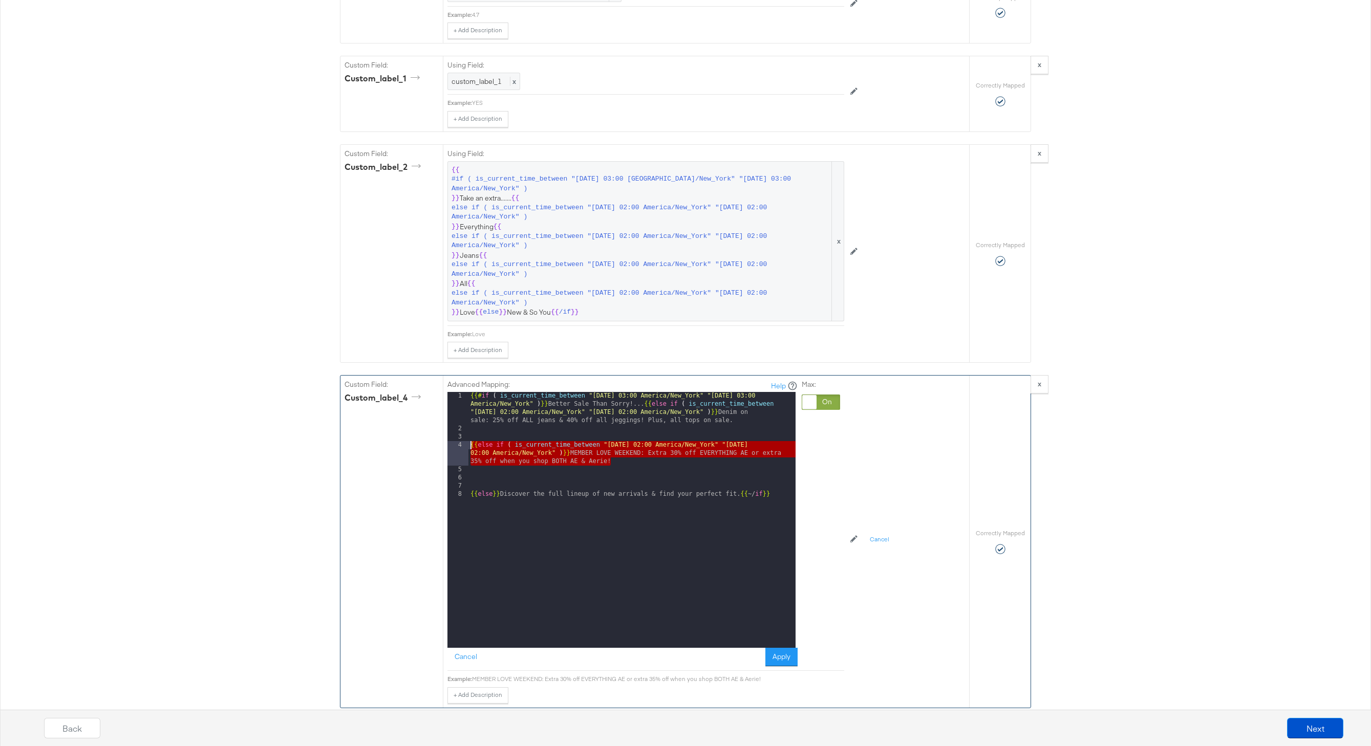
drag, startPoint x: 615, startPoint y: 463, endPoint x: 459, endPoint y: 445, distance: 157.2
click at [459, 445] on div "1 2 3 4 5 6 7 8 {{# if ( is_current_time_between "[DATE] 03:00 America/New_York…" at bounding box center [621, 520] width 348 height 256
click at [501, 472] on div "{{# if ( is_current_time_between "[DATE] 03:00 America/New_York" "[DATE] 03:00 …" at bounding box center [631, 540] width 327 height 297
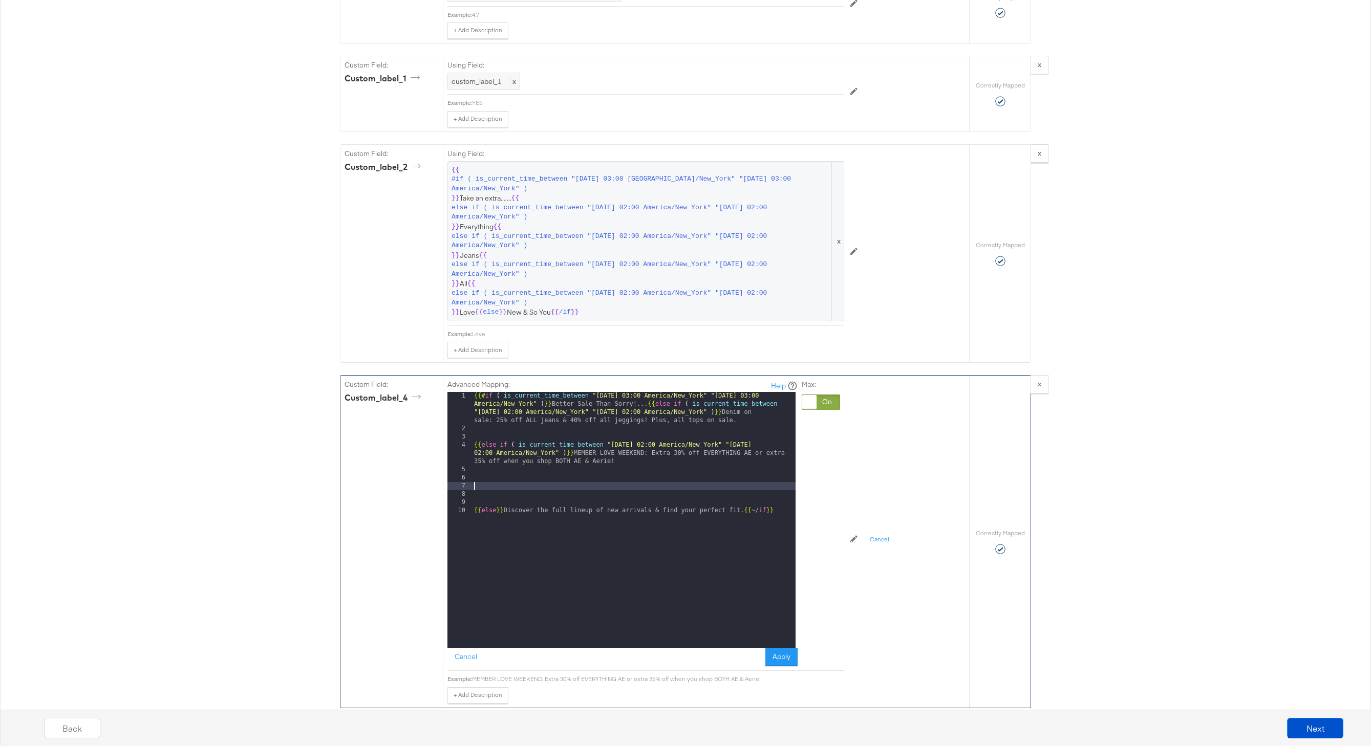
paste textarea
click at [647, 487] on div "{{# if ( is_current_time_between "[DATE] 03:00 America/New_York" "[DATE] 03:00 …" at bounding box center [634, 540] width 324 height 297
click at [778, 487] on div "{{# if ( is_current_time_between "[DATE] 03:00 America/New_York" "[DATE] 03:00 …" at bounding box center [634, 540] width 324 height 297
drag, startPoint x: 621, startPoint y: 505, endPoint x: 604, endPoint y: 493, distance: 20.6
click at [604, 493] on div "{{# if ( is_current_time_between "[DATE] 03:00 America/New_York" "[DATE] 03:00 …" at bounding box center [634, 540] width 324 height 297
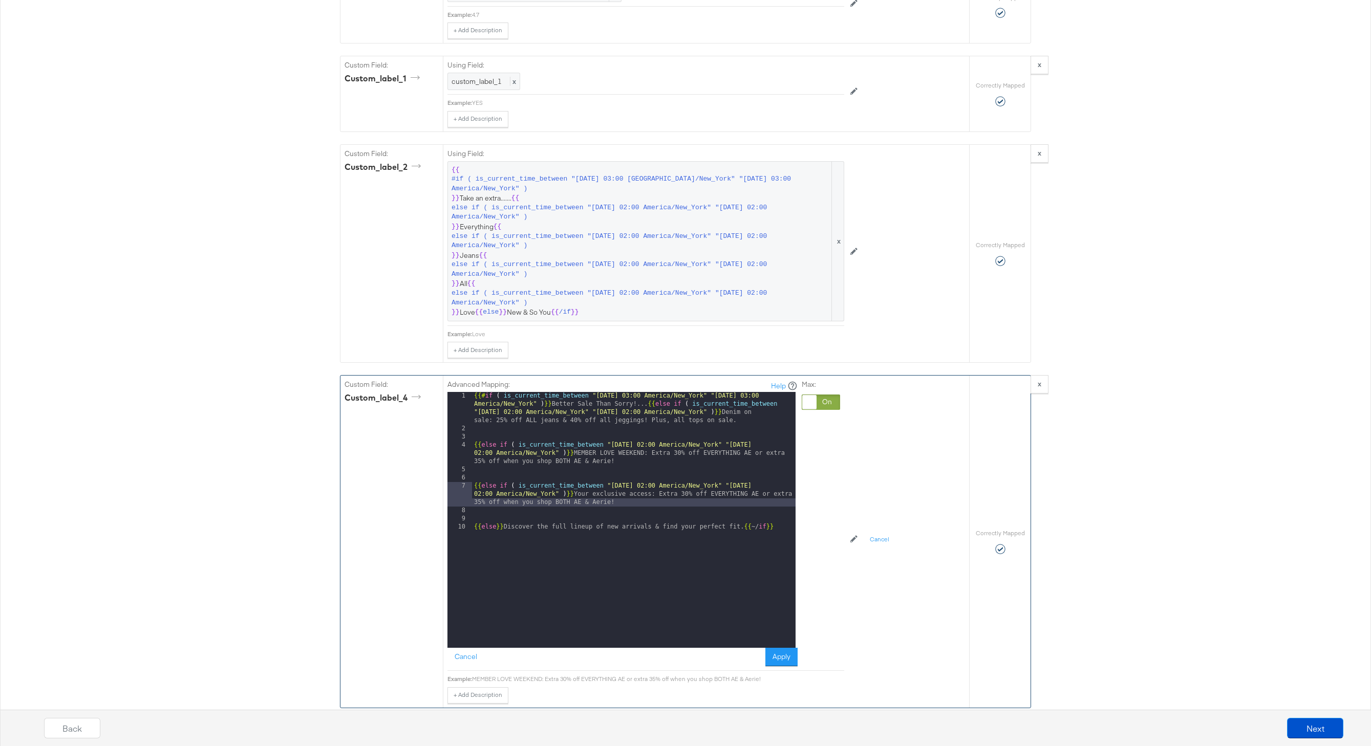
click at [646, 503] on div "{{# if ( is_current_time_between "[DATE] 03:00 America/New_York" "[DATE] 03:00 …" at bounding box center [634, 540] width 324 height 297
click at [474, 447] on div "{{# if ( is_current_time_between "[DATE] 03:00 America/New_York" "[DATE] 03:00 …" at bounding box center [634, 540] width 324 height 297
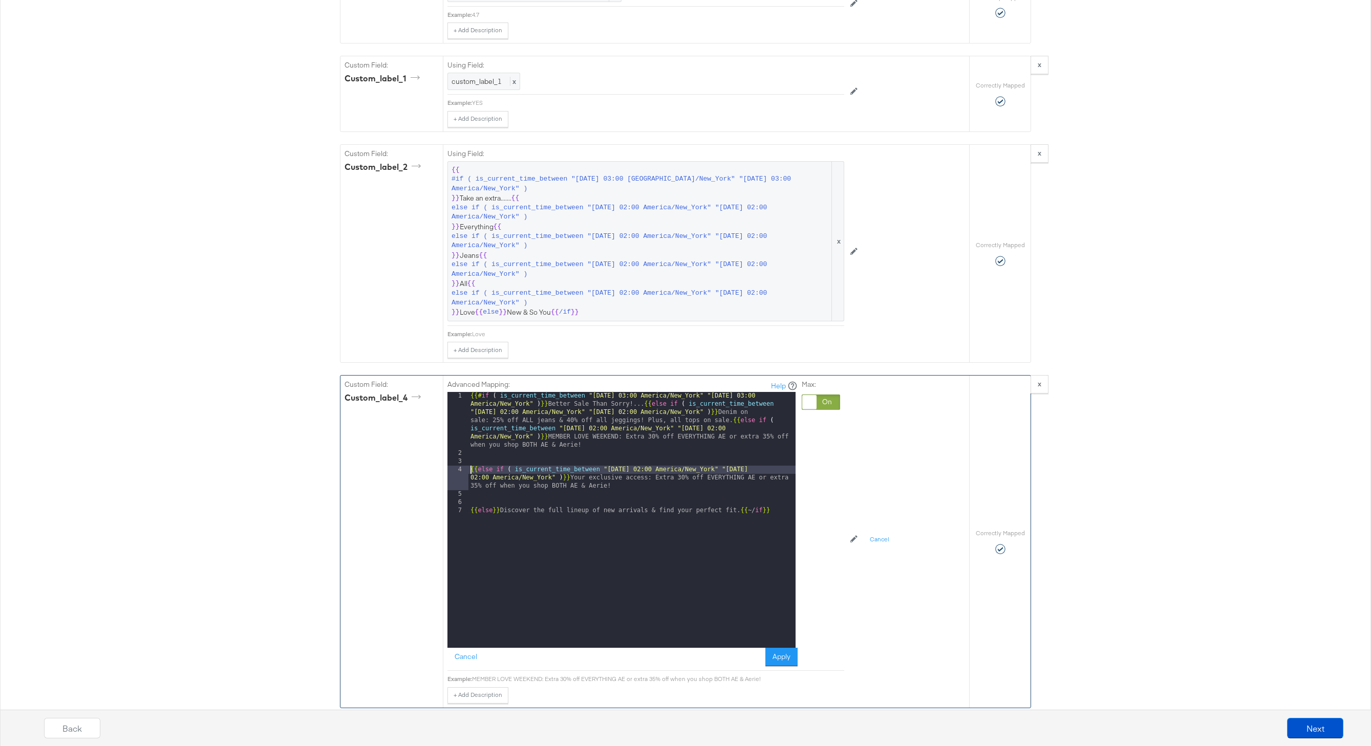
click at [470, 471] on div "{{# if ( is_current_time_between "[DATE] 03:00 America/New_York" "[DATE] 03:00 …" at bounding box center [631, 552] width 327 height 321
click at [471, 487] on div "{{# if ( is_current_time_between "[DATE] 03:00 America/New_York" "[DATE] 03:00 …" at bounding box center [631, 561] width 327 height 338
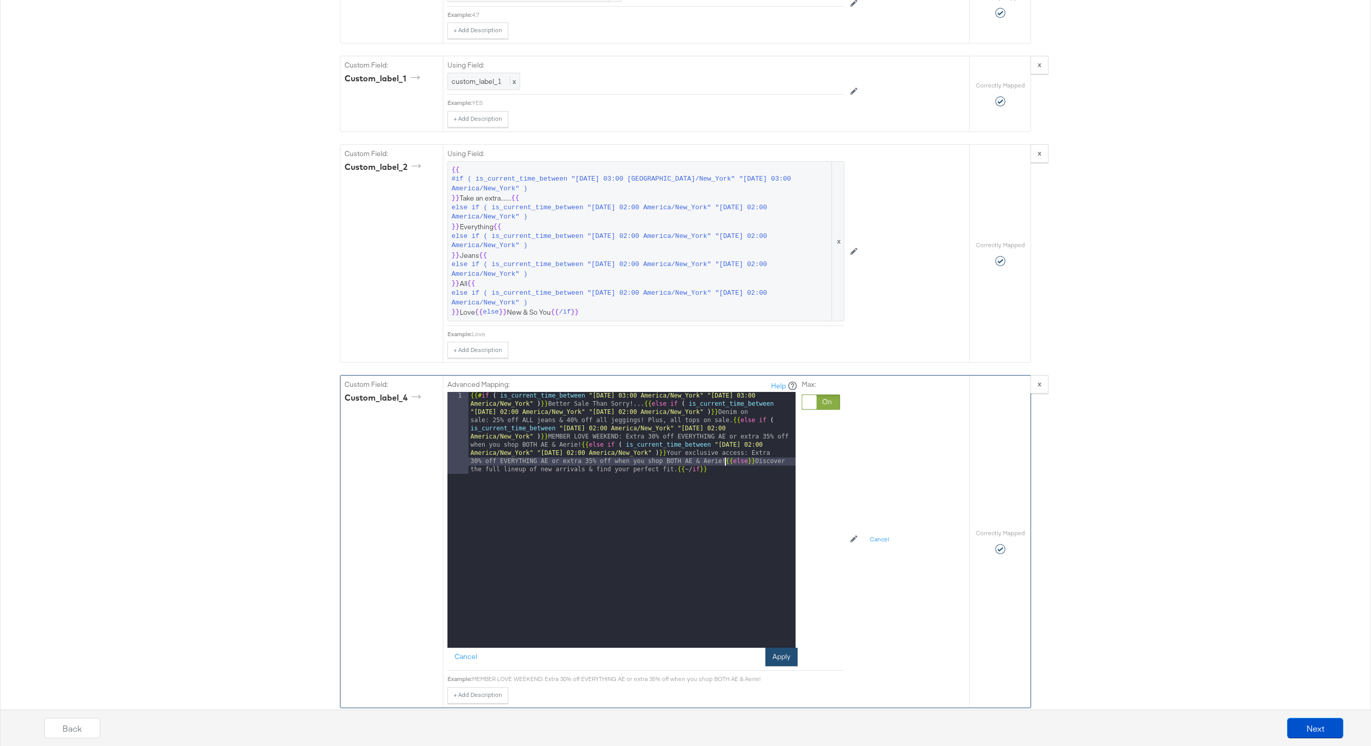
click at [788, 657] on button "Apply" at bounding box center [781, 657] width 32 height 18
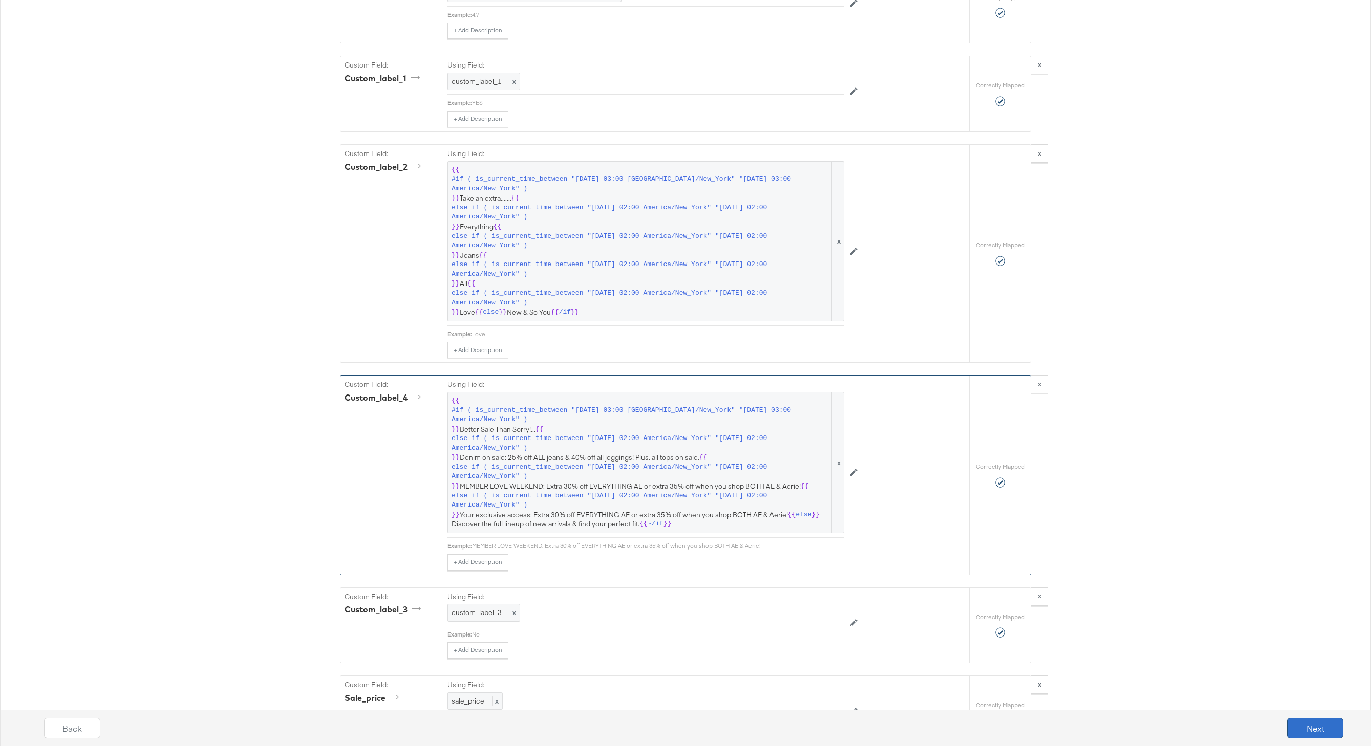
click at [1325, 727] on button "Next" at bounding box center [1315, 728] width 56 height 20
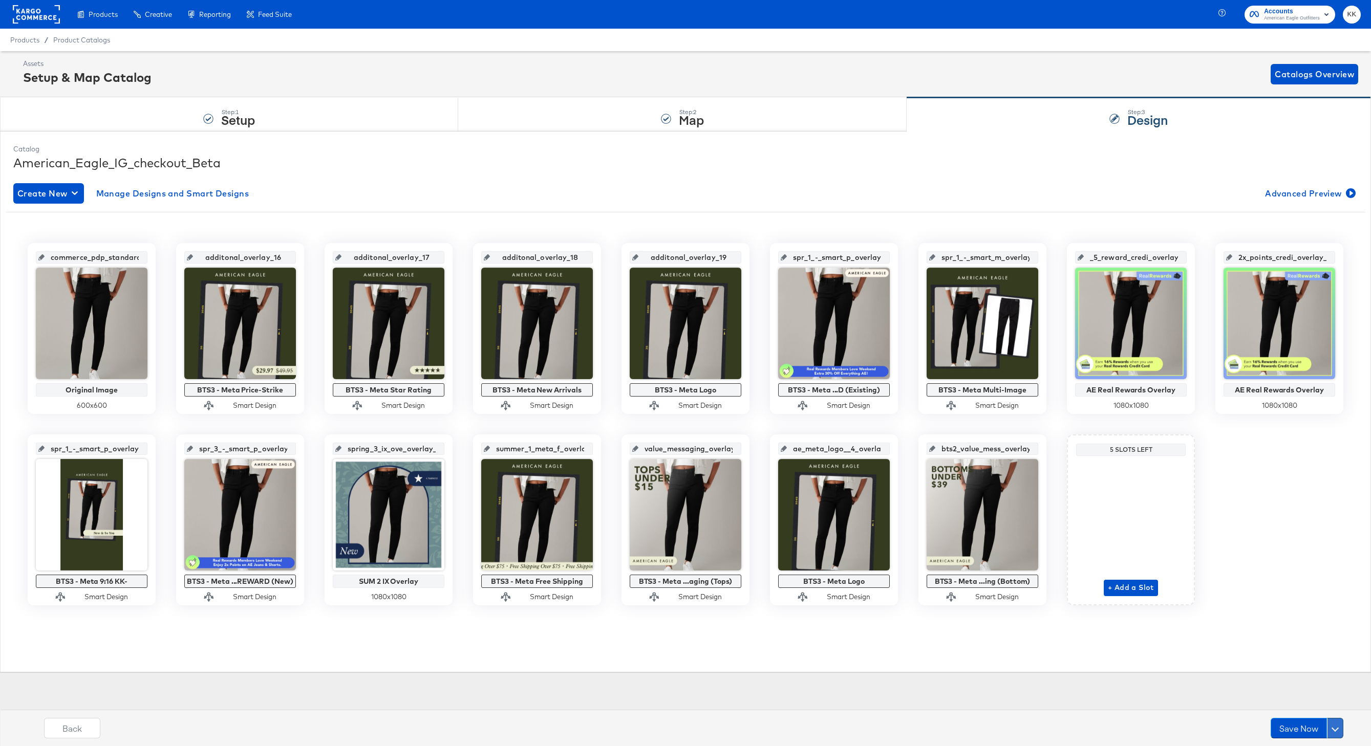
click at [1337, 728] on span at bounding box center [1335, 728] width 7 height 7
click at [1312, 711] on div "Schedule Save" at bounding box center [1311, 709] width 47 height 10
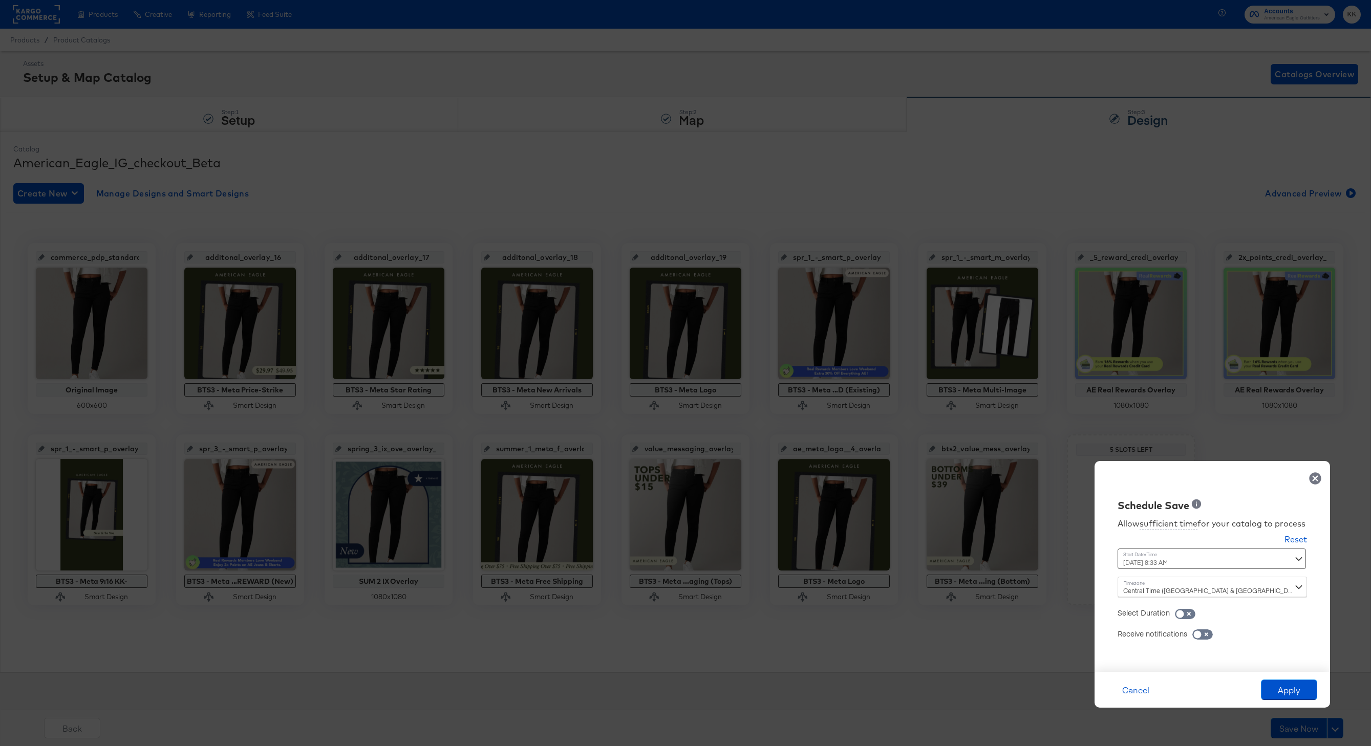
click at [1155, 561] on div "[DATE] 8:33 AM ‹ [DATE] › Su Mo Tu We Th Fr Sa 31 1 2 3 4 5 6 7 8 9 10 11 12 13…" at bounding box center [1187, 559] width 139 height 20
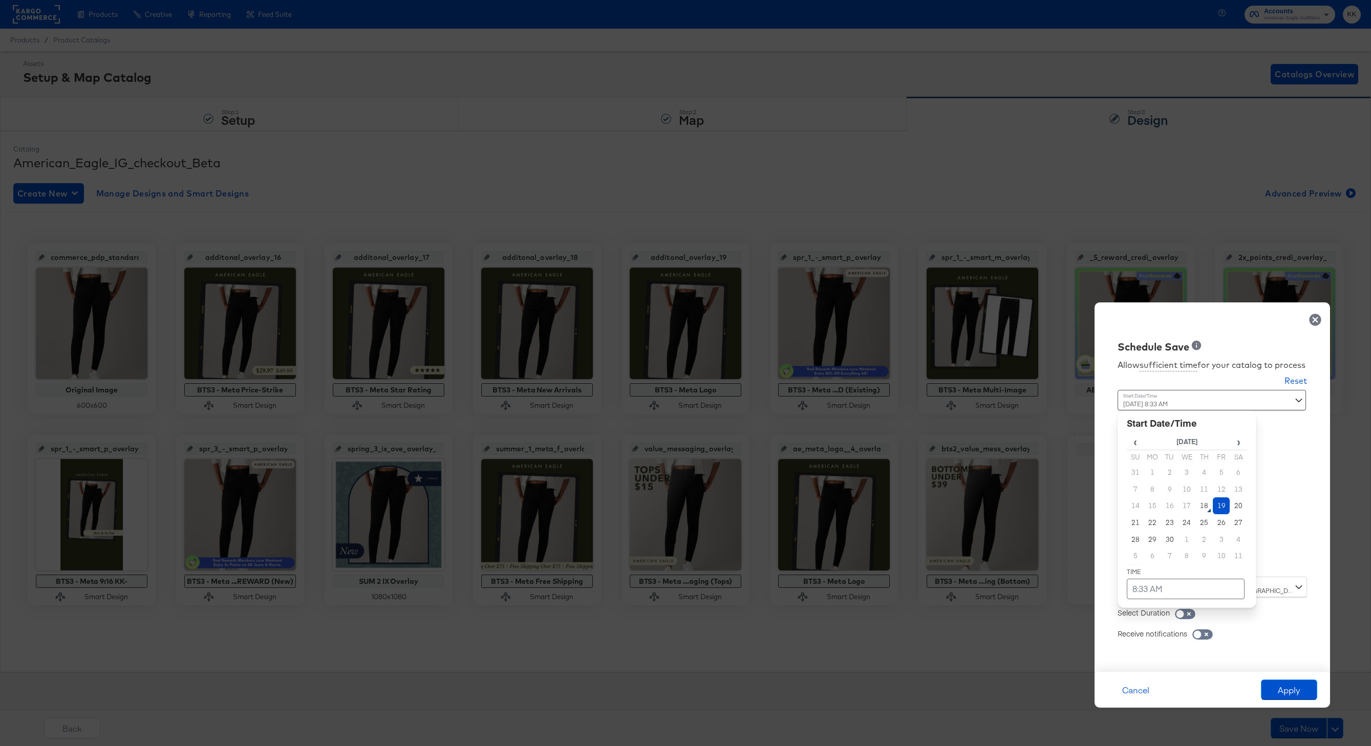
click at [1221, 508] on td "19" at bounding box center [1221, 506] width 17 height 17
click at [1159, 583] on td "8:33 AM" at bounding box center [1186, 589] width 118 height 20
click at [1170, 519] on span "▼" at bounding box center [1165, 512] width 20 height 20
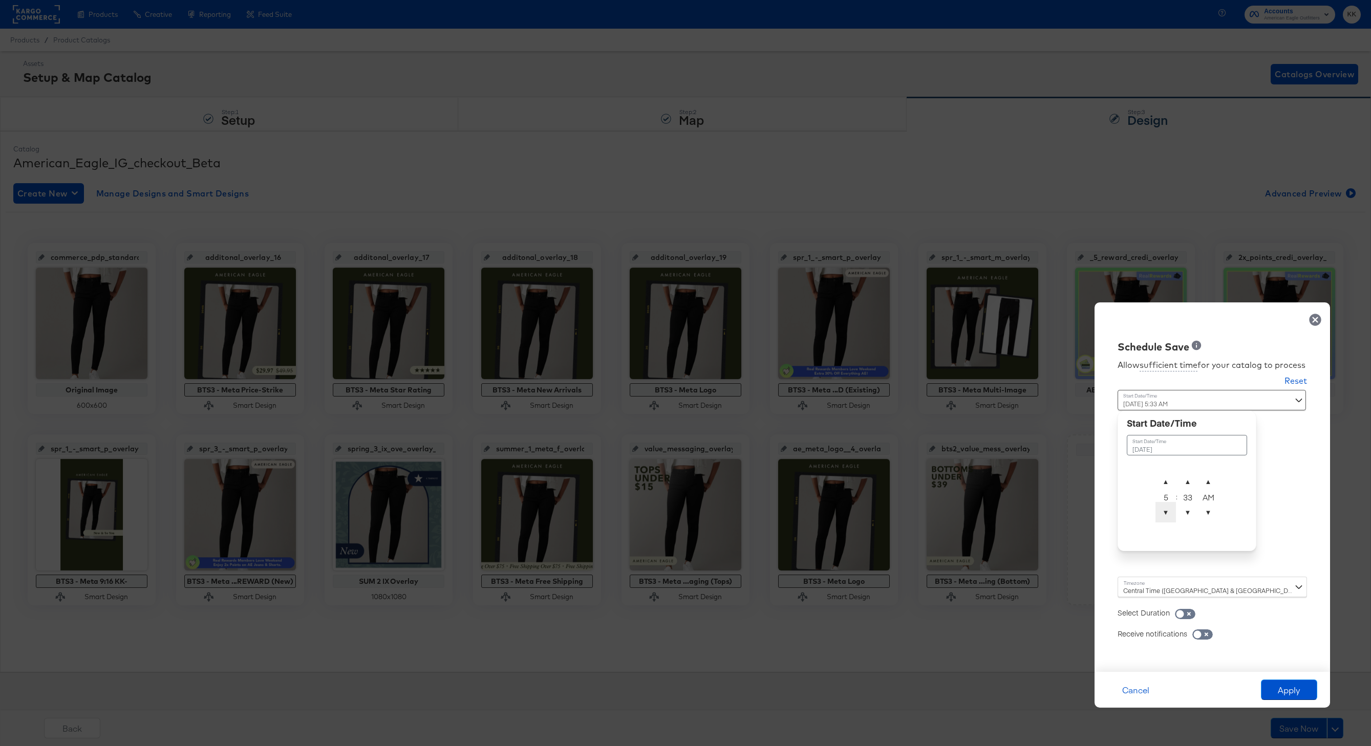
click at [1170, 519] on span "▼" at bounding box center [1165, 512] width 20 height 20
click at [1192, 476] on span "▲" at bounding box center [1187, 481] width 20 height 20
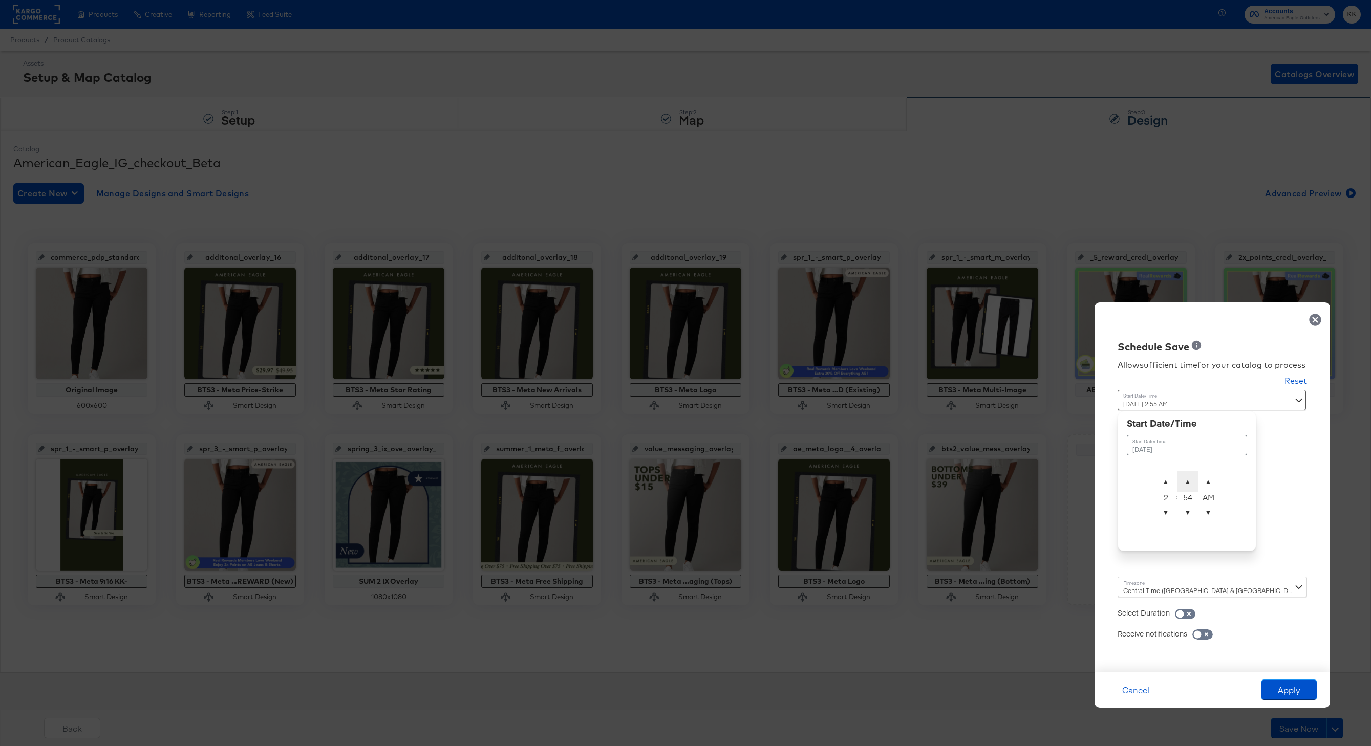
click at [1192, 476] on span "▲" at bounding box center [1187, 481] width 20 height 20
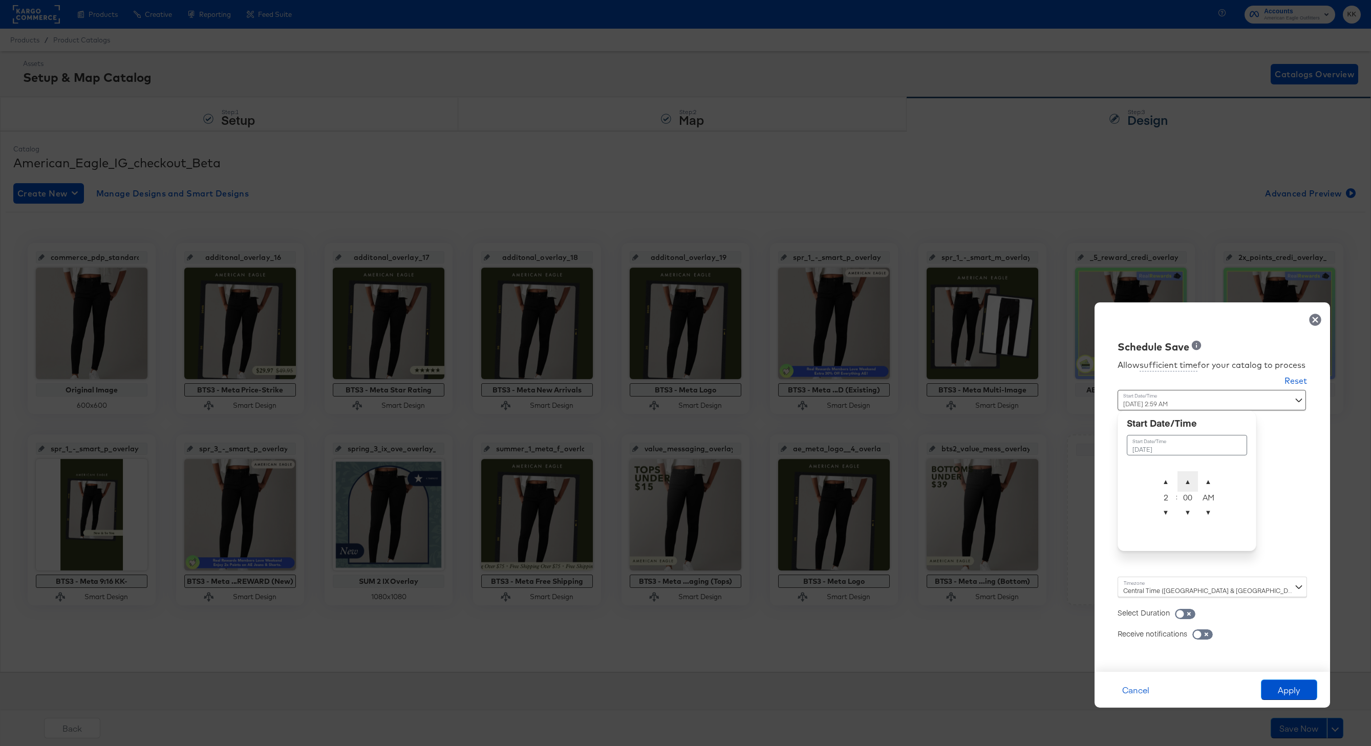
type input "[DATE] 2:00 AM"
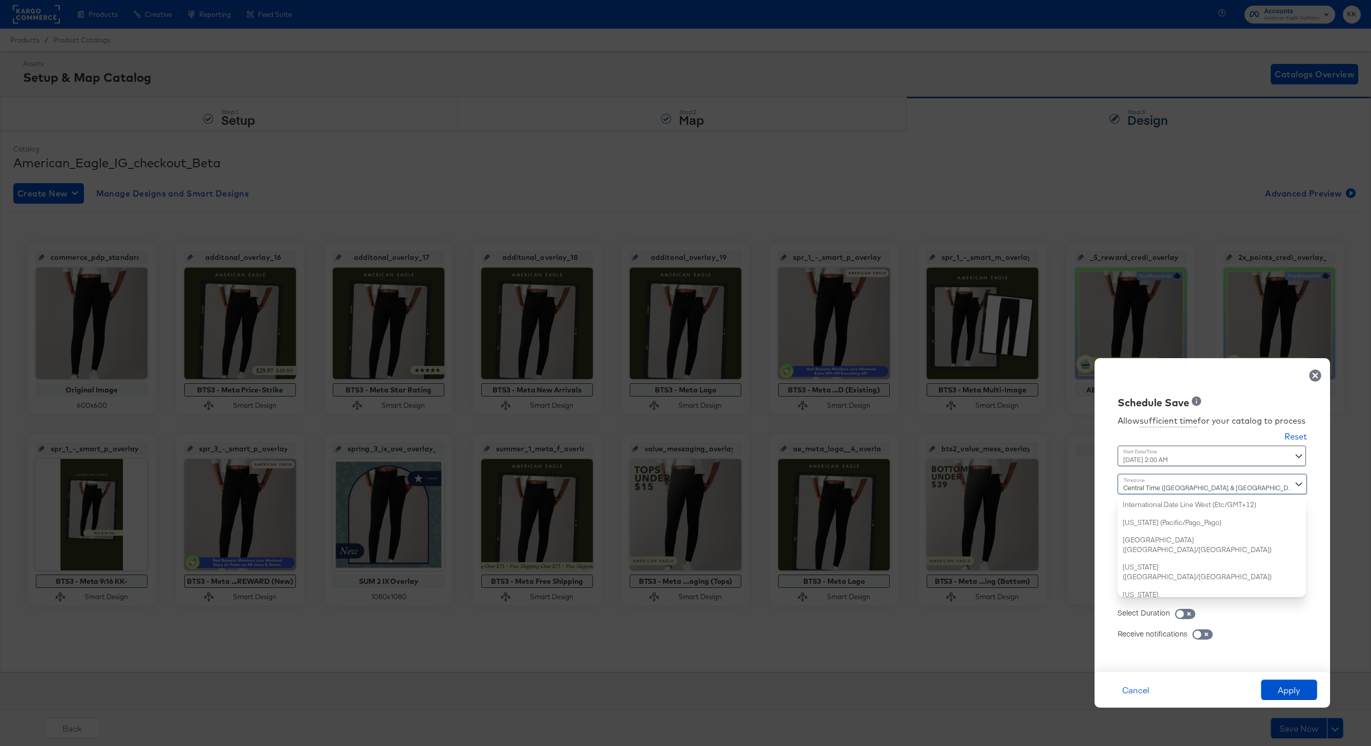
click at [1139, 579] on div "Central Time ([GEOGRAPHIC_DATA] & [GEOGRAPHIC_DATA]) ([GEOGRAPHIC_DATA]/[GEOGRA…" at bounding box center [1212, 535] width 189 height 123
type input "new"
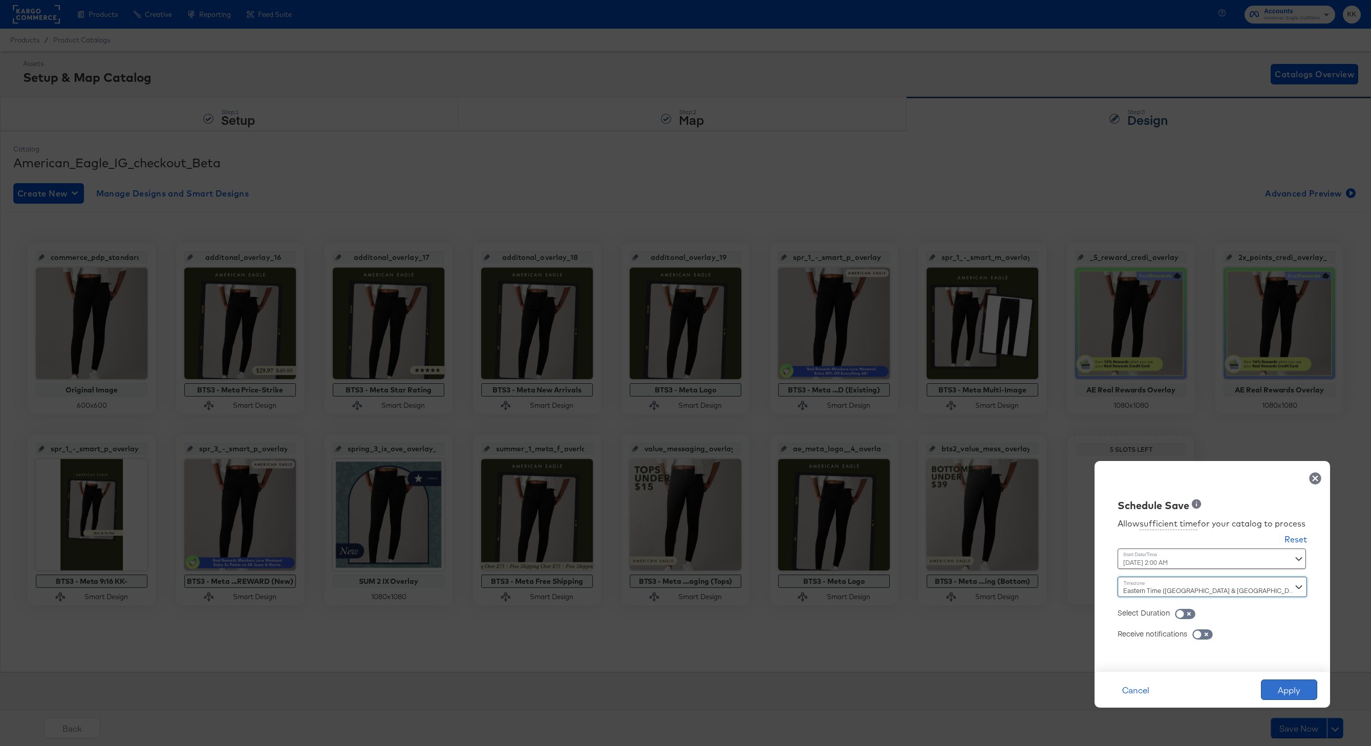
click at [1278, 692] on button "Apply" at bounding box center [1289, 690] width 56 height 20
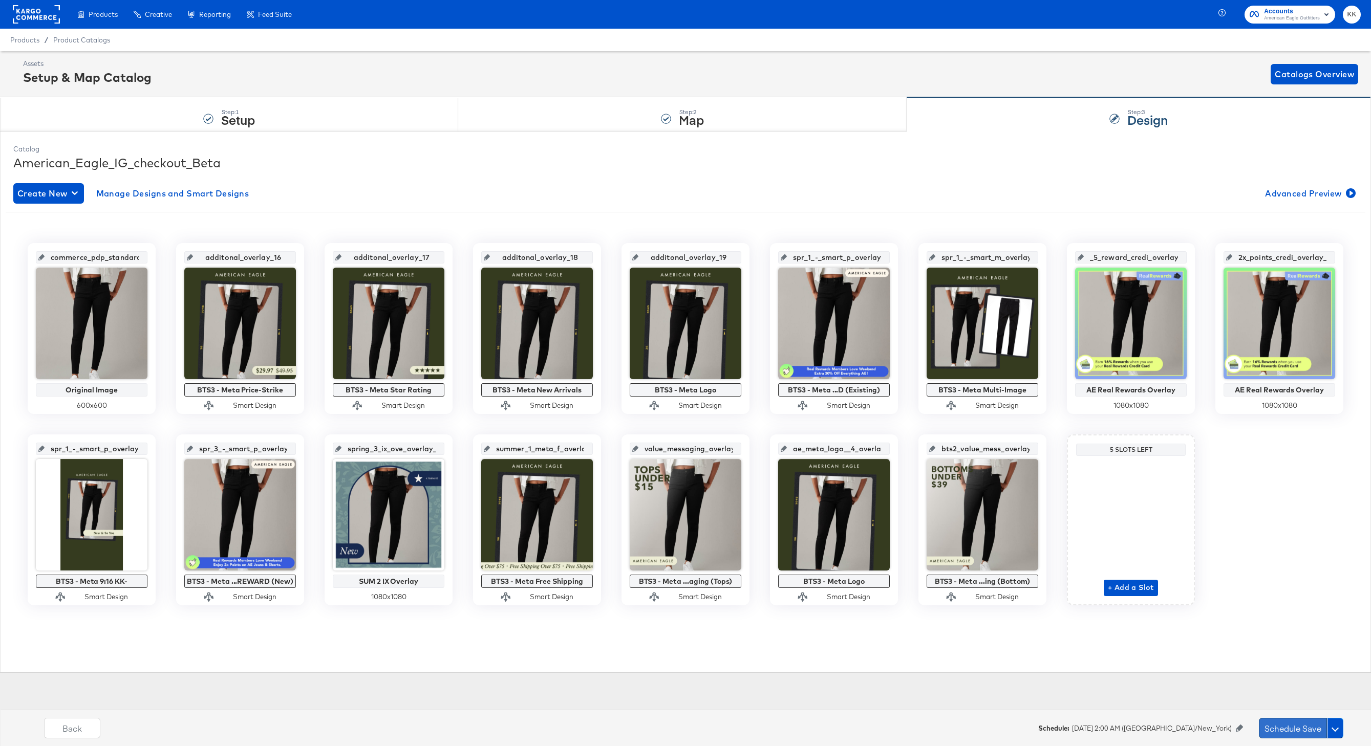
click at [1285, 732] on button "Schedule Save" at bounding box center [1293, 728] width 68 height 20
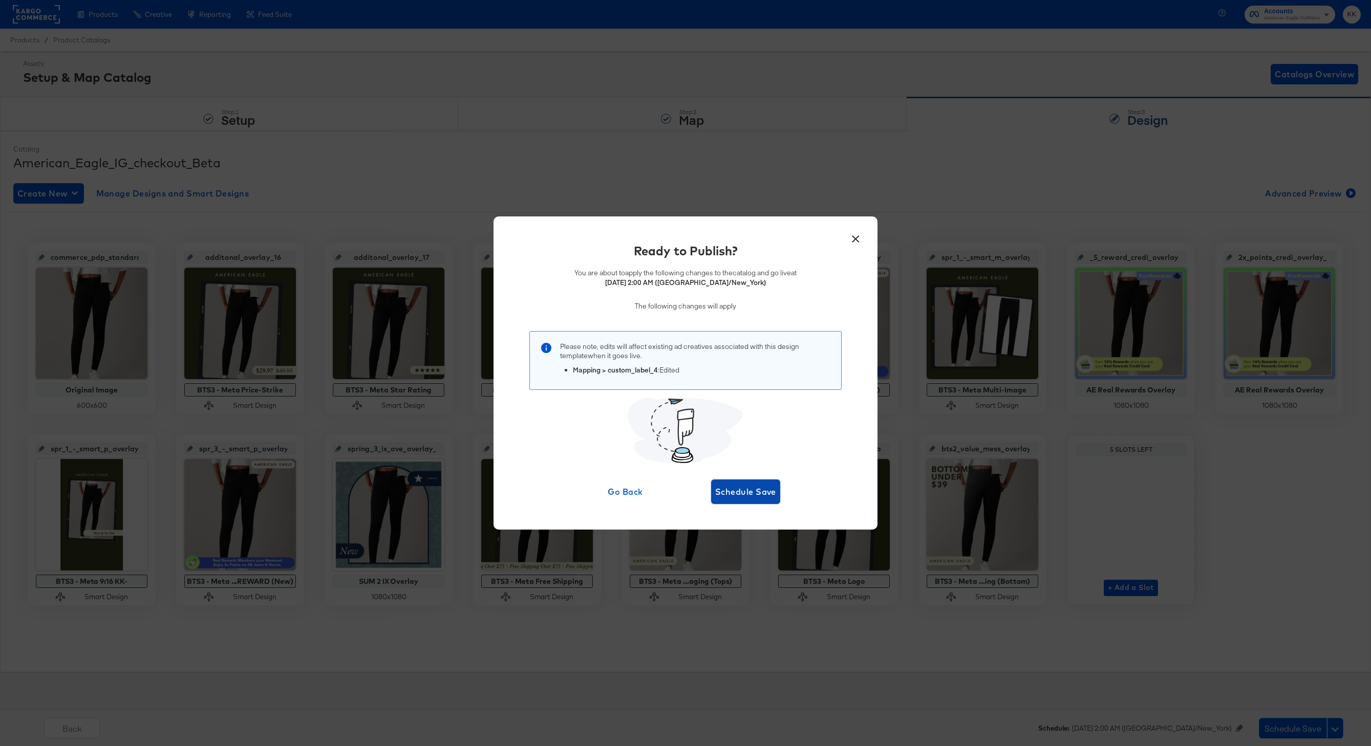
click at [732, 495] on span "Schedule Save" at bounding box center [745, 492] width 61 height 14
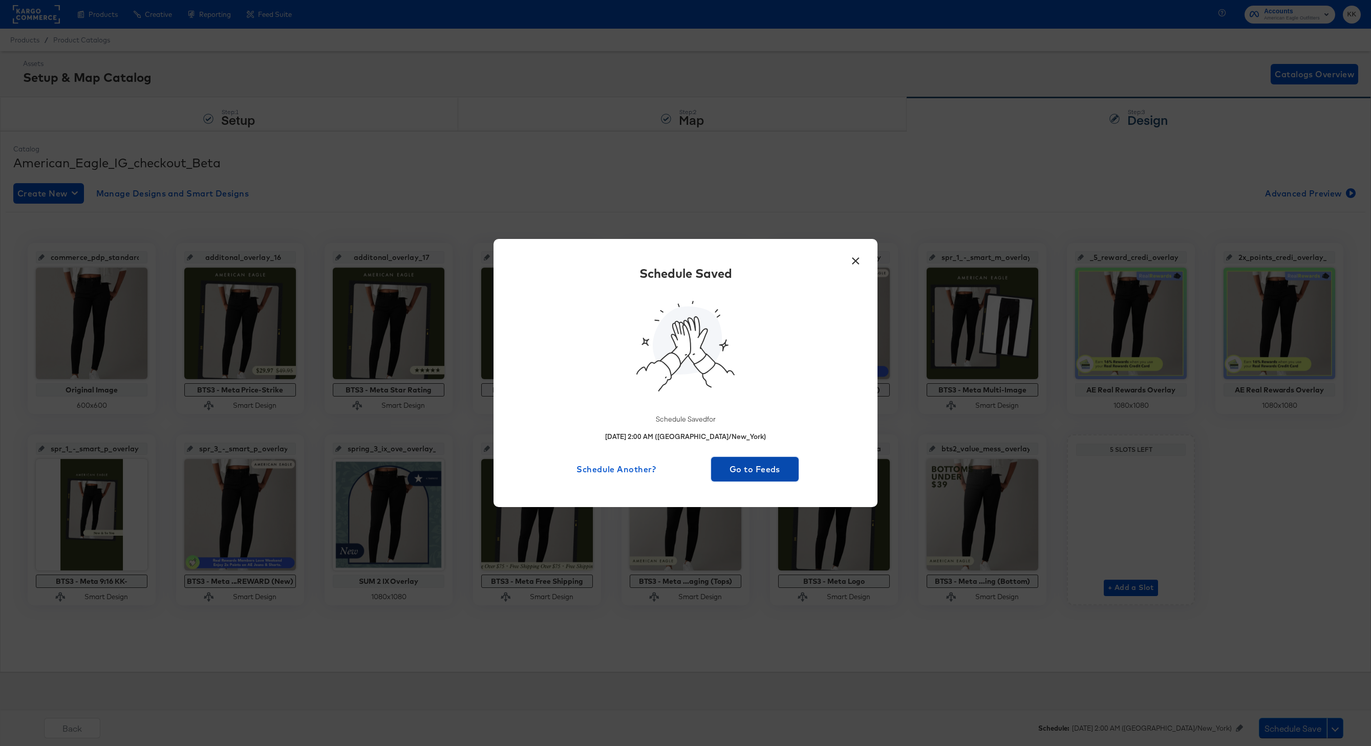
click at [744, 463] on span "Go to Feeds" at bounding box center [754, 469] width 79 height 14
